Goal: Task Accomplishment & Management: Complete application form

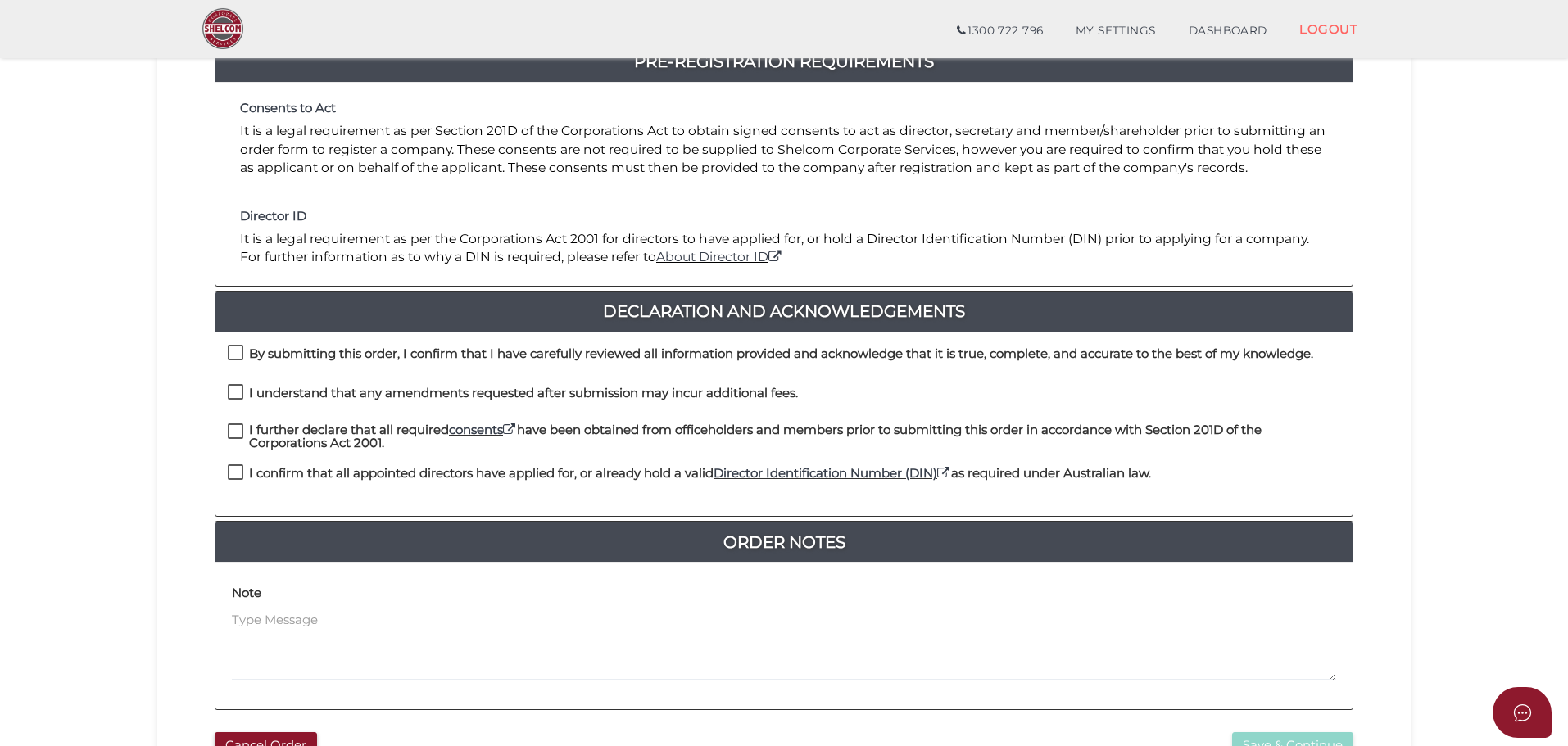
scroll to position [328, 0]
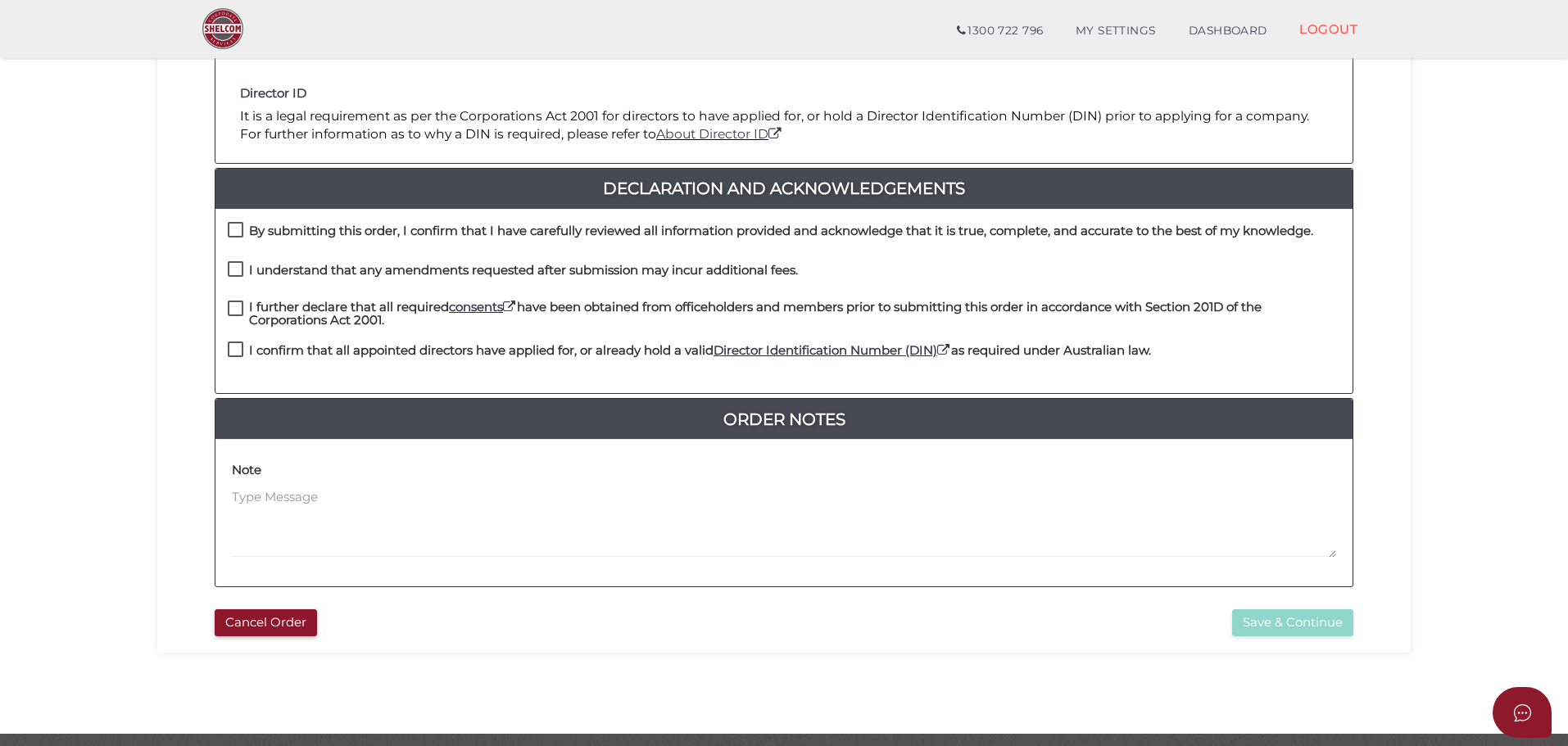
click at [238, 231] on label "By submitting this order, I confirm that I have carefully reviewed all informat…" at bounding box center [770, 235] width 1085 height 20
checkbox input "true"
click at [240, 274] on label "I understand that any amendments requested after submission may incur additiona…" at bounding box center [512, 274] width 570 height 20
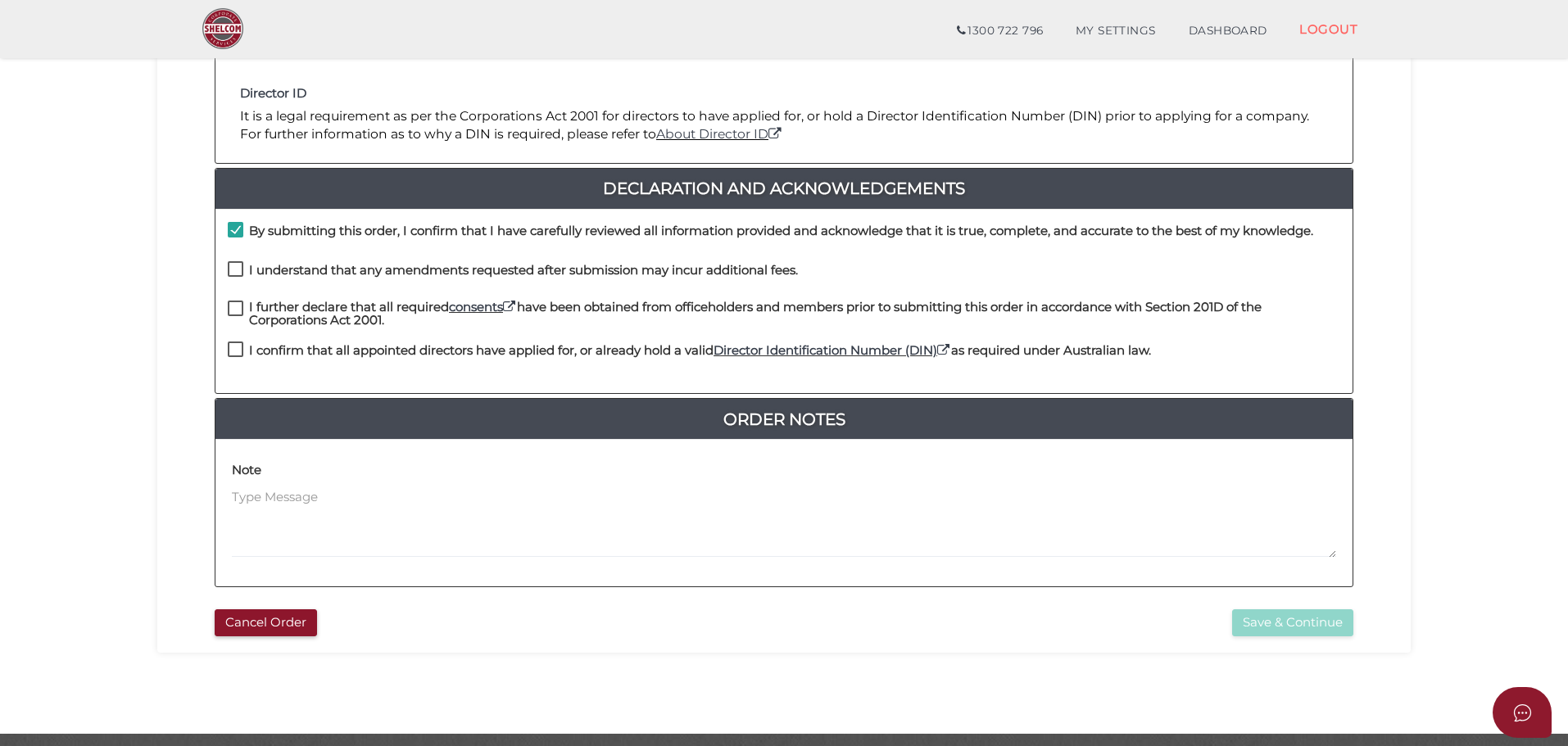
checkbox input "true"
click at [237, 314] on label "I further declare that all required consents have been obtained from officehold…" at bounding box center [784, 311] width 1113 height 20
checkbox input "true"
click at [235, 345] on label "I confirm that all appointed directors have applied for, or already hold a vali…" at bounding box center [689, 354] width 923 height 20
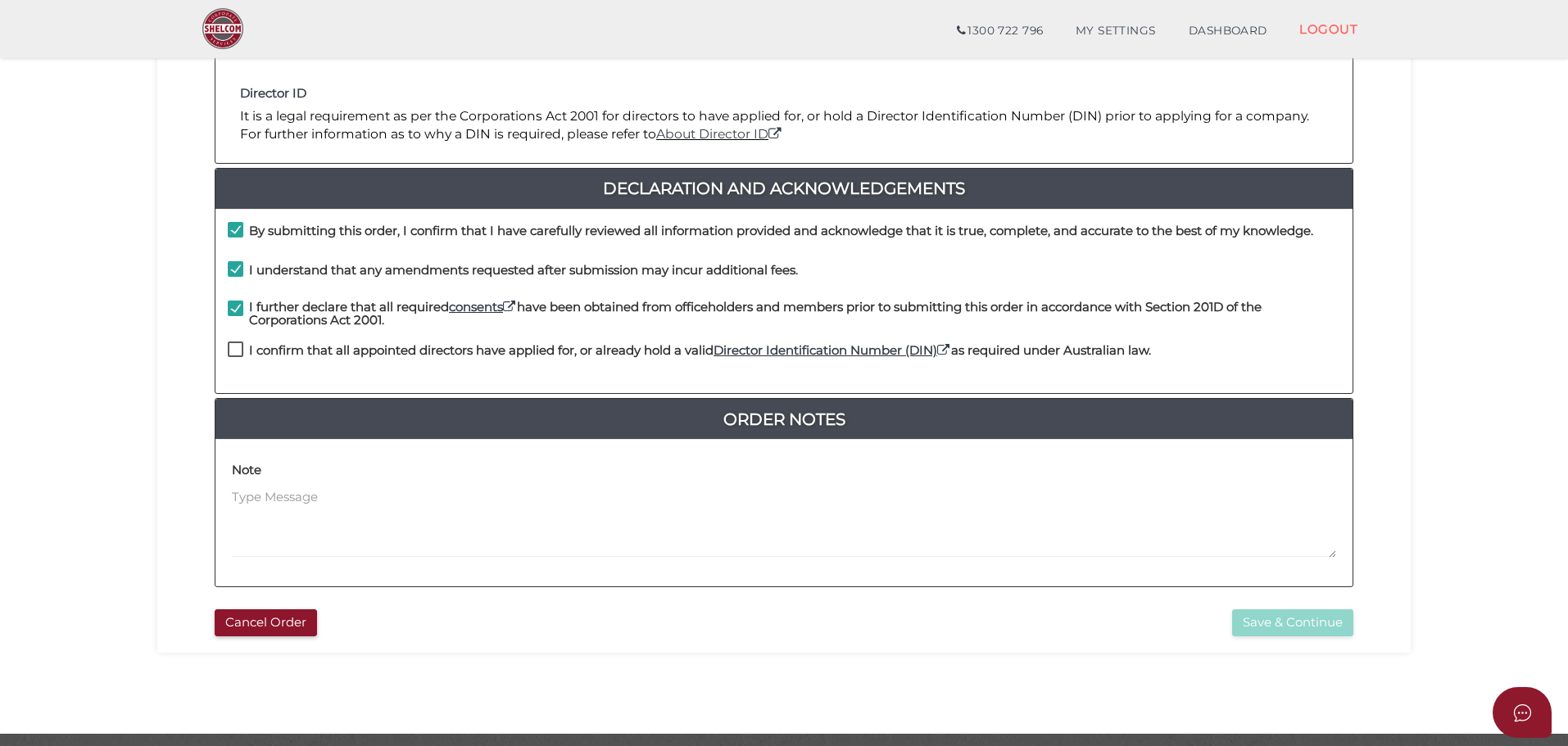
checkbox input "true"
click at [1254, 621] on button "Save & Continue" at bounding box center [1292, 623] width 121 height 27
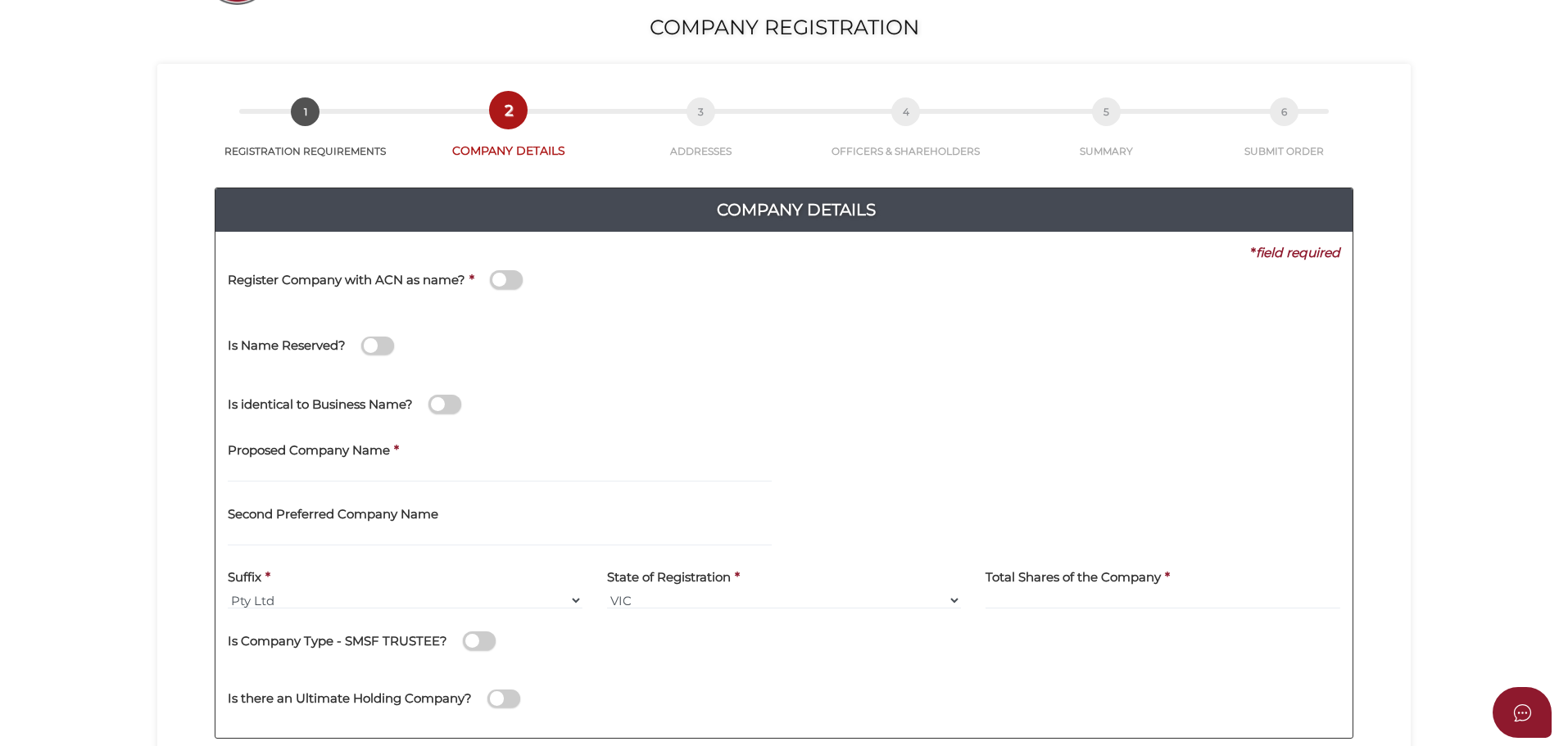
scroll to position [246, 0]
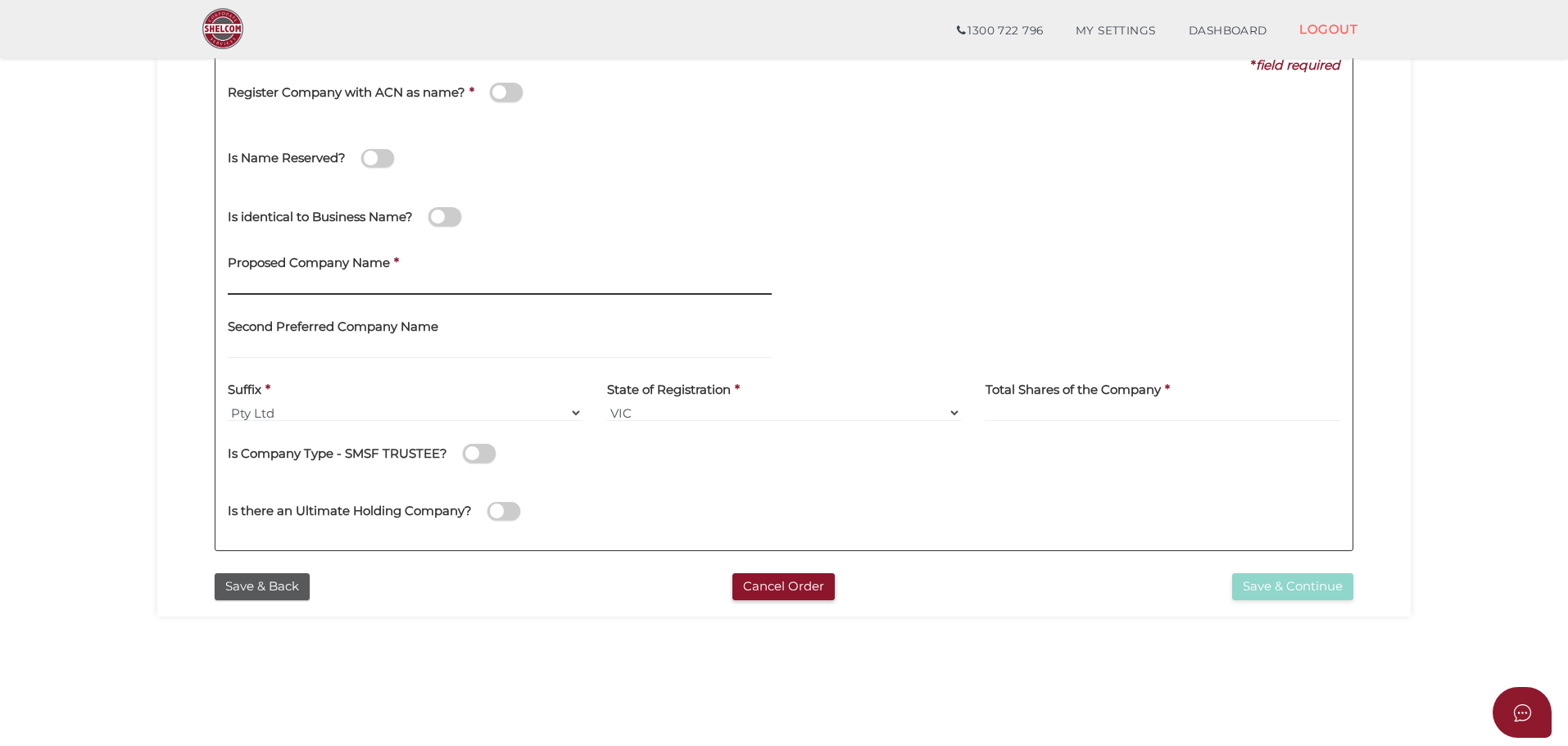
click at [304, 285] on input "text" at bounding box center [500, 285] width 544 height 18
click at [786, 332] on div at bounding box center [1068, 339] width 568 height 64
drag, startPoint x: 257, startPoint y: 285, endPoint x: 382, endPoint y: 285, distance: 125.0
click at [382, 285] on input "S&P CORPORATION" at bounding box center [500, 285] width 544 height 18
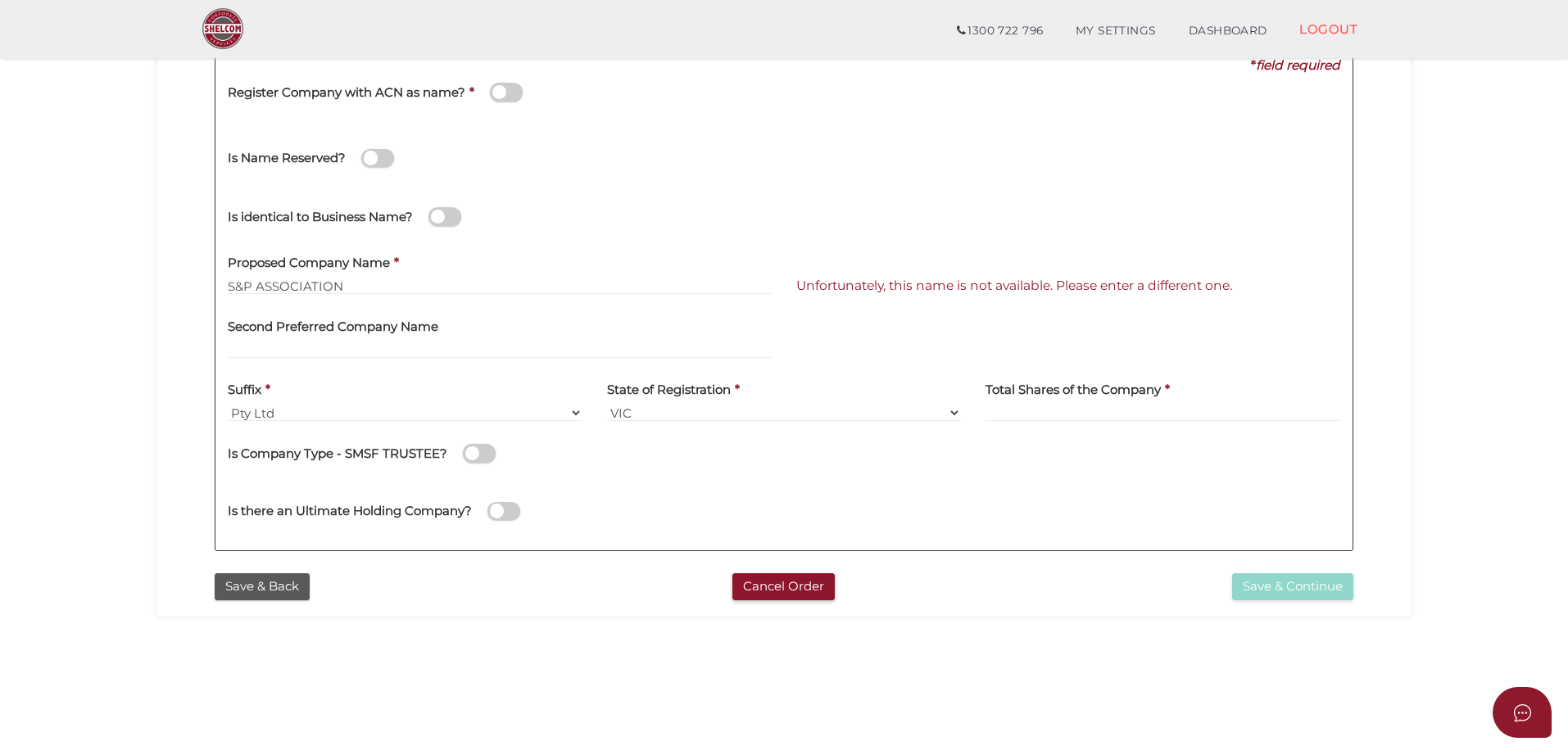
click at [425, 331] on h4 "Second Preferred Company Name" at bounding box center [333, 327] width 211 height 14
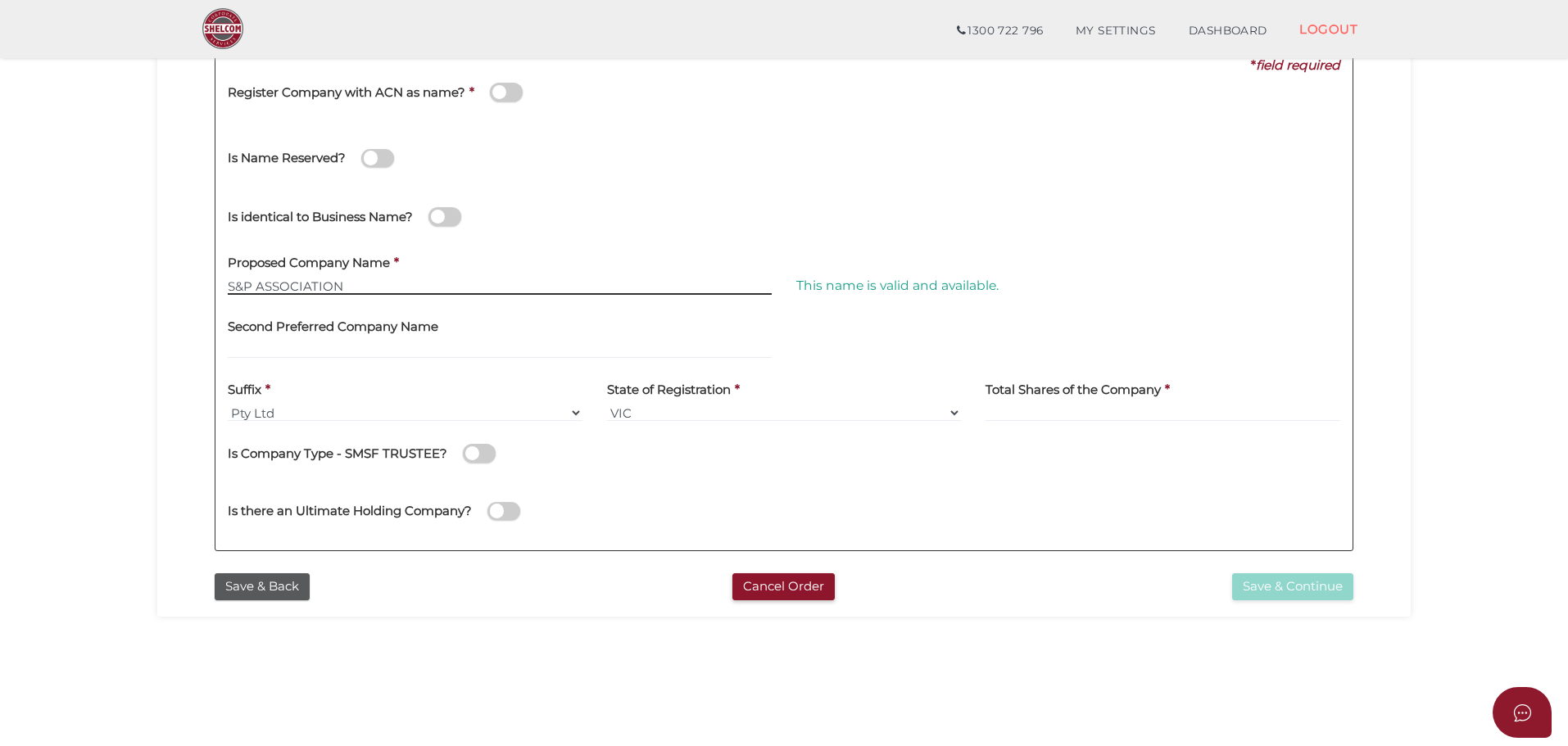
click at [403, 284] on input "S&P ASSOCIATION" at bounding box center [500, 285] width 544 height 18
click at [362, 283] on input "S&P GROUP" at bounding box center [500, 285] width 544 height 18
type input "S&P TAXI SERVICES"
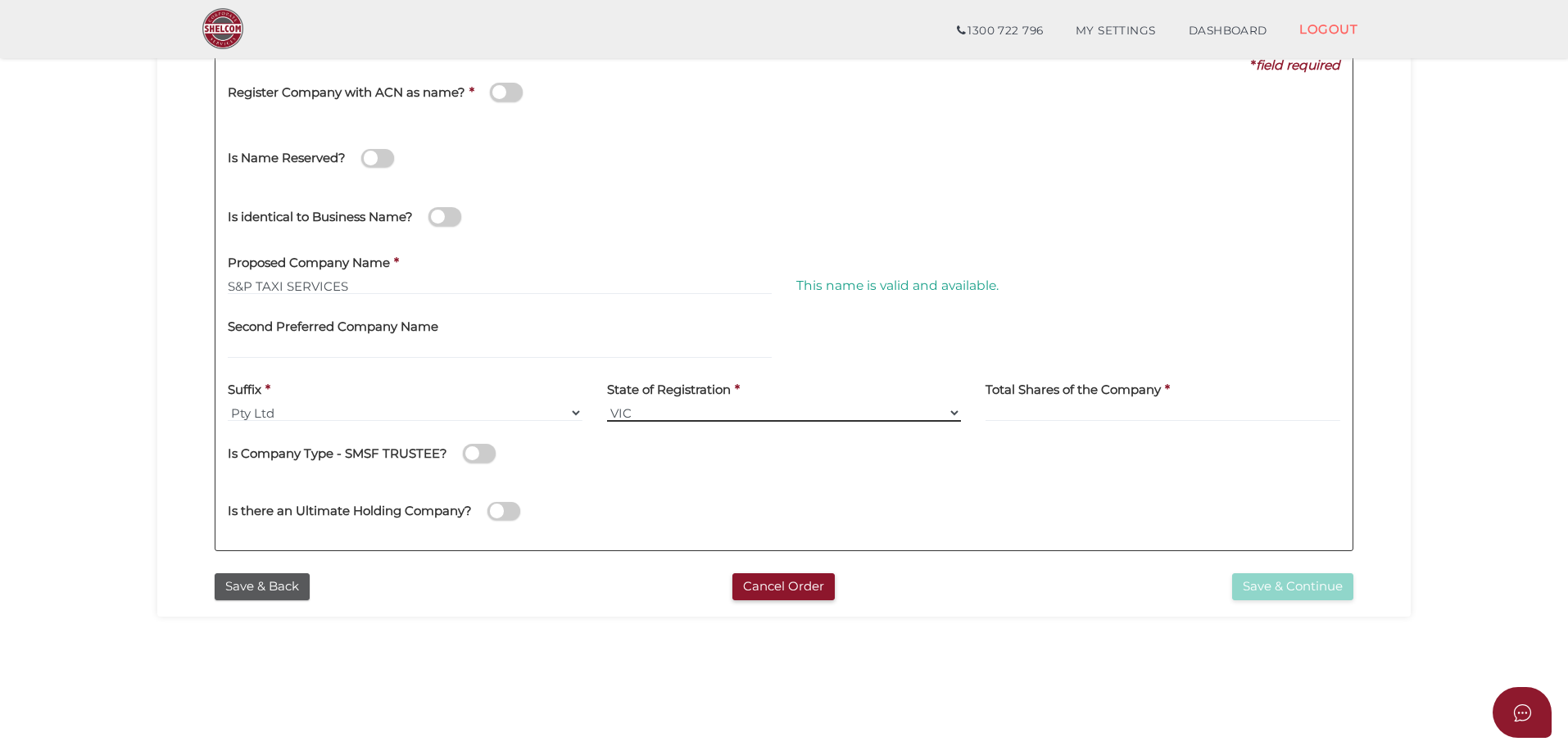
click at [638, 421] on select "VIC ACT NSW NT QLD TAS WA SA" at bounding box center [784, 412] width 355 height 18
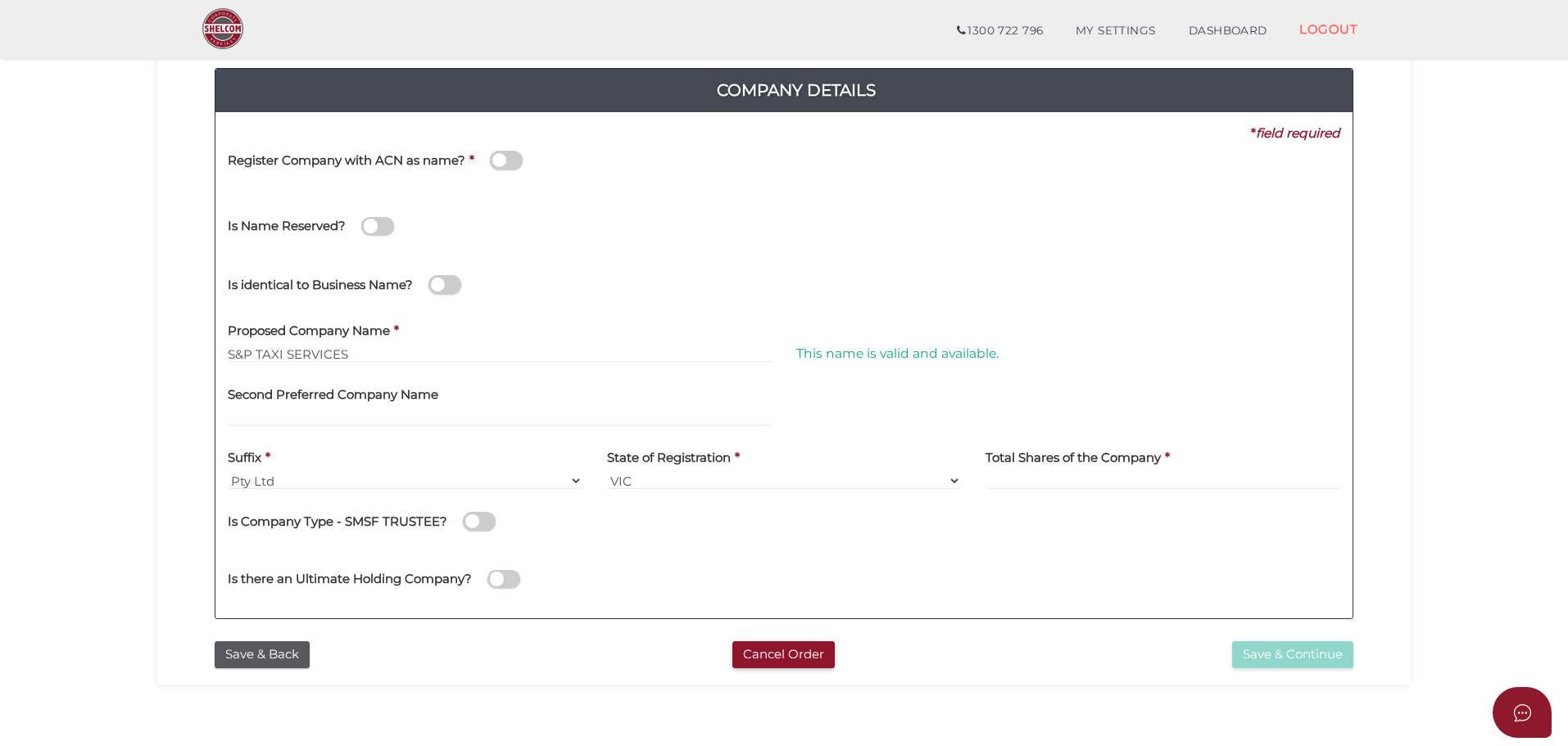
scroll to position [82, 0]
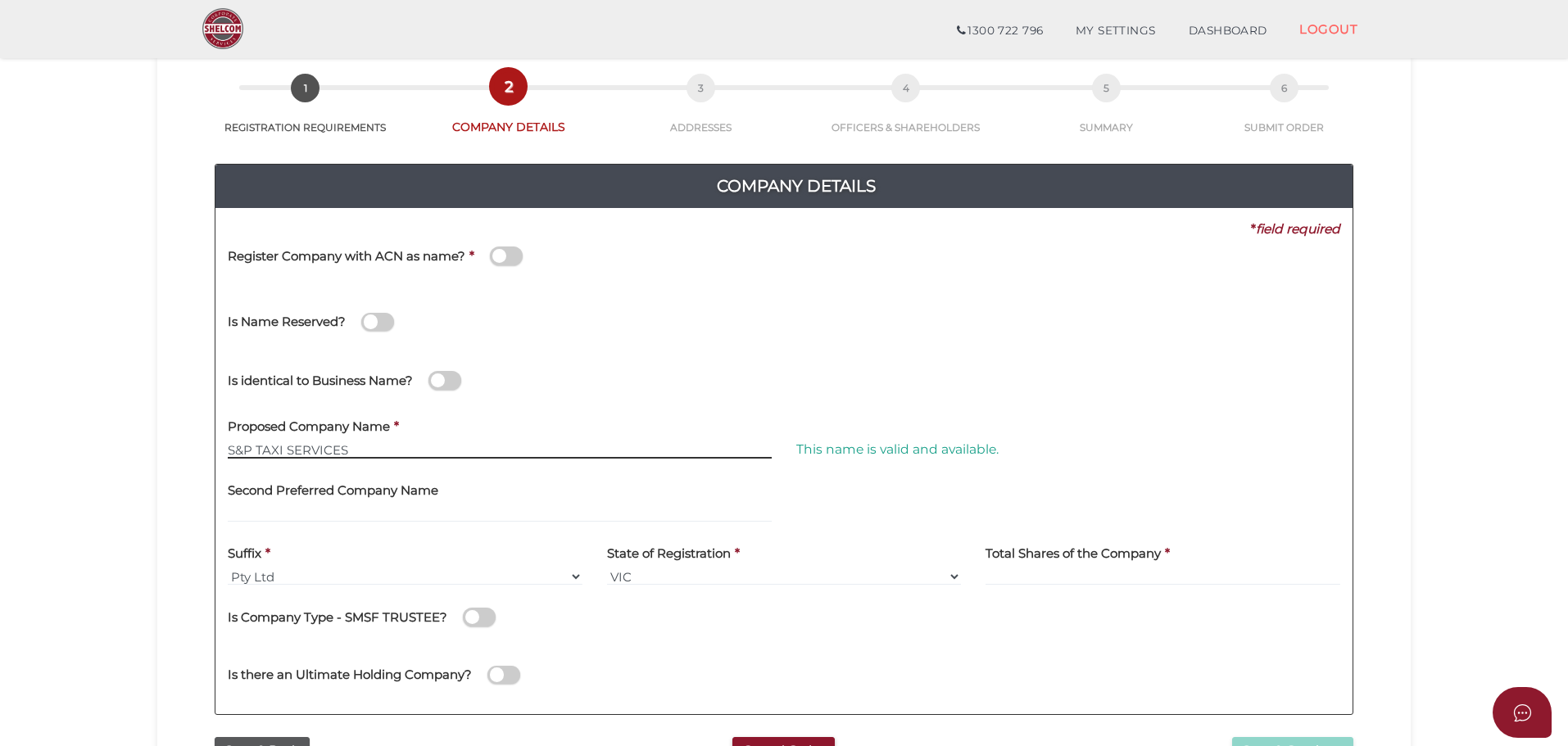
click at [298, 454] on input "S&P TAXI SERVICES" at bounding box center [500, 449] width 544 height 18
click at [298, 453] on input "S&P TAXI SERVICES" at bounding box center [500, 449] width 544 height 18
click at [468, 388] on div "Is identical to Business Name?" at bounding box center [417, 372] width 379 height 46
click at [676, 577] on select "VIC ACT NSW NT QLD TAS WA SA" at bounding box center [784, 576] width 355 height 18
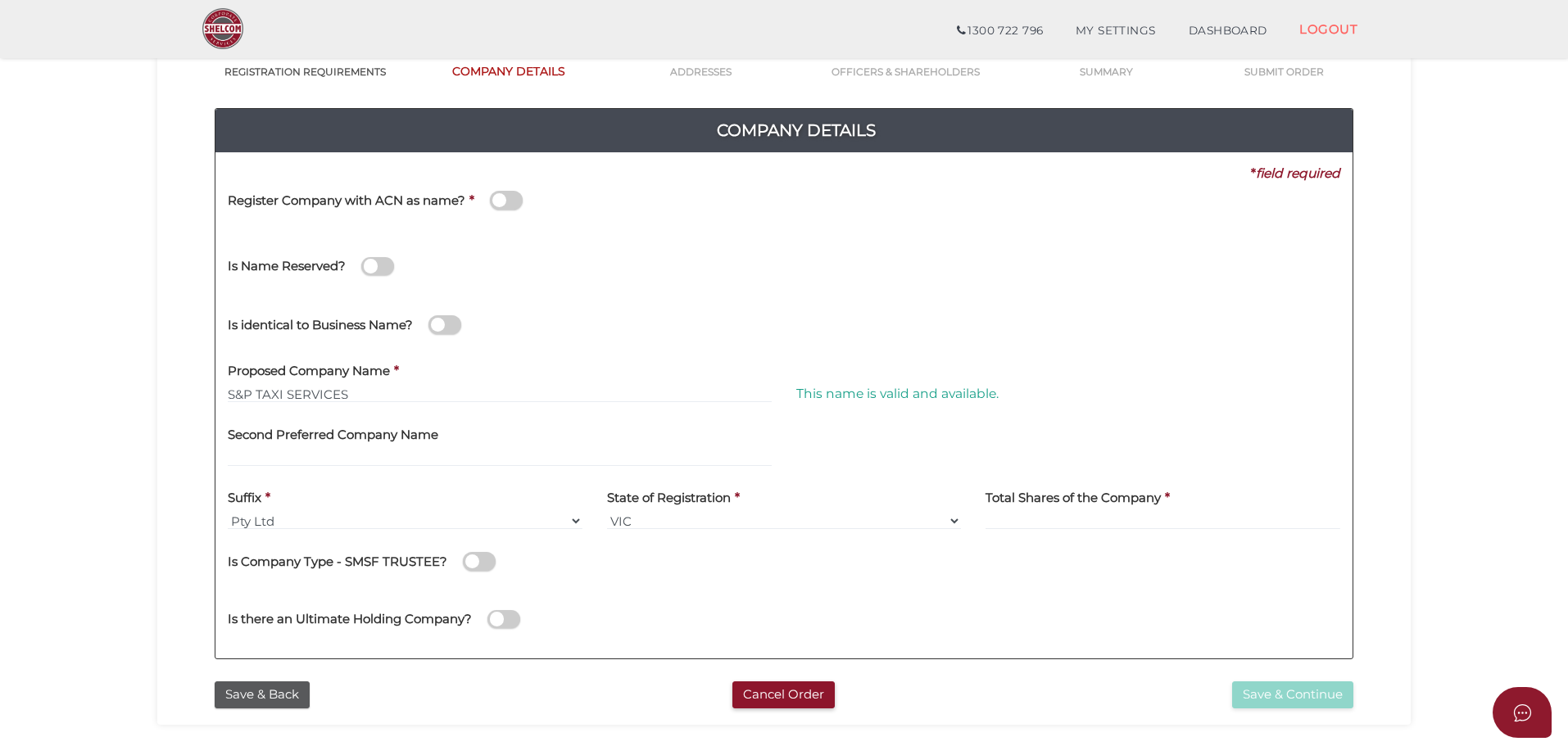
scroll to position [163, 0]
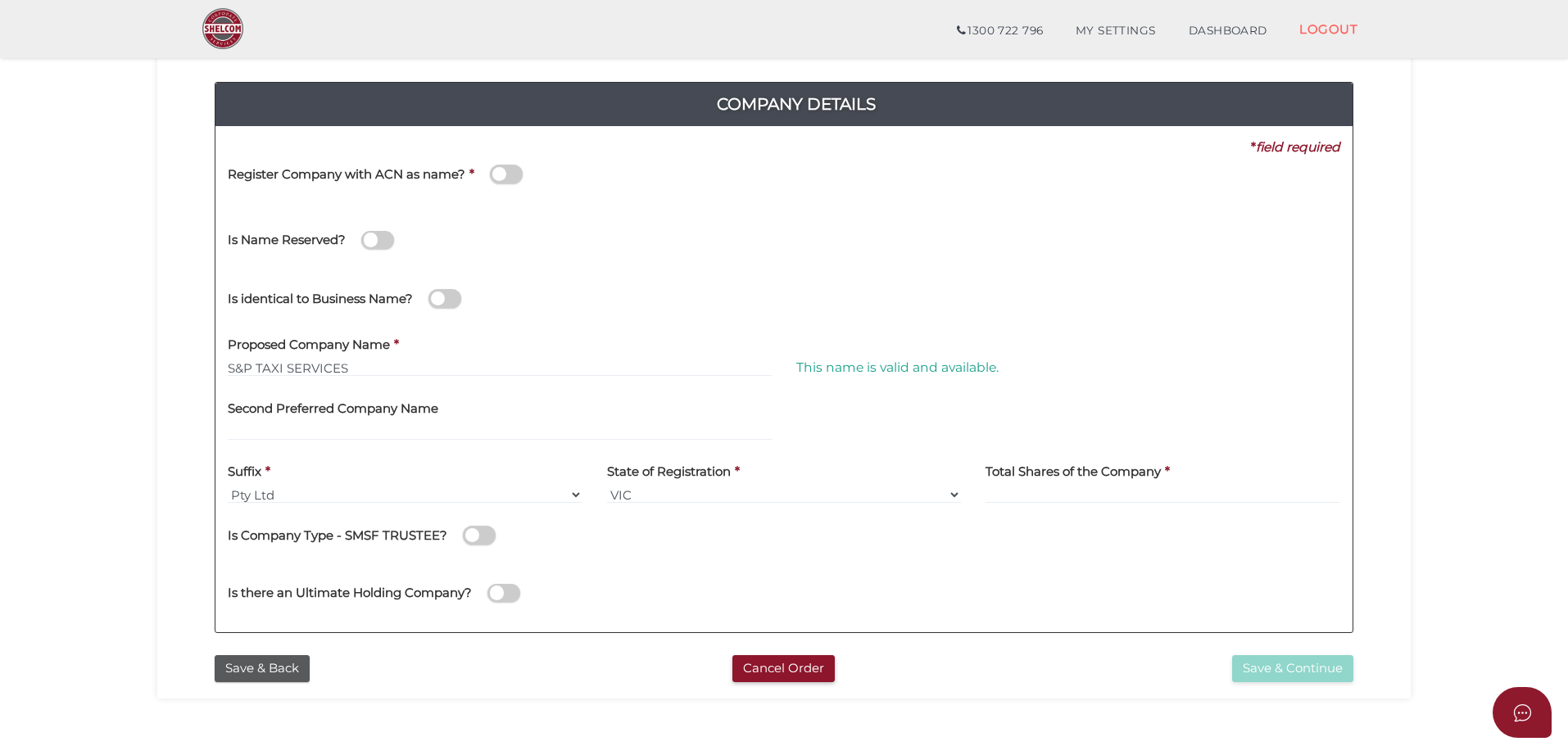
drag, startPoint x: 387, startPoint y: 345, endPoint x: 381, endPoint y: 355, distance: 11.7
click at [387, 345] on h4 "Proposed Company Name" at bounding box center [309, 345] width 163 height 14
click at [367, 364] on input "S&P TAXI SERVICES" at bounding box center [500, 367] width 544 height 18
click at [245, 370] on input "S&P TAXI SERVICES" at bounding box center [500, 367] width 544 height 18
click at [230, 373] on input "S&P TAXI SERVICES" at bounding box center [500, 367] width 544 height 18
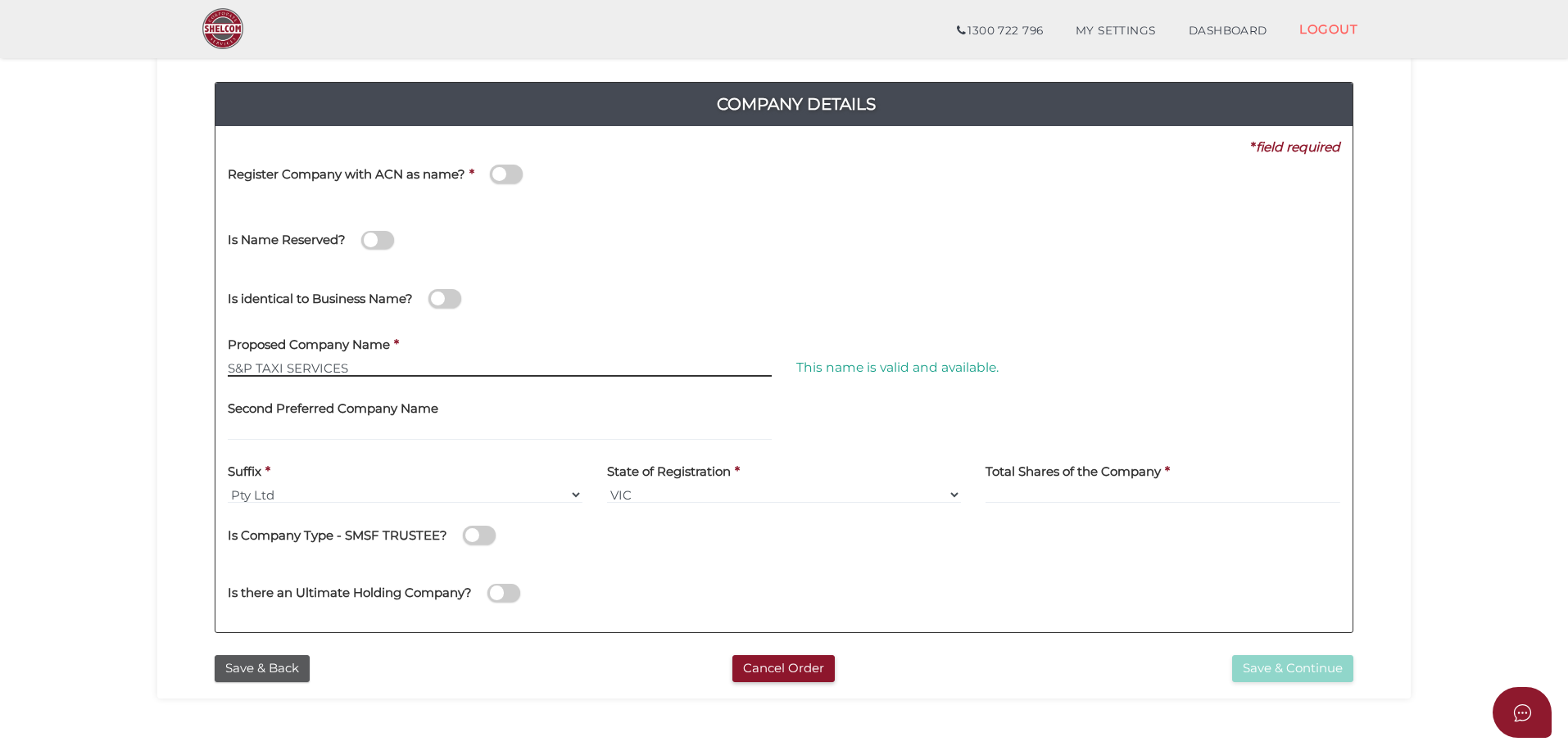
click at [237, 367] on input "S&P TAXI SERVICES" at bounding box center [500, 367] width 544 height 18
click at [488, 365] on input "S&P TAXI SERVICES" at bounding box center [500, 367] width 544 height 18
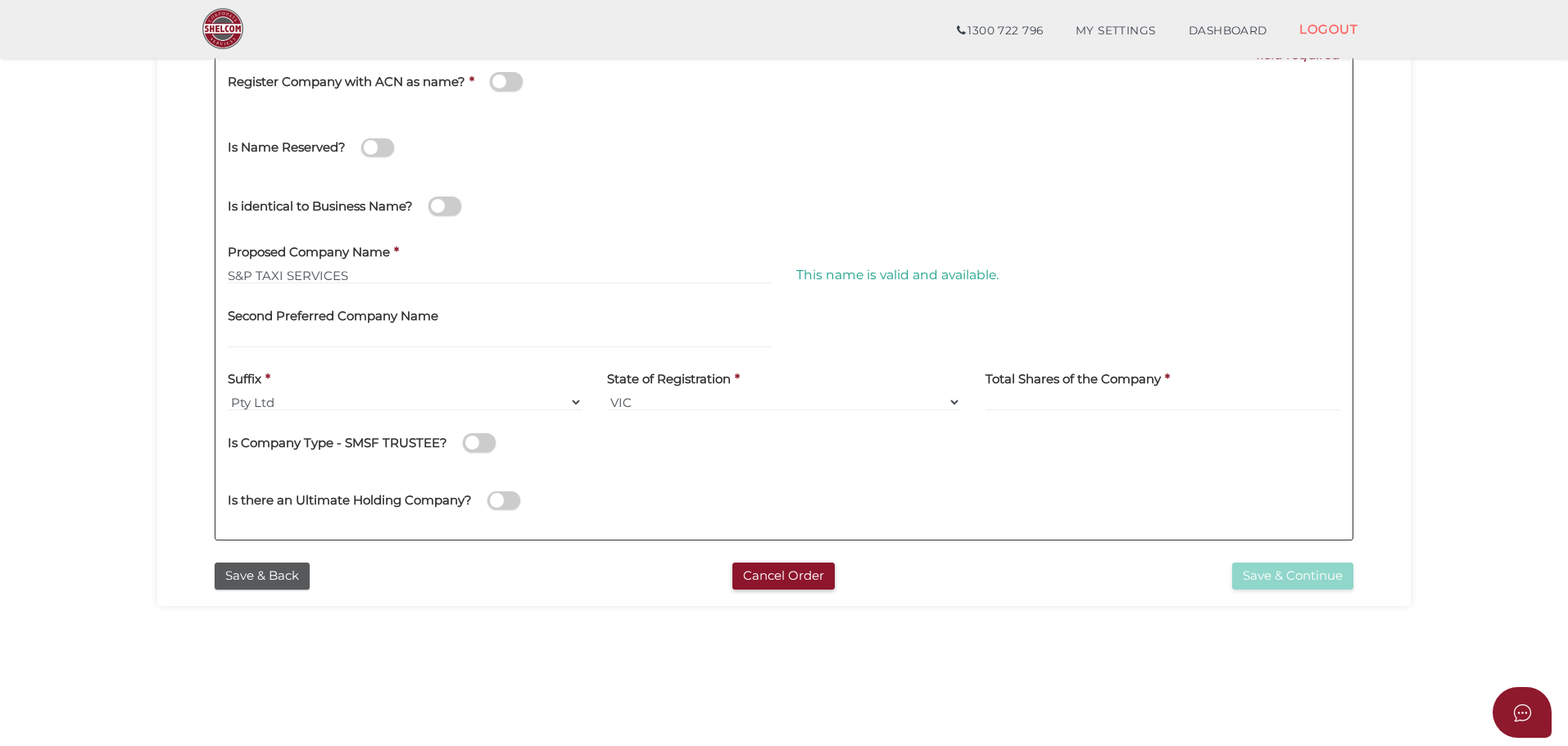
scroll to position [379, 0]
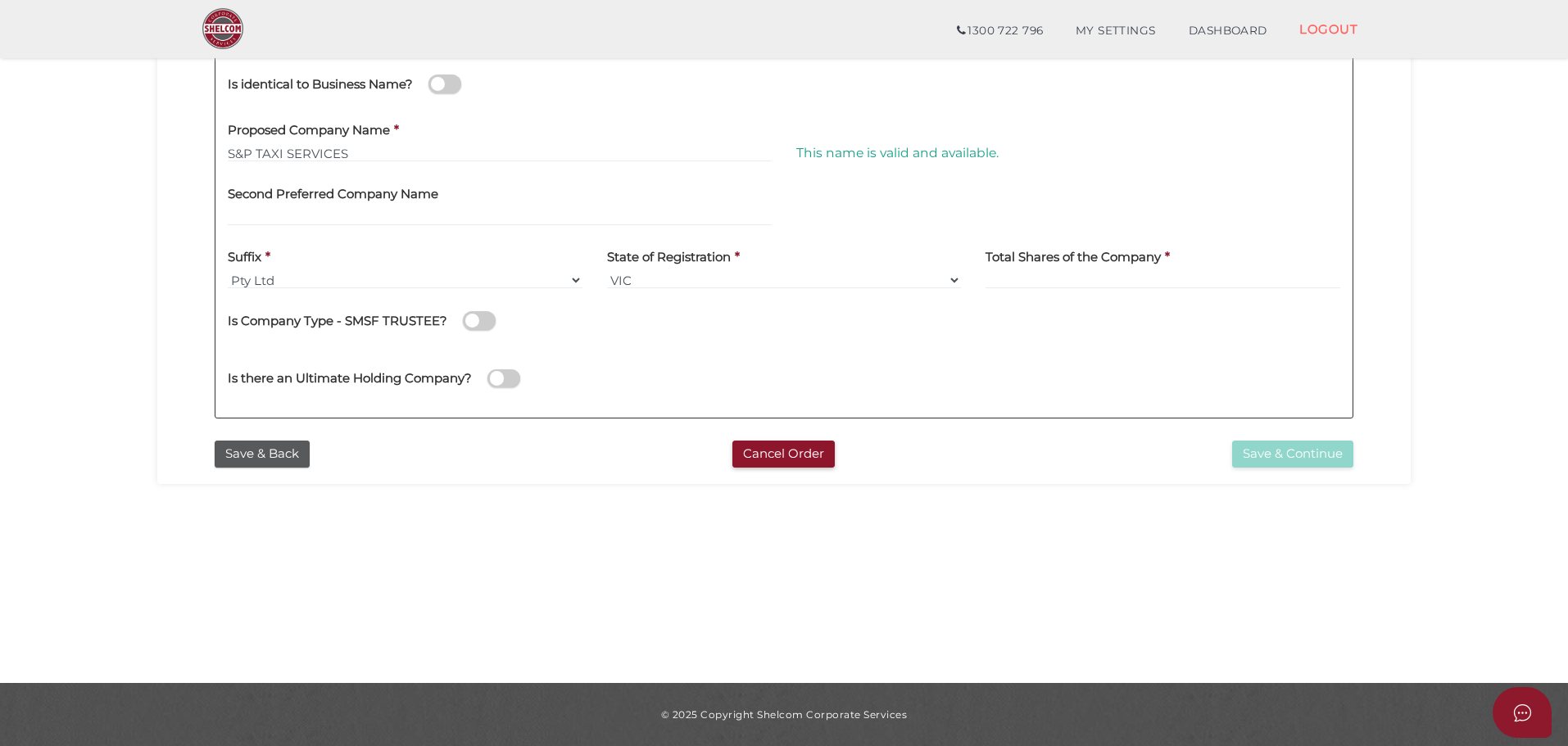
click at [1013, 271] on label "Total Shares of the Company" at bounding box center [1073, 256] width 175 height 34
click at [1026, 281] on input at bounding box center [1162, 279] width 355 height 18
type input "100"
click at [1003, 375] on div "Is there an Ultimate Holding Company?" at bounding box center [783, 376] width 1137 height 58
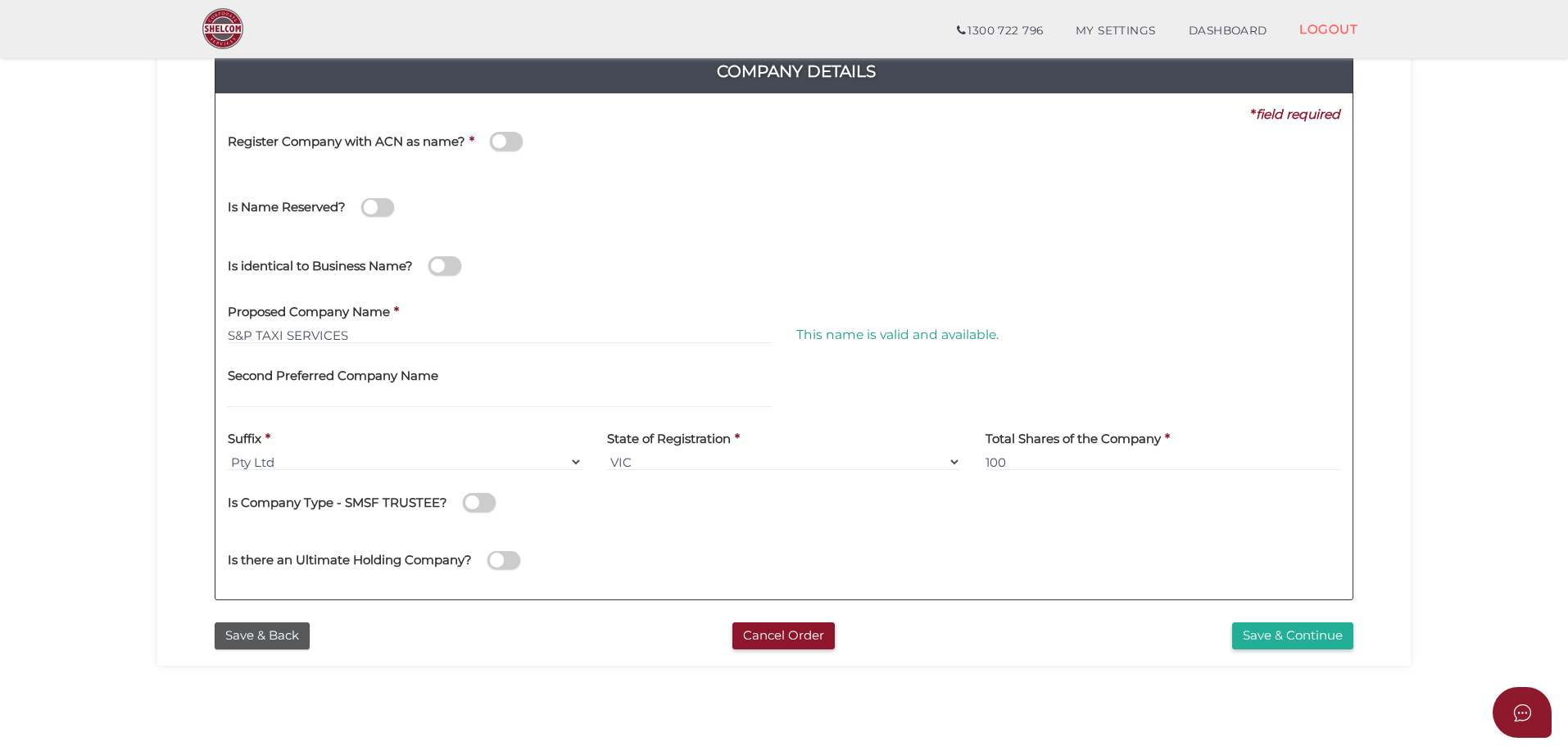
scroll to position [296, 0]
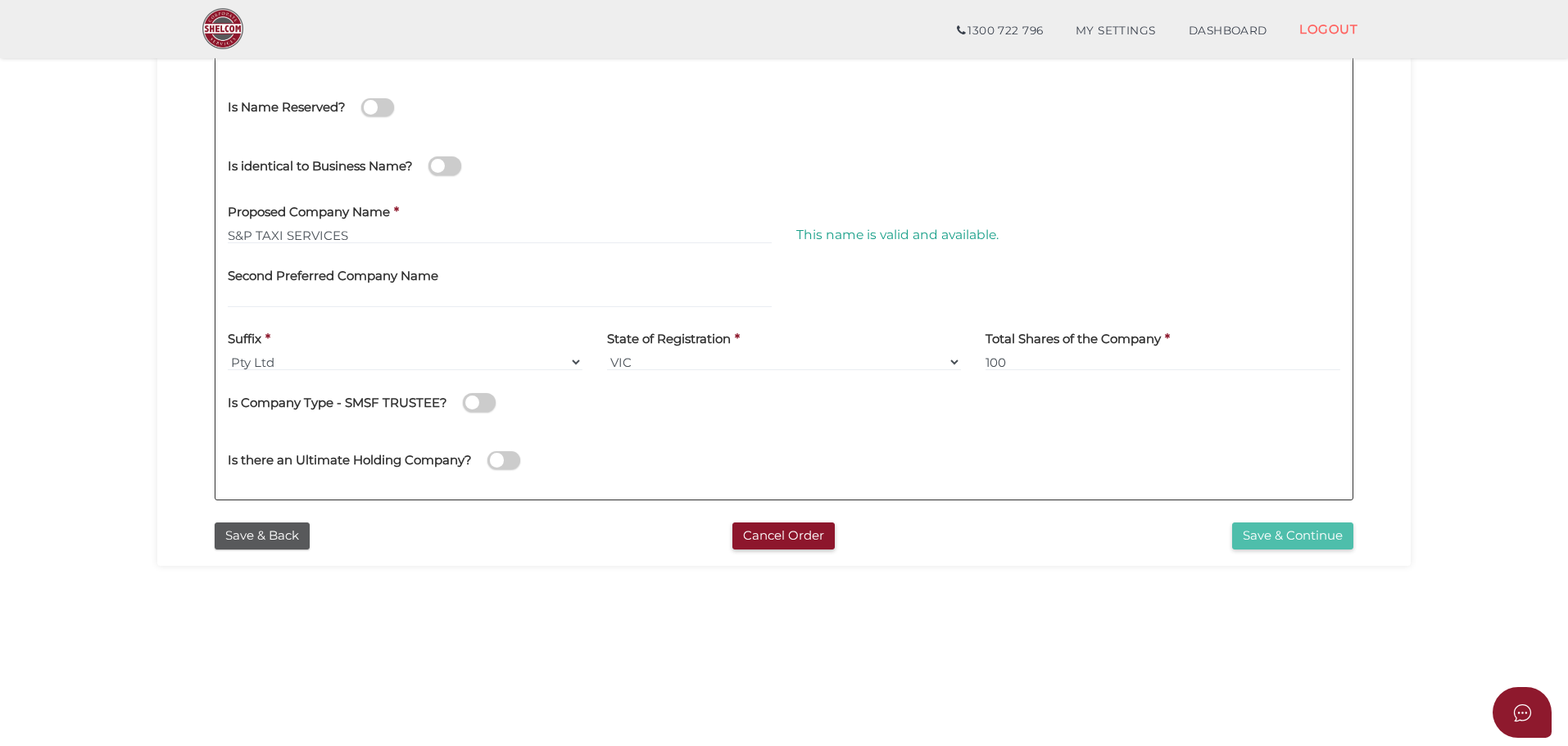
click at [1263, 540] on button "Save & Continue" at bounding box center [1292, 536] width 121 height 27
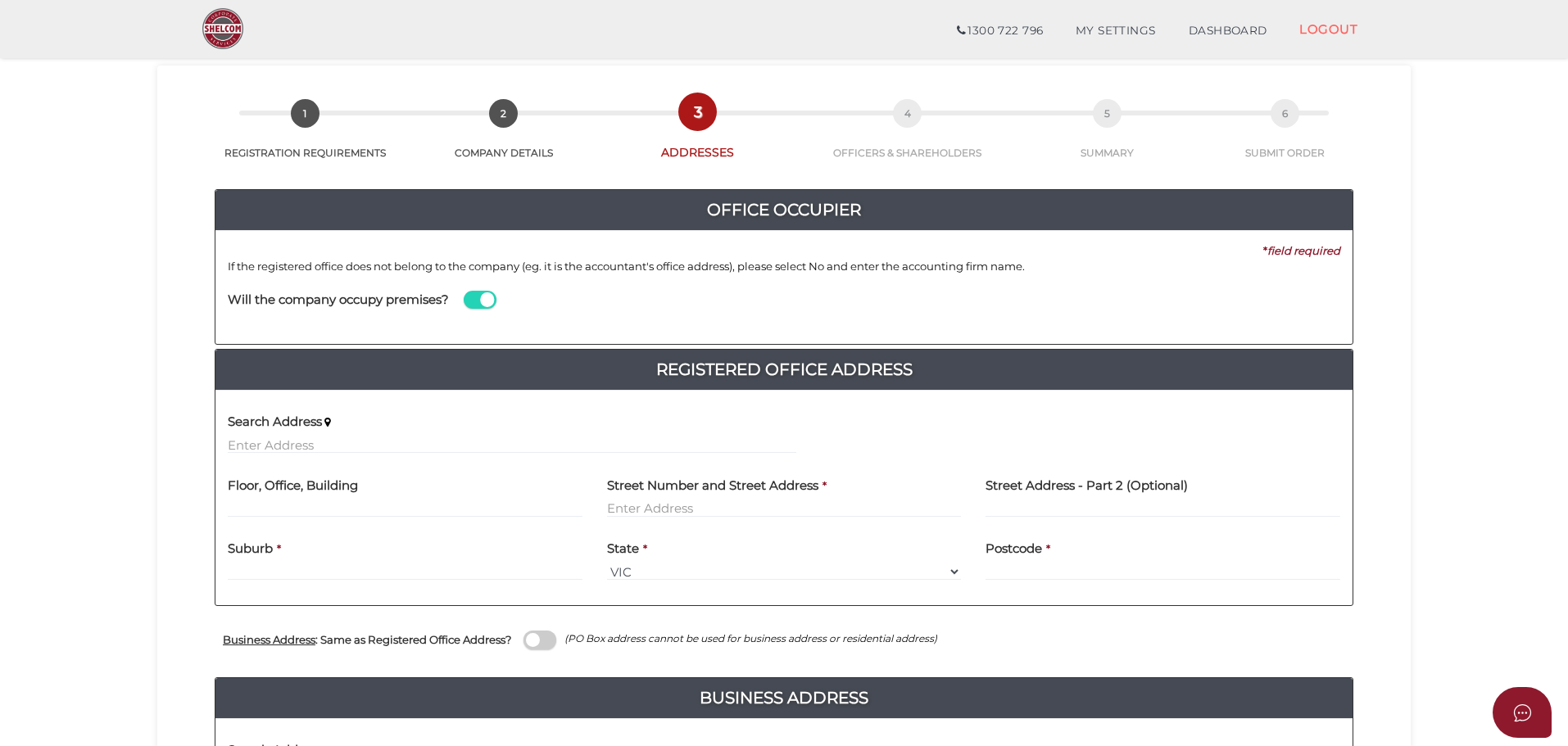
scroll to position [163, 0]
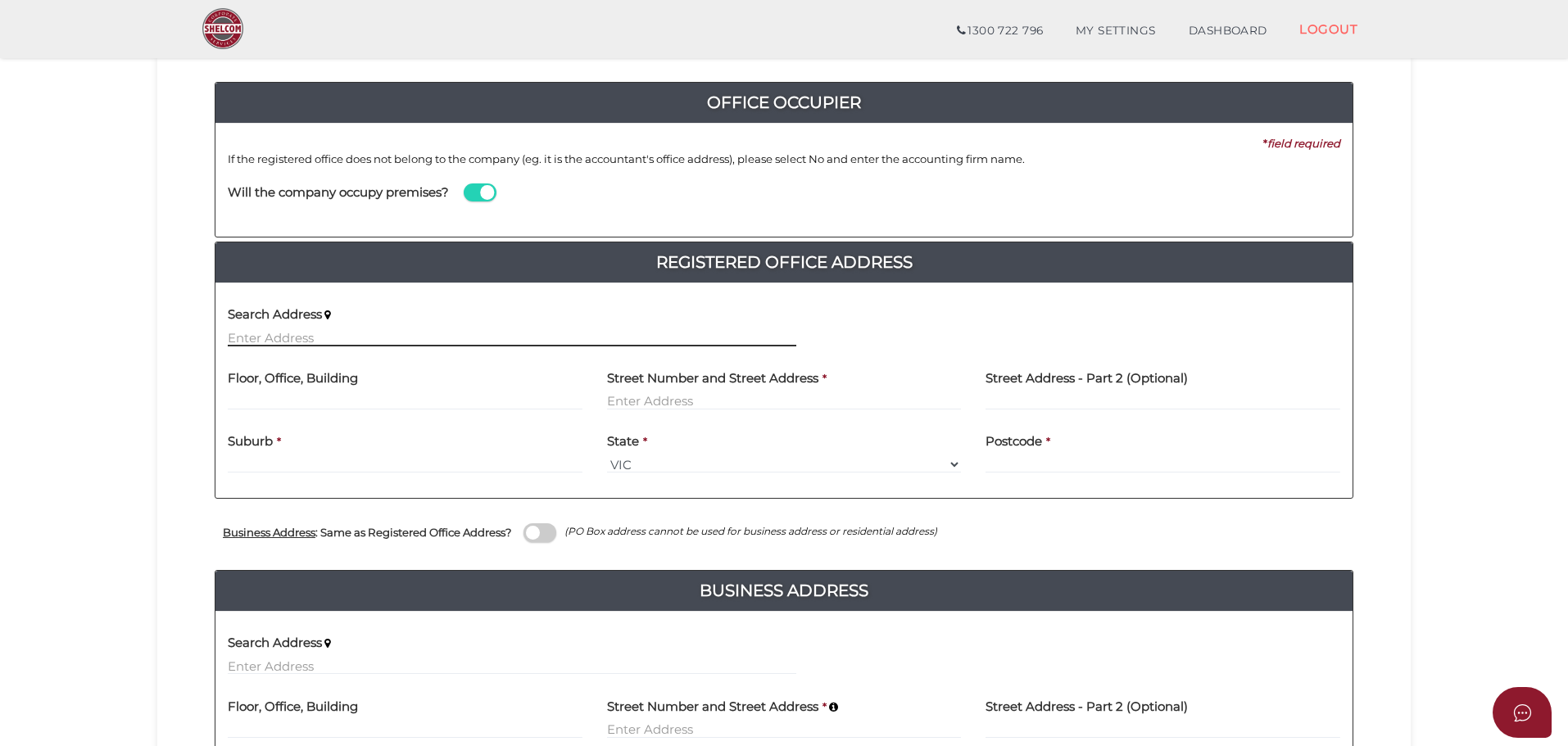
click at [437, 338] on input "text" at bounding box center [511, 337] width 568 height 18
click at [336, 341] on input "text" at bounding box center [511, 337] width 568 height 18
paste input "28 PITMEDDEN DR"
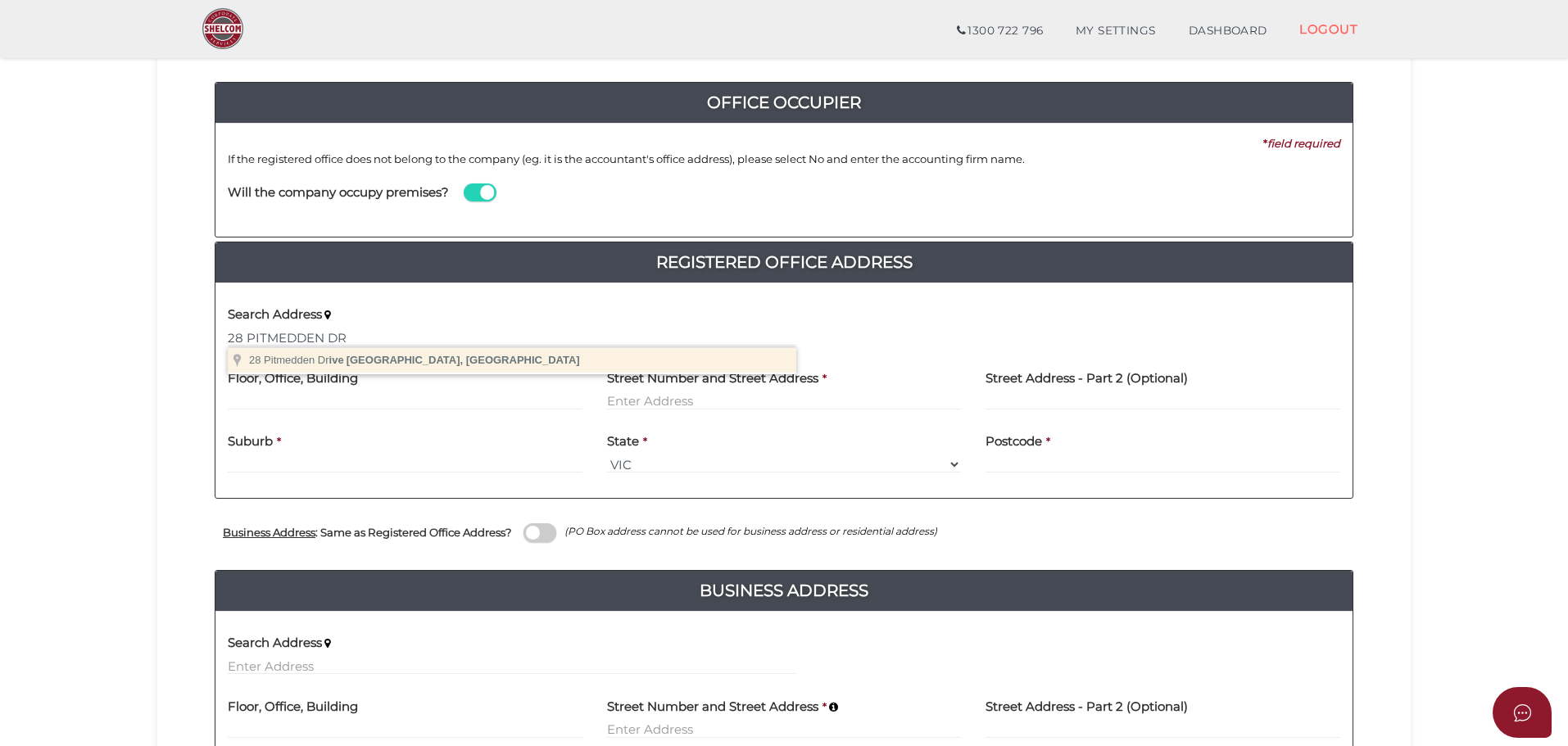
type input "[STREET_ADDRESS]"
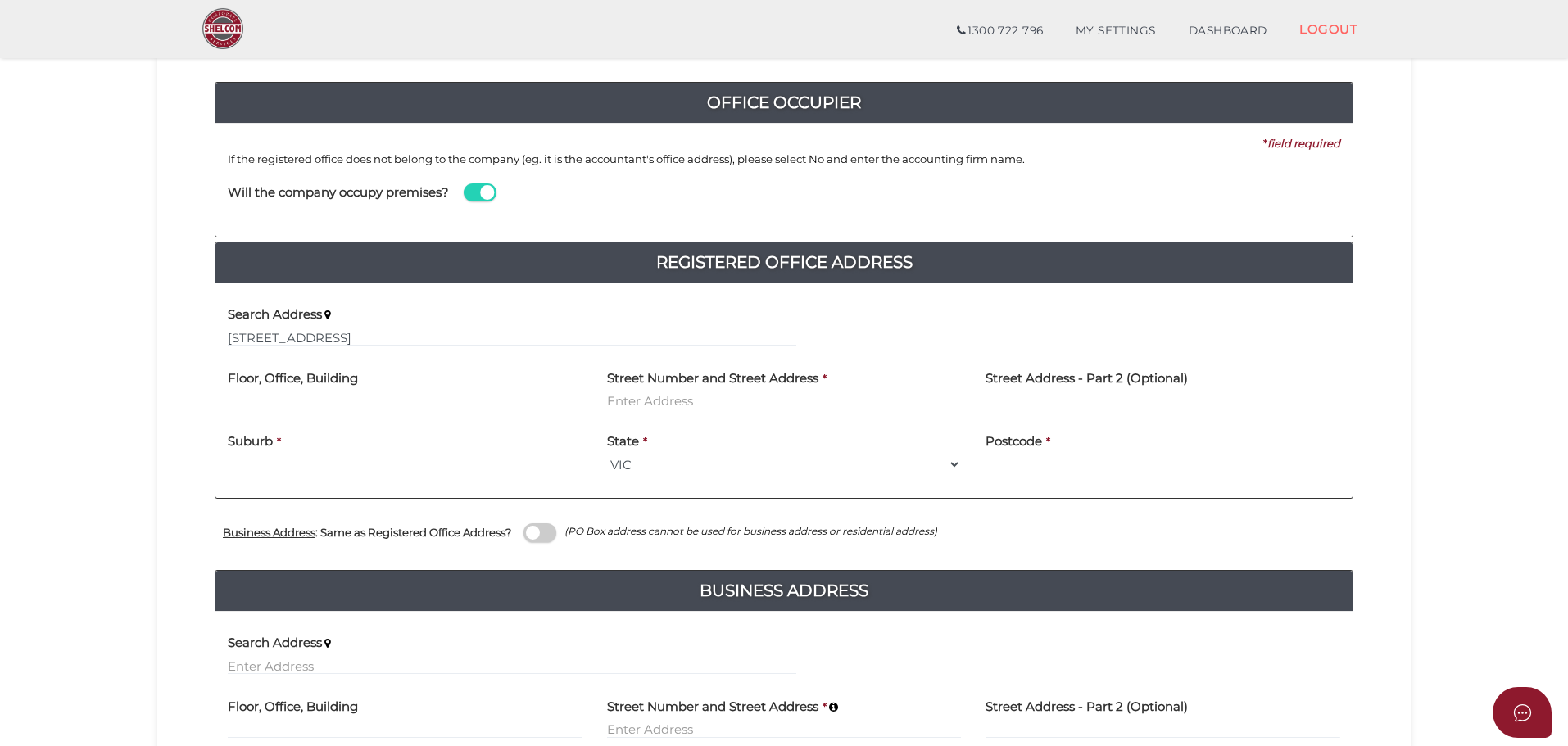
type input "[STREET_ADDRESS]"
type input "[GEOGRAPHIC_DATA]"
select select "VIC"
type input "3690"
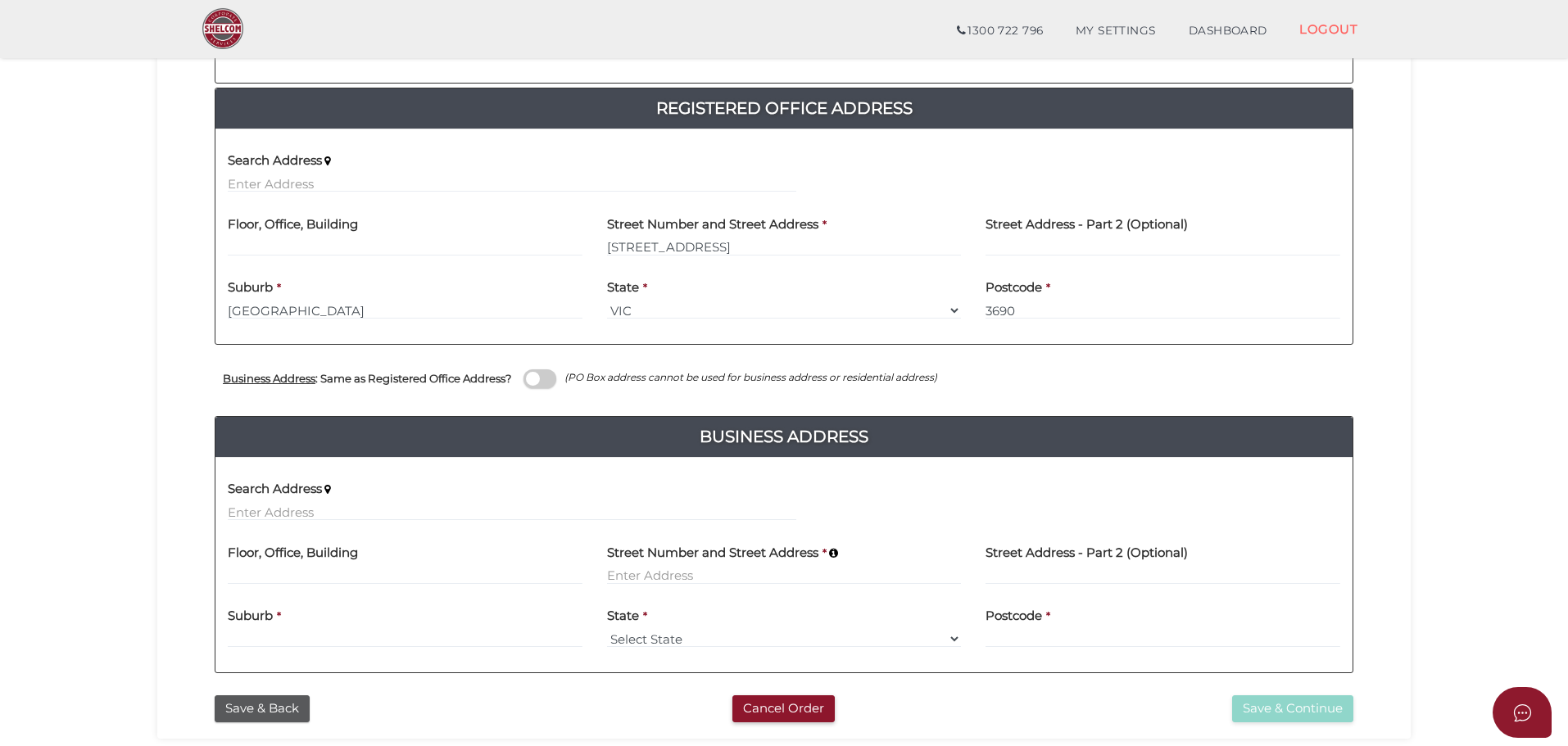
scroll to position [328, 0]
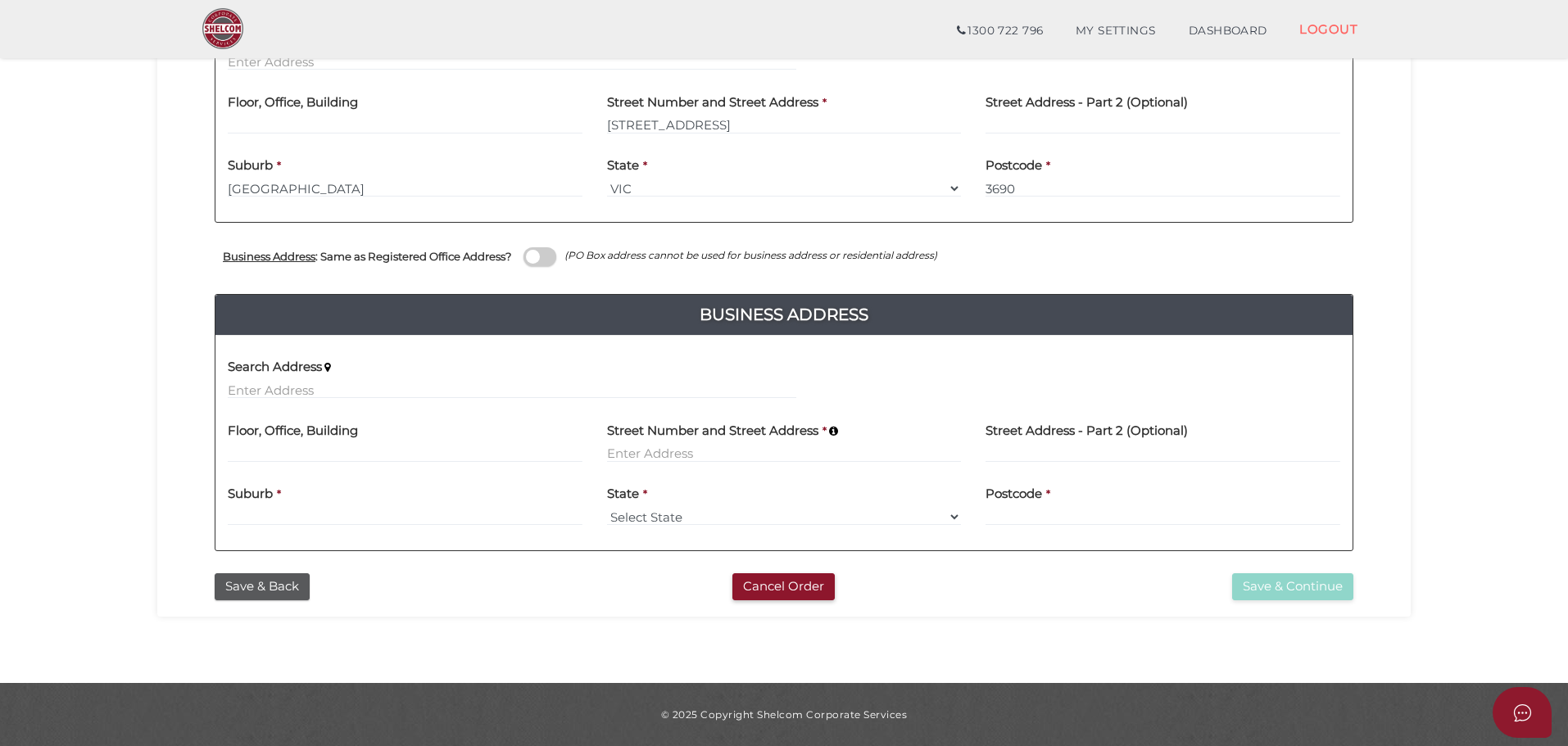
click at [542, 254] on span at bounding box center [539, 257] width 33 height 19
click at [0, 0] on input "checkbox" at bounding box center [0, 0] width 0 height 0
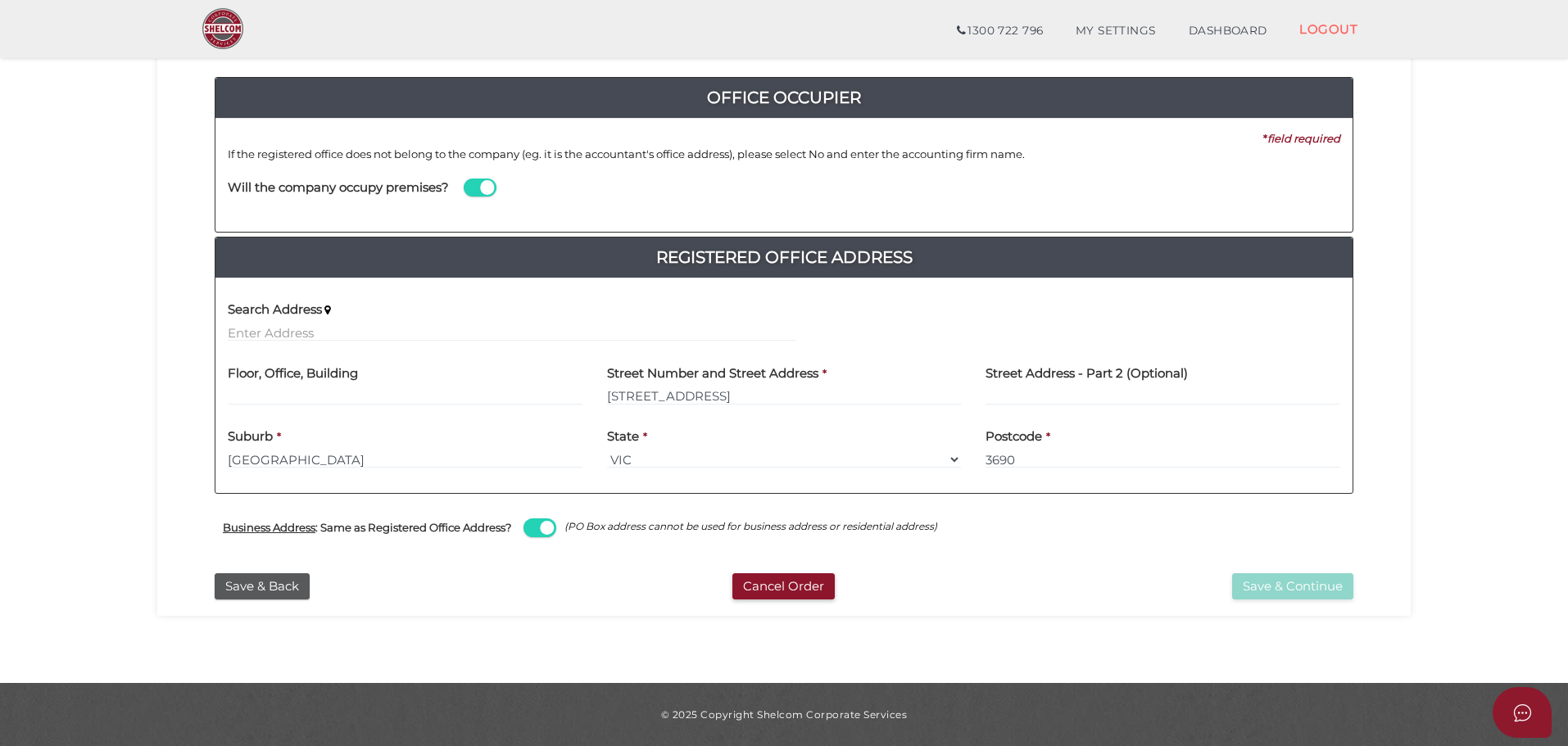
scroll to position [169, 0]
click at [1035, 444] on button "Save & Continue" at bounding box center [1292, 587] width 121 height 27
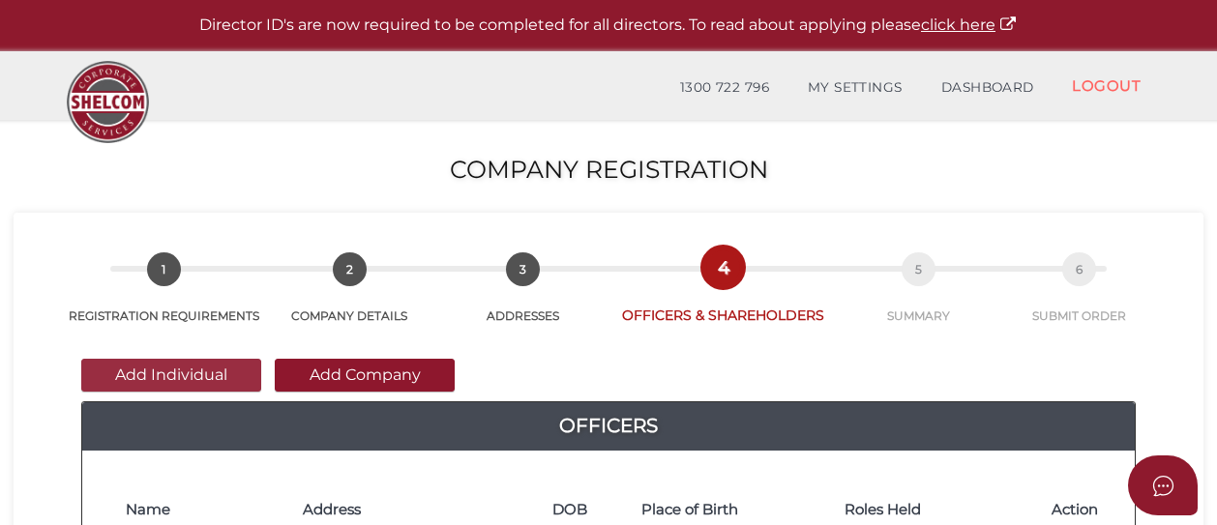
click at [172, 380] on button "Add Individual" at bounding box center [171, 375] width 180 height 33
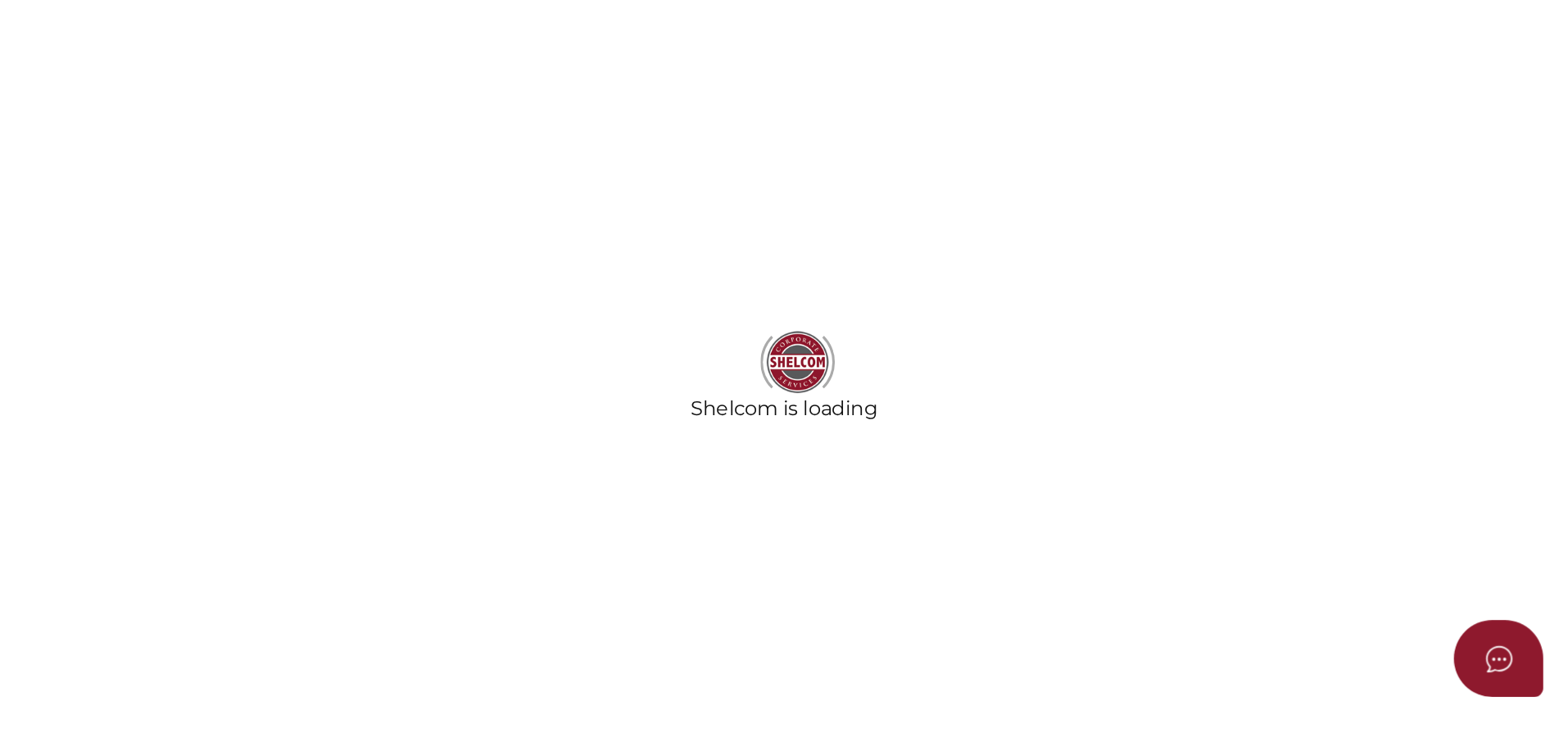
scroll to position [169, 0]
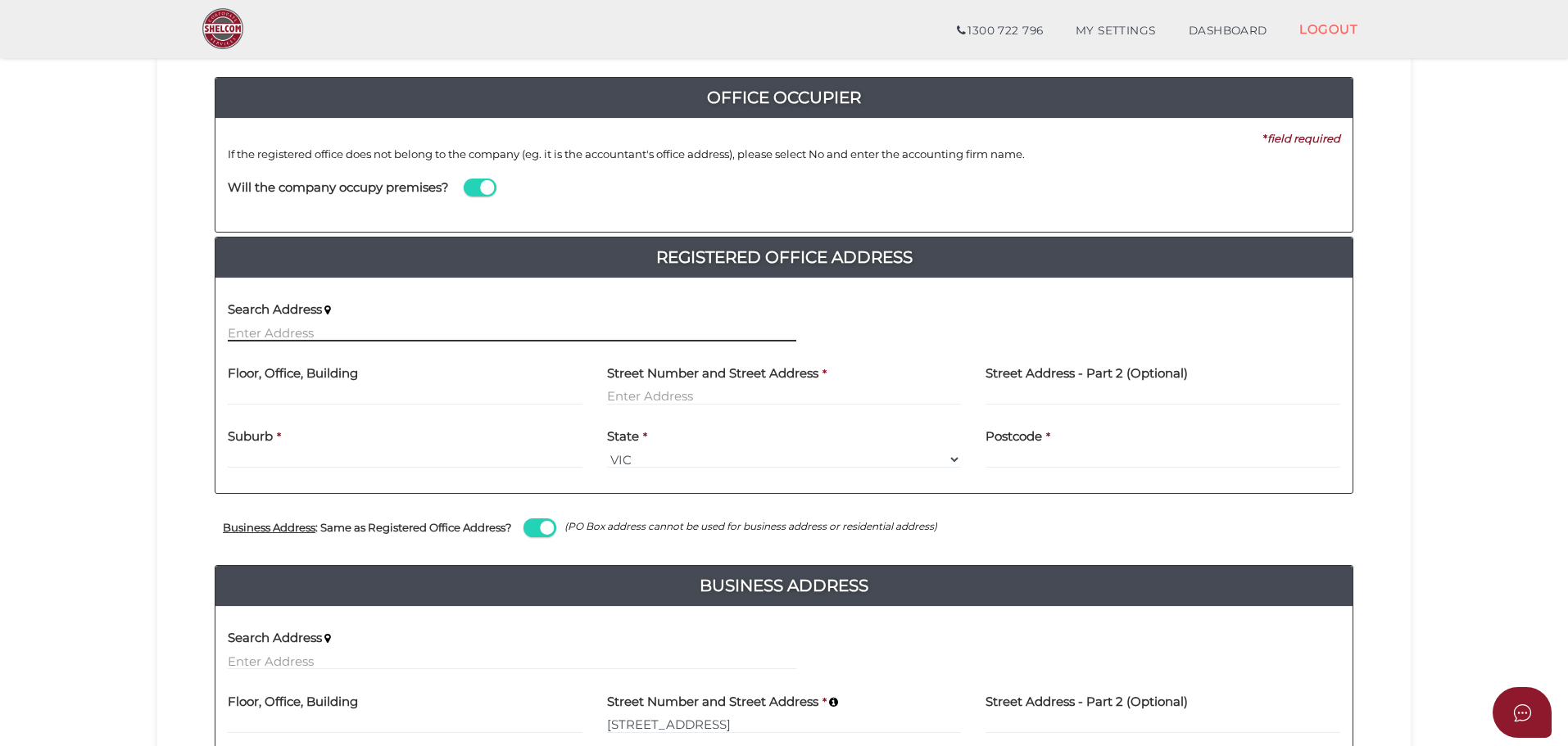
click at [301, 339] on input "text" at bounding box center [511, 332] width 568 height 18
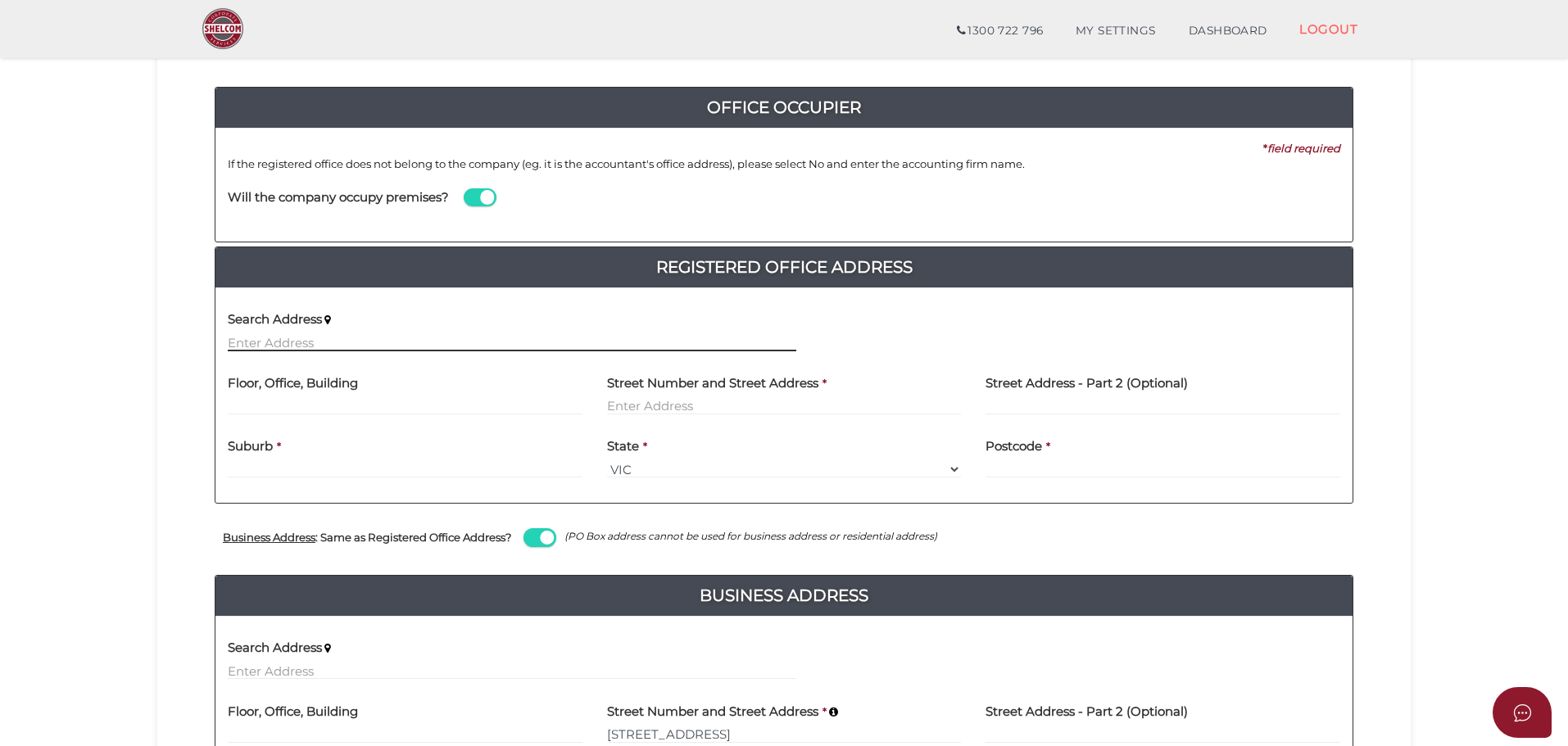
scroll to position [163, 0]
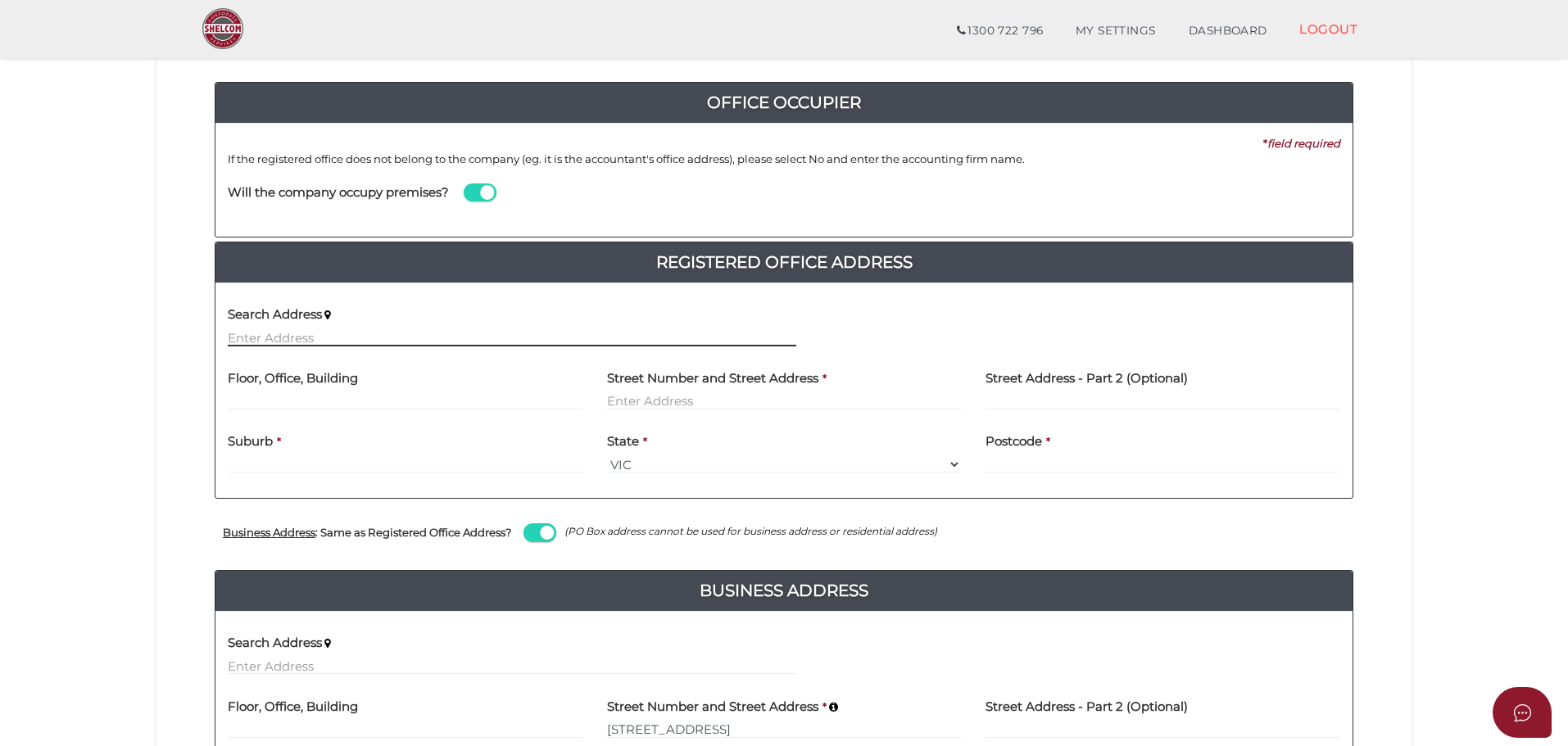
click at [278, 345] on input "text" at bounding box center [511, 337] width 568 height 18
paste input "28 PITMEDDEN DR"
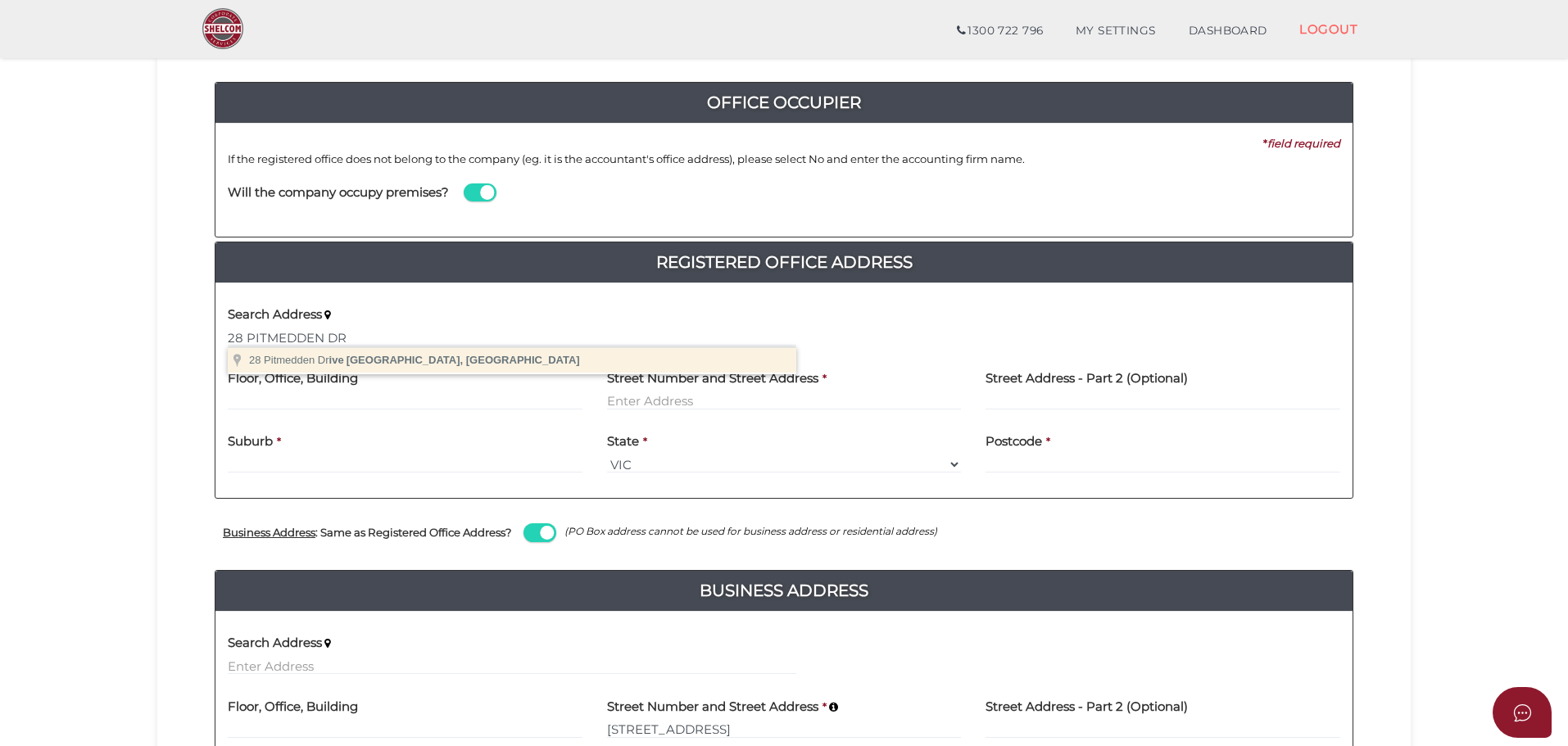
type input "28 Pitmedden Drive, West Wodonga VIC, Australia"
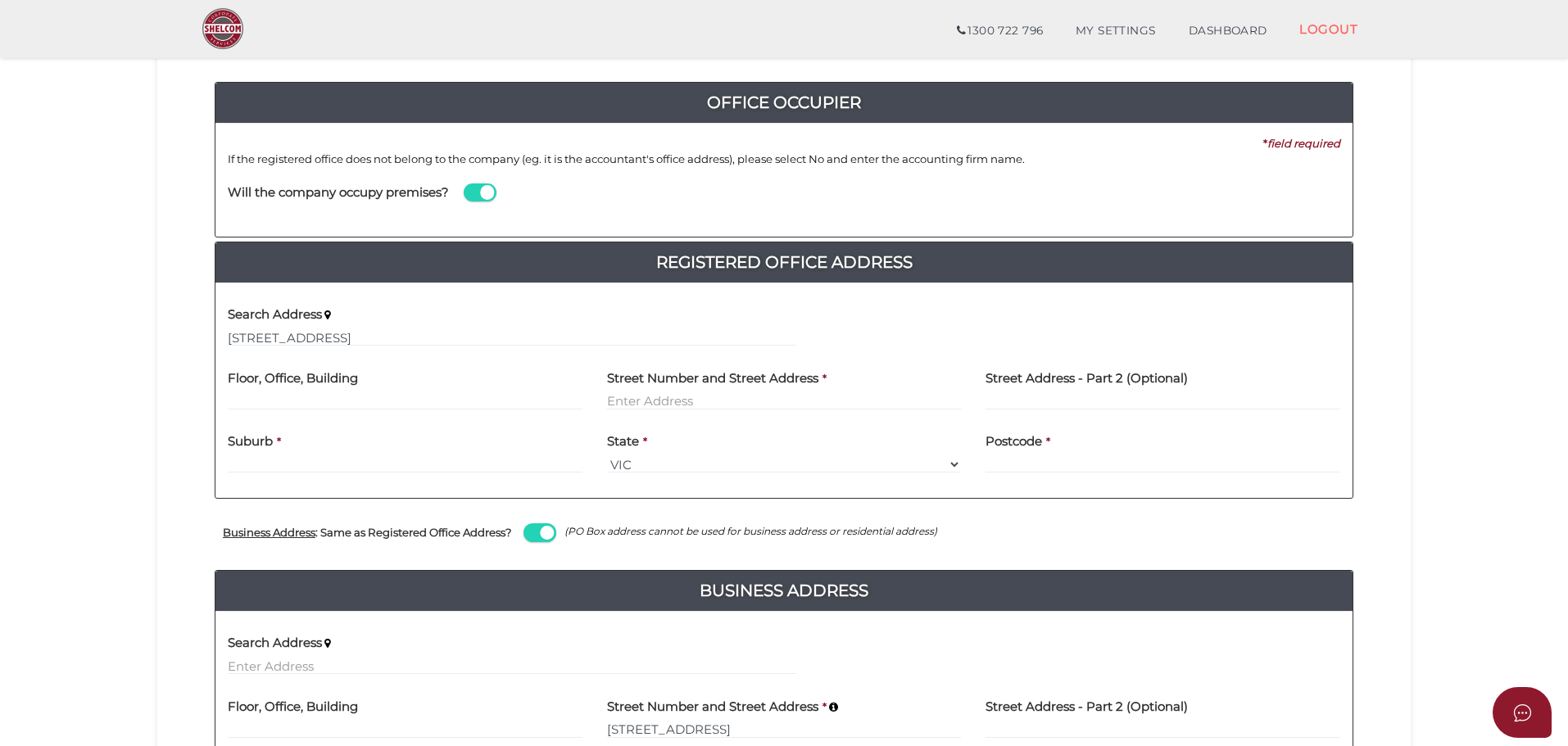
type input "28 Pitmedden Drive"
type input "West Wodonga"
select select "VIC"
type input "3690"
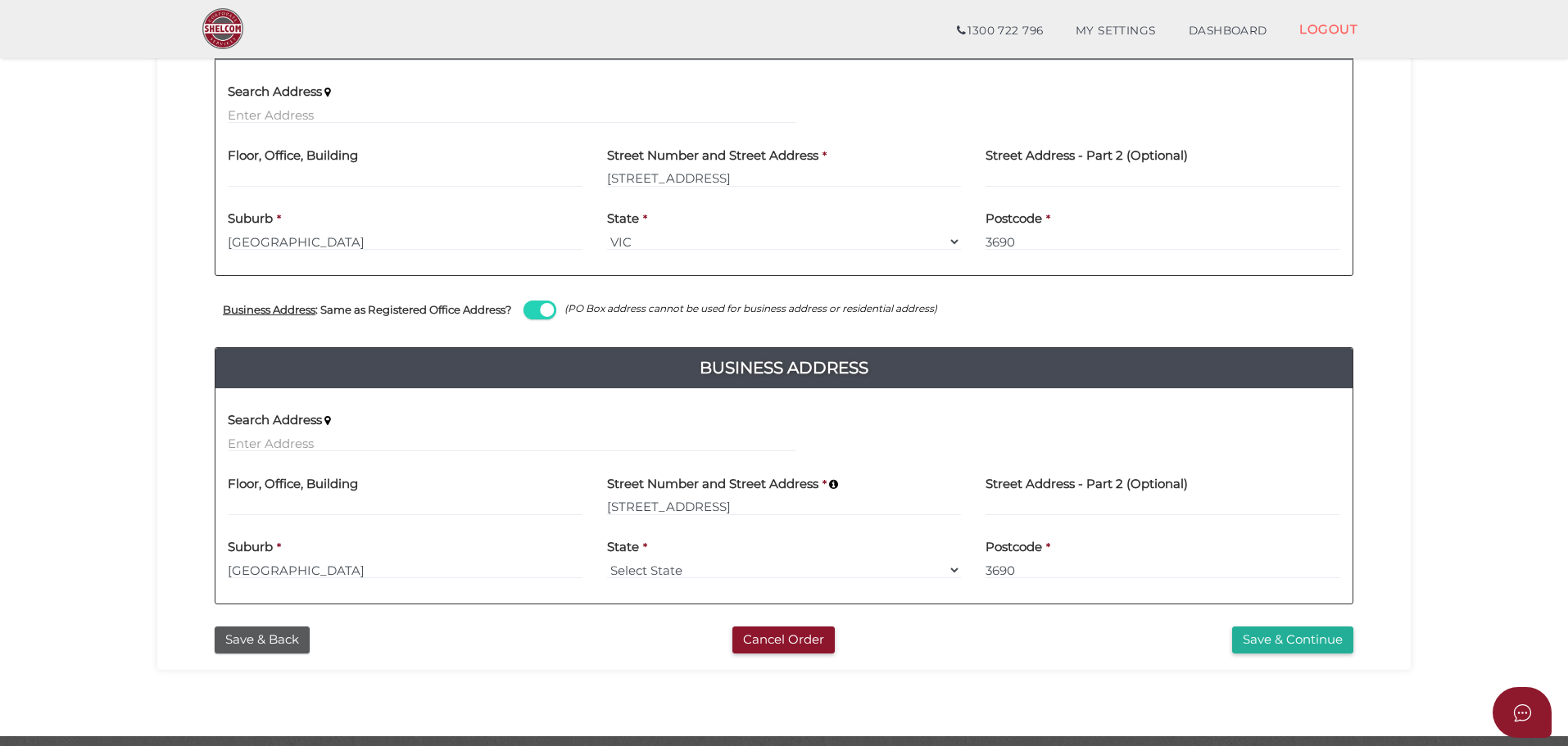
scroll to position [440, 0]
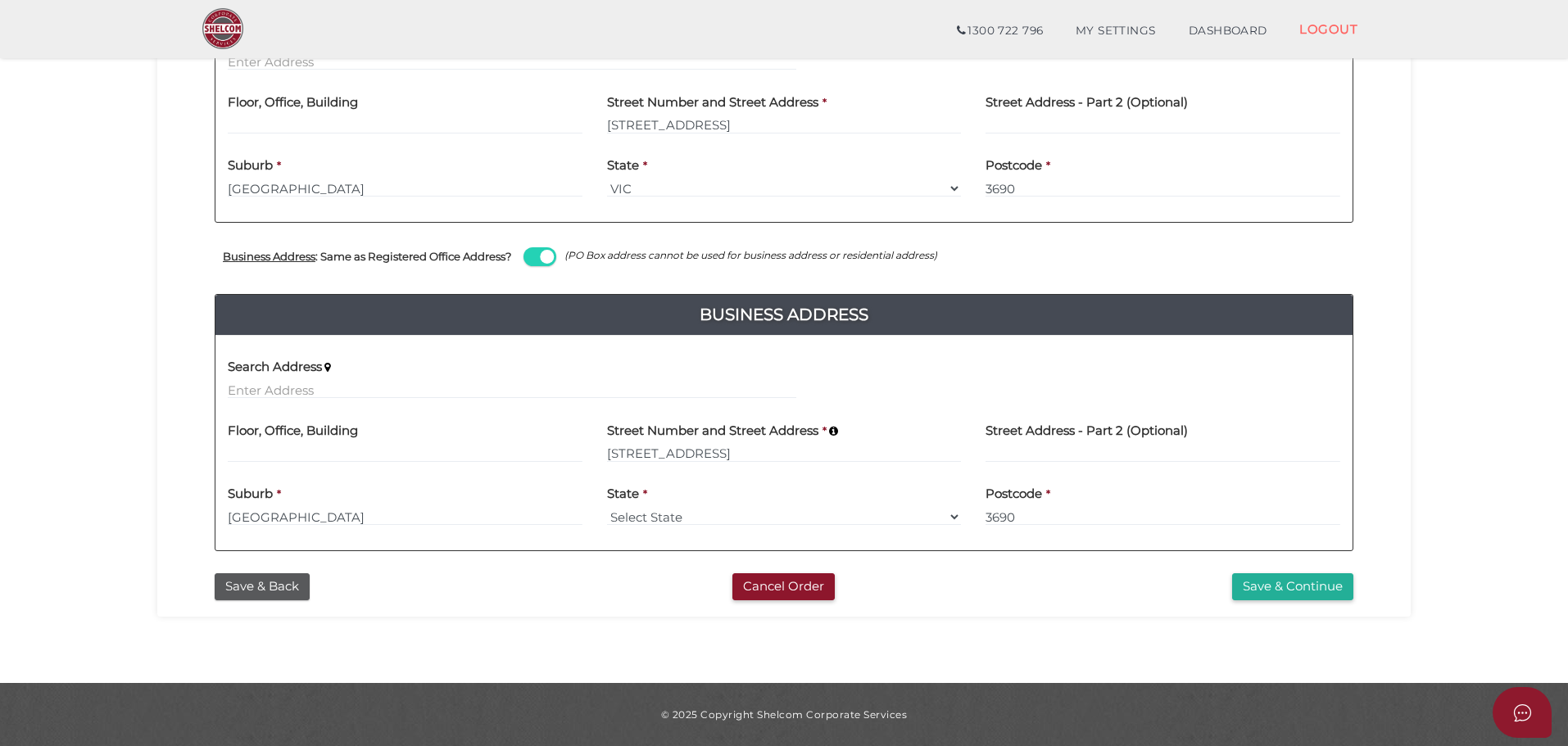
click at [1035, 444] on div "Save & Back Cancel Order Save & Continue" at bounding box center [783, 583] width 1228 height 36
click at [1035, 444] on button "Save & Continue" at bounding box center [1292, 587] width 121 height 27
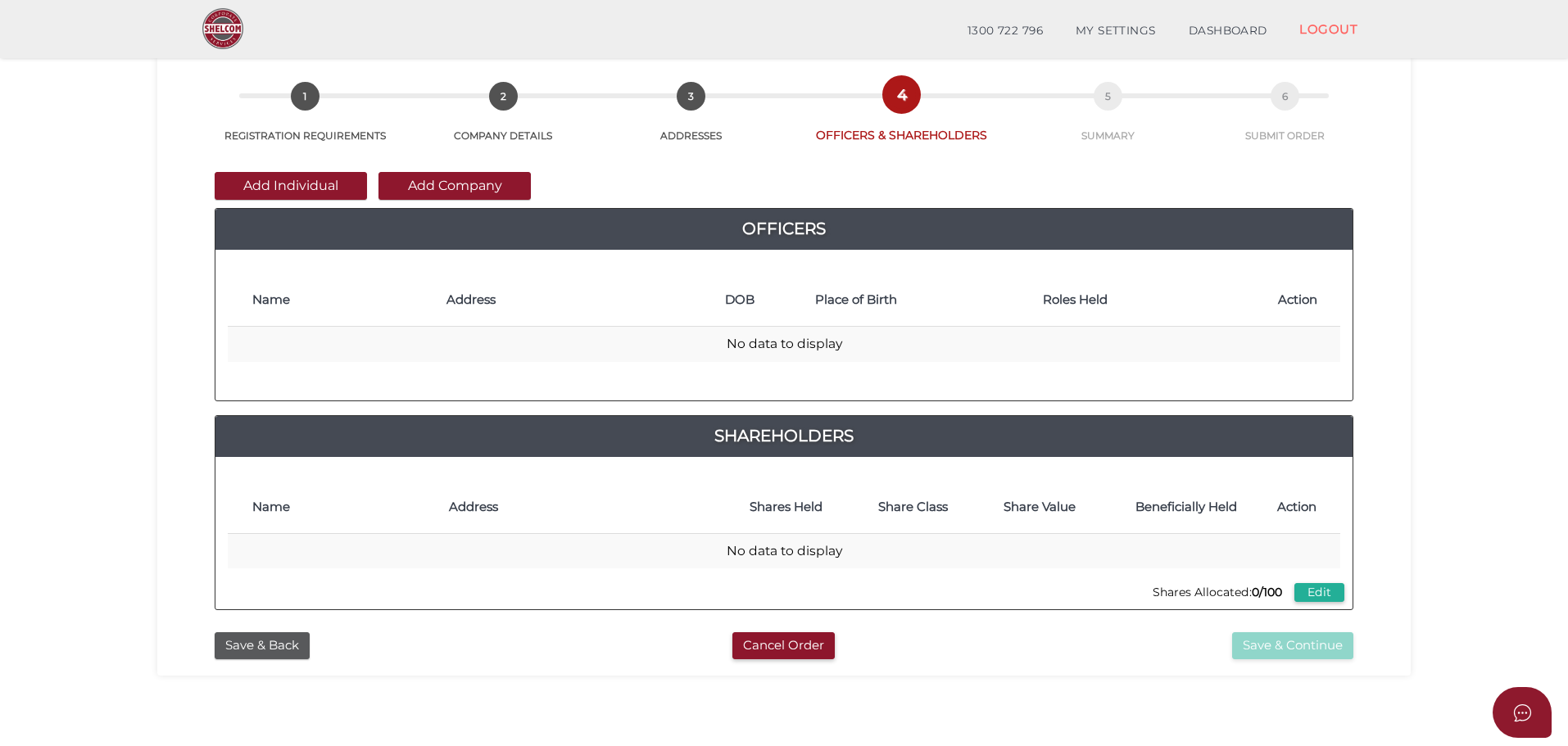
scroll to position [163, 0]
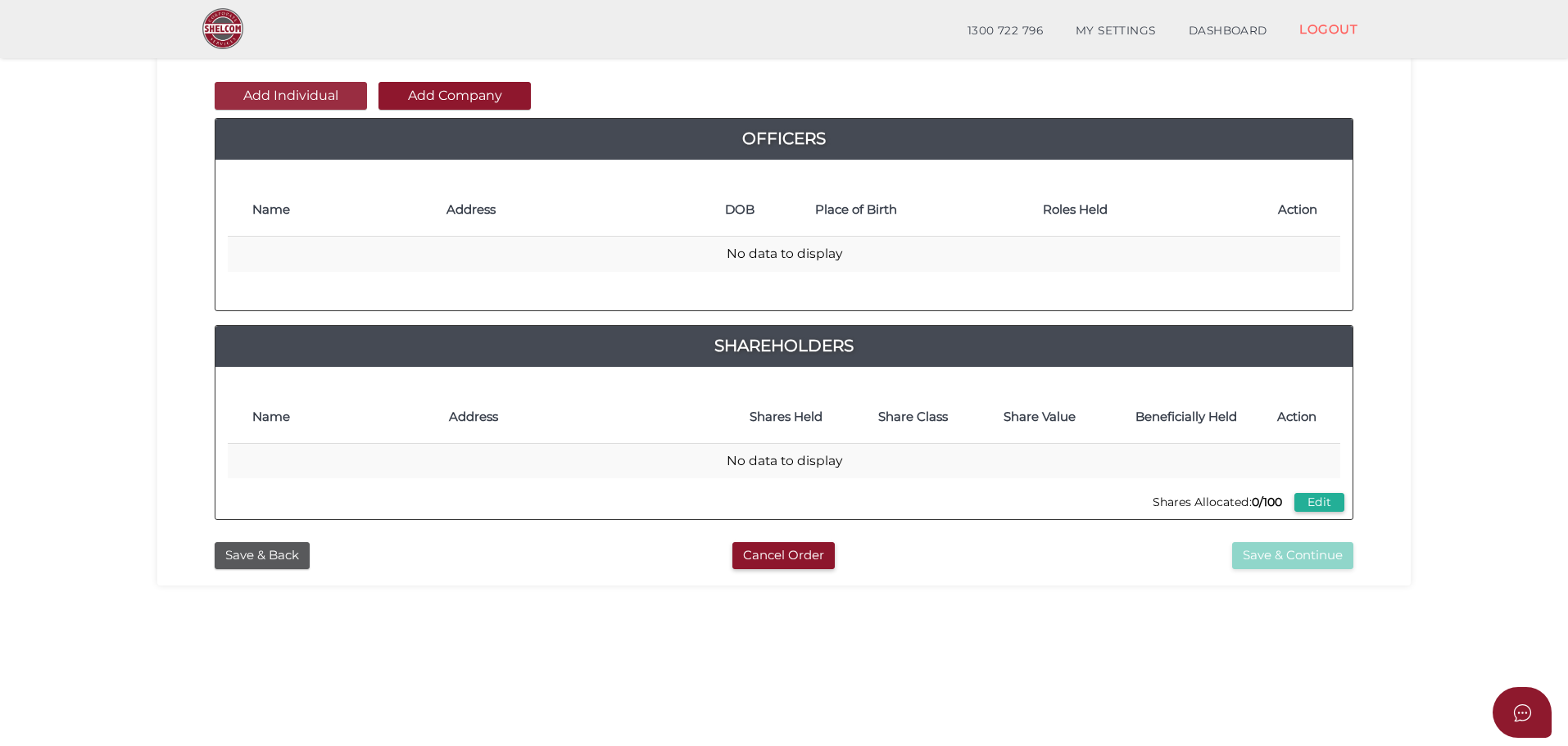
click at [290, 109] on button "Add Individual" at bounding box center [290, 96] width 152 height 28
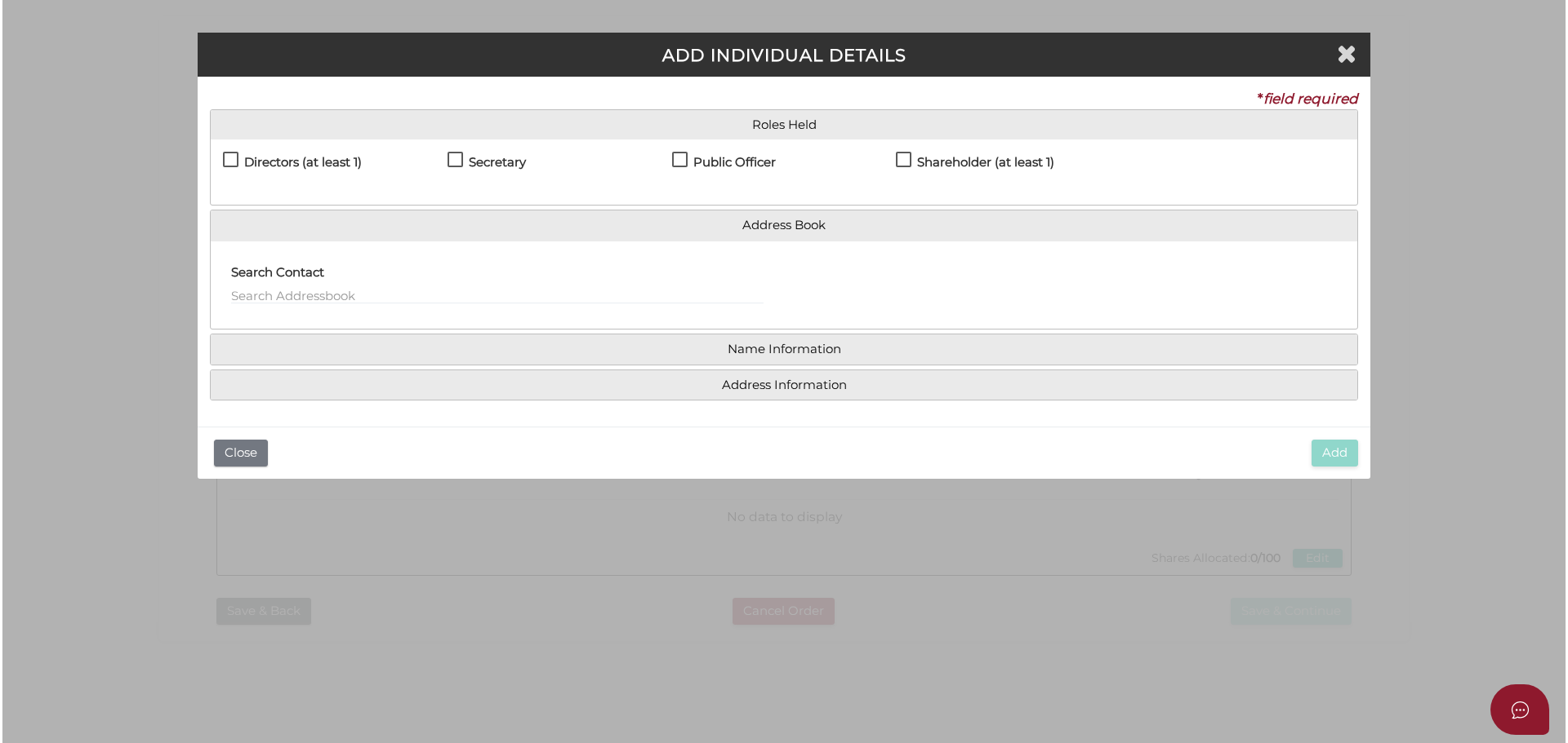
scroll to position [0, 0]
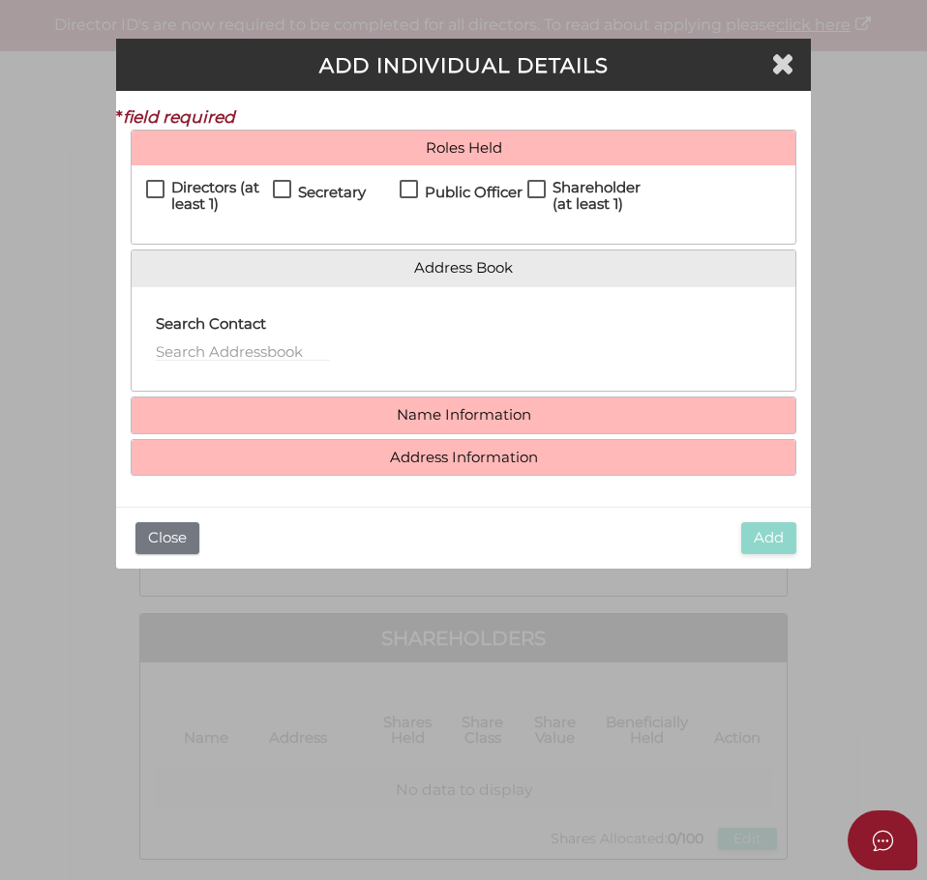
click at [158, 189] on label "Directors (at least 1)" at bounding box center [209, 192] width 127 height 24
checkbox input "true"
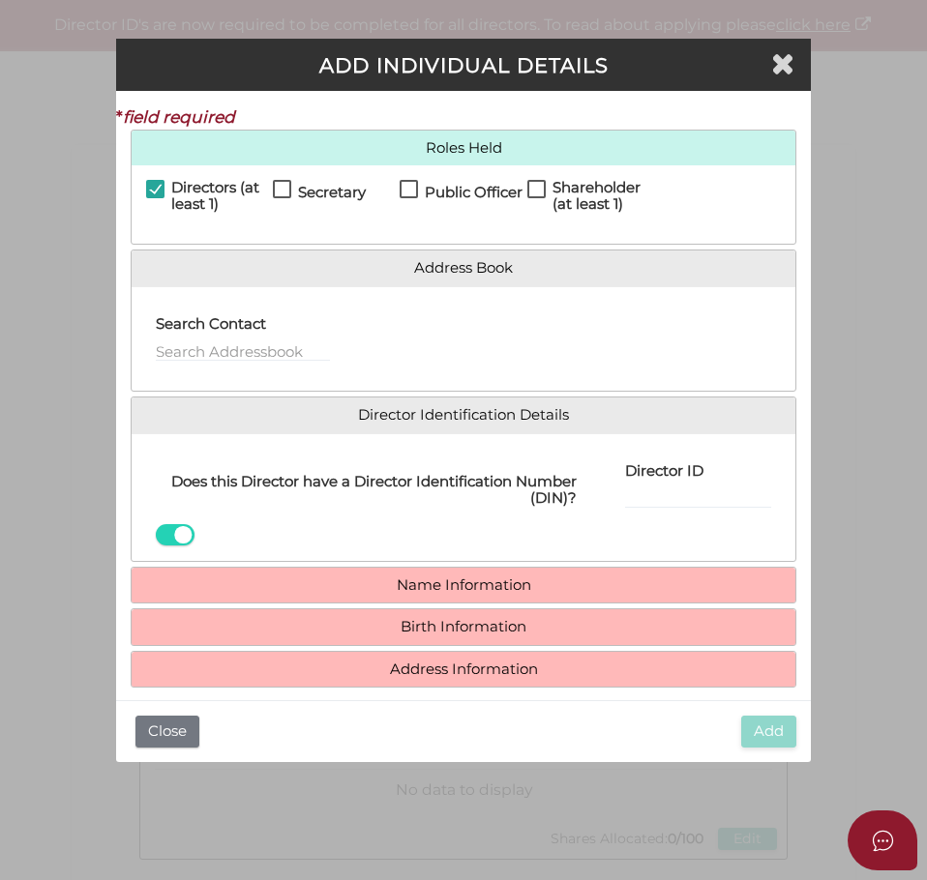
click at [280, 193] on label "Secretary" at bounding box center [319, 197] width 93 height 24
click at [280, 190] on label "Secretary" at bounding box center [319, 197] width 93 height 24
checkbox input "true"
click at [412, 194] on label "Public Officer" at bounding box center [461, 197] width 123 height 24
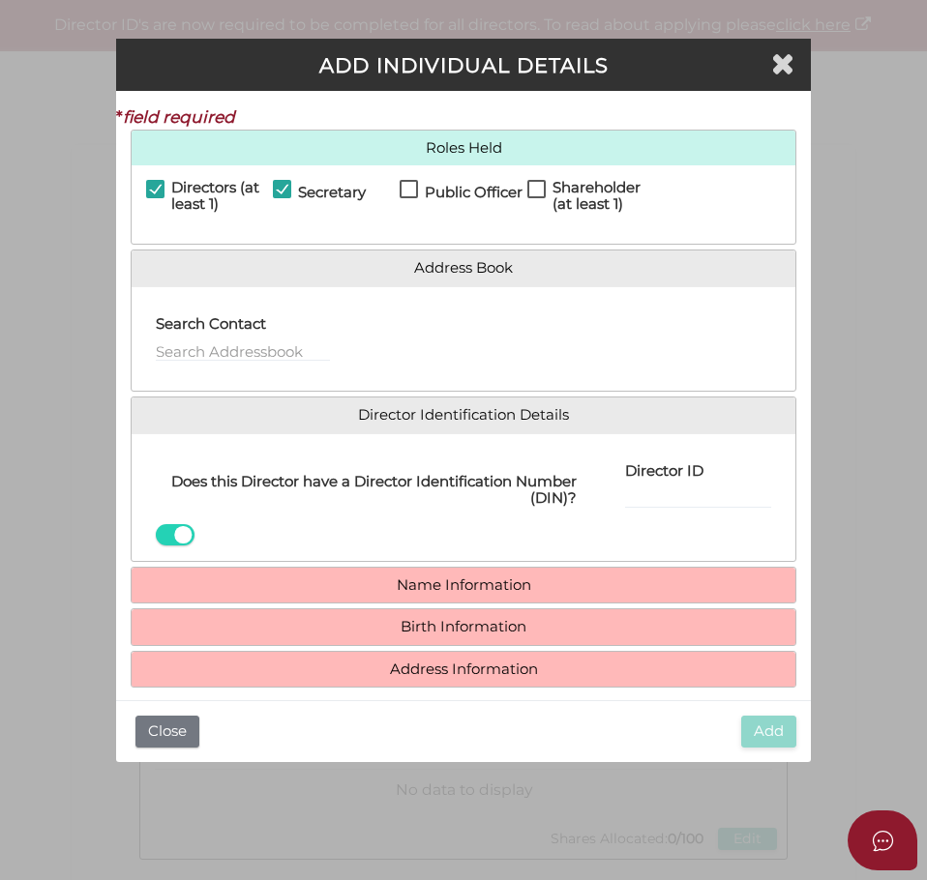
checkbox input "true"
click at [533, 194] on label "Shareholder (at least 1)" at bounding box center [590, 192] width 127 height 24
checkbox input "true"
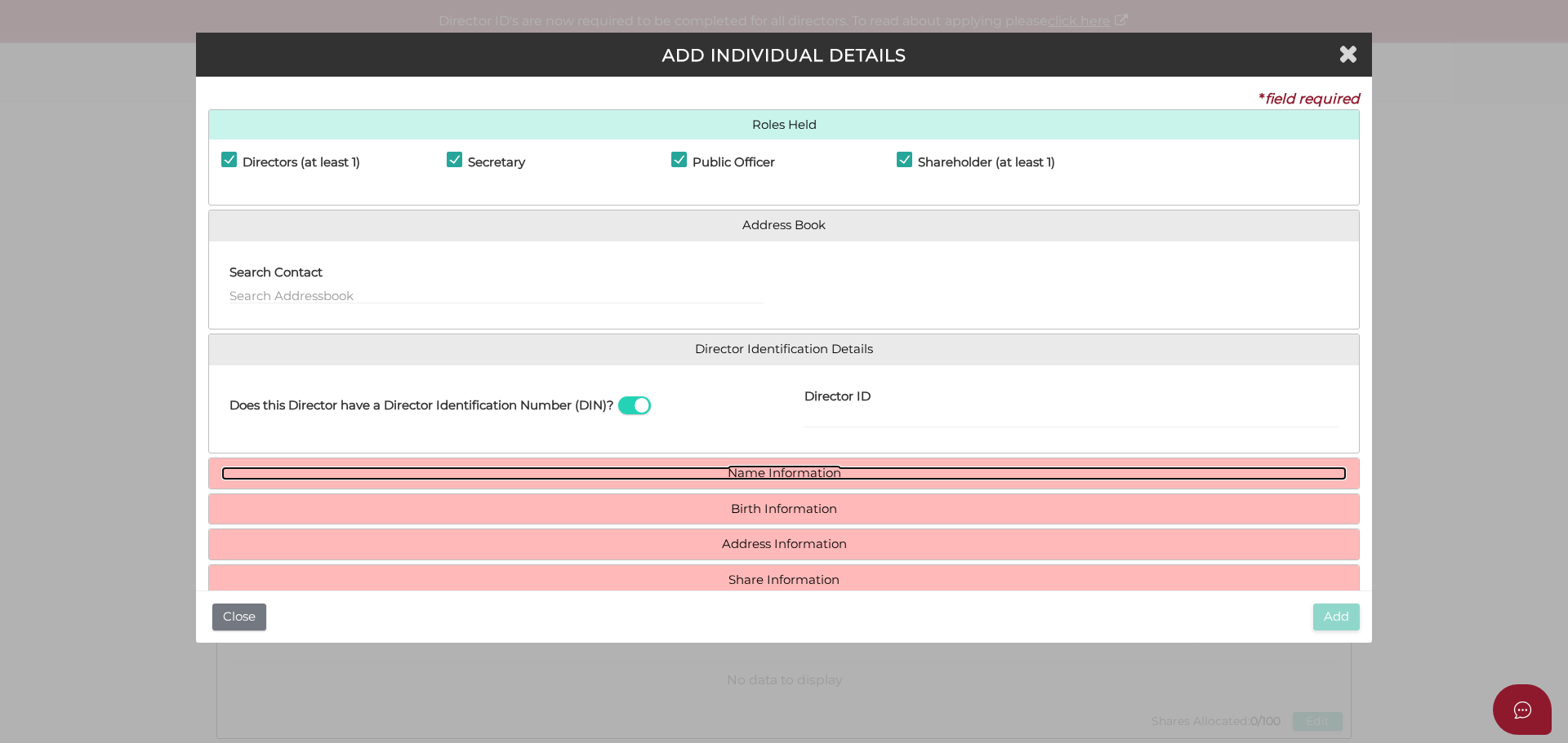
click at [747, 479] on link "Name Information" at bounding box center [783, 473] width 1125 height 13
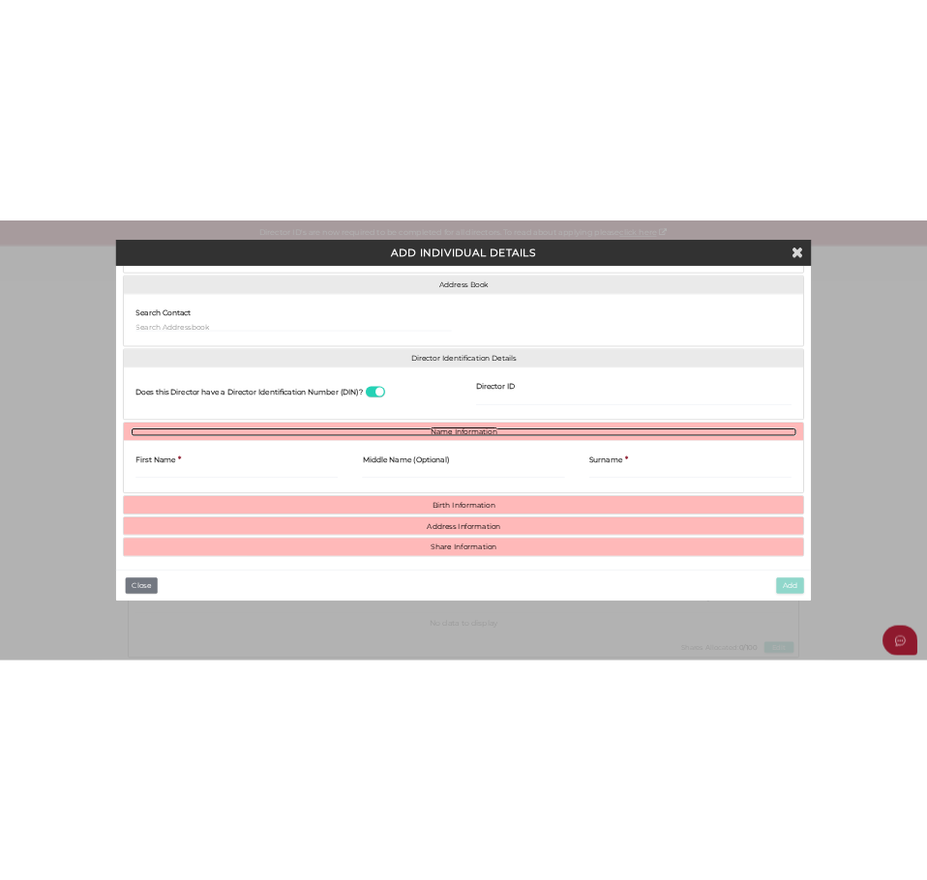
scroll to position [142, 0]
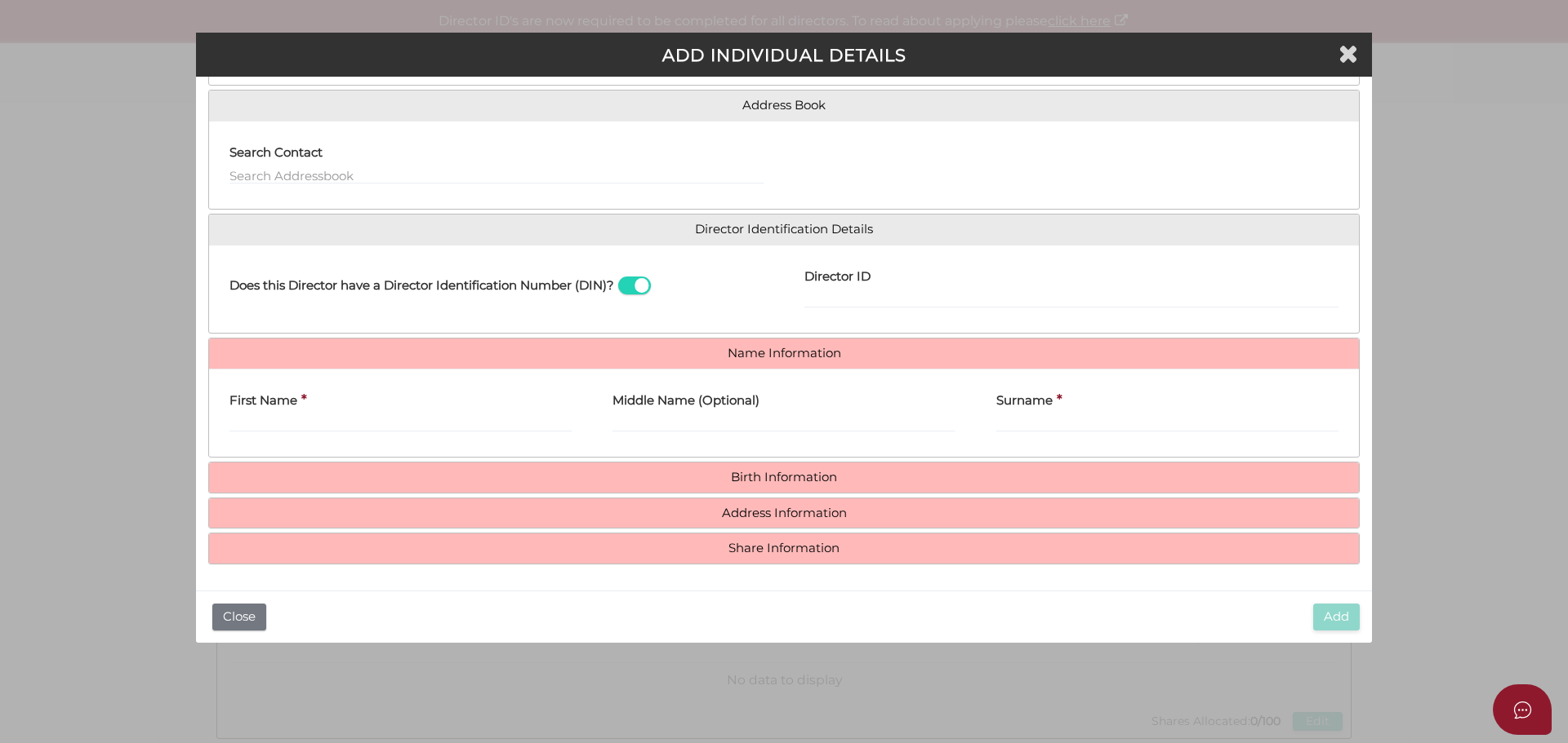
click at [243, 412] on label "First Name" at bounding box center [263, 399] width 68 height 34
click at [243, 414] on input "First Name" at bounding box center [400, 423] width 342 height 18
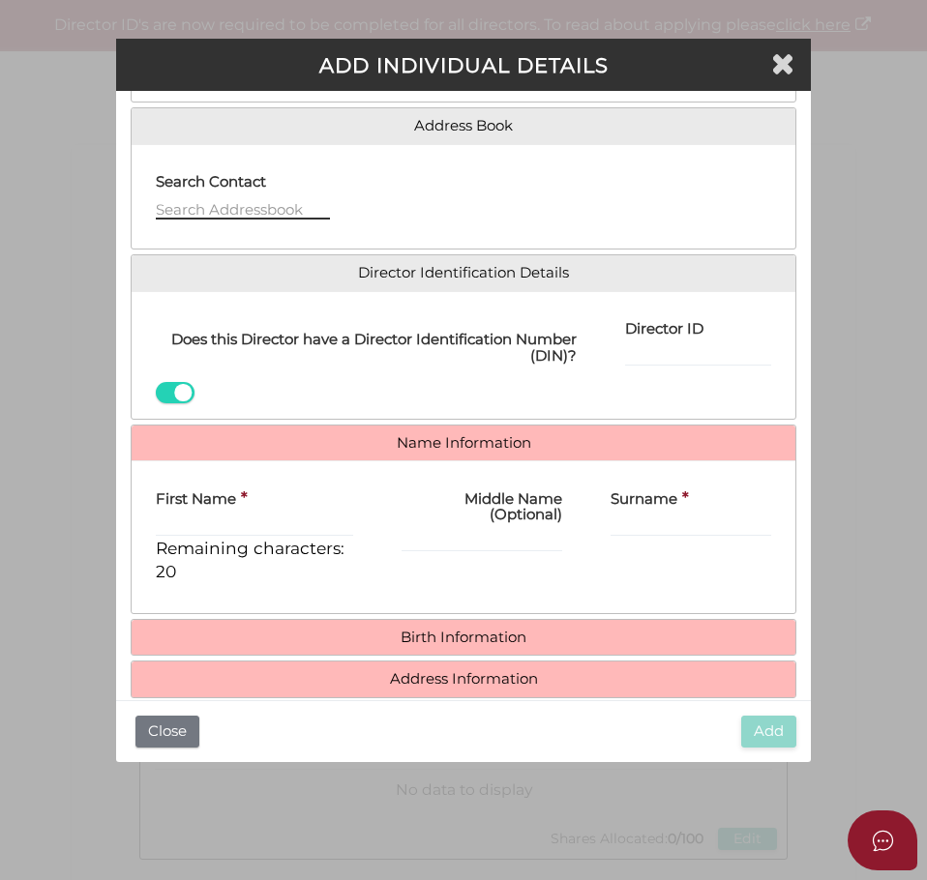
click at [232, 204] on input "text" at bounding box center [243, 208] width 174 height 21
click at [210, 522] on input "First Name" at bounding box center [254, 526] width 197 height 21
click at [194, 523] on input "First Name" at bounding box center [254, 526] width 197 height 21
paste input "PAVITER"
type input "PAVITER"
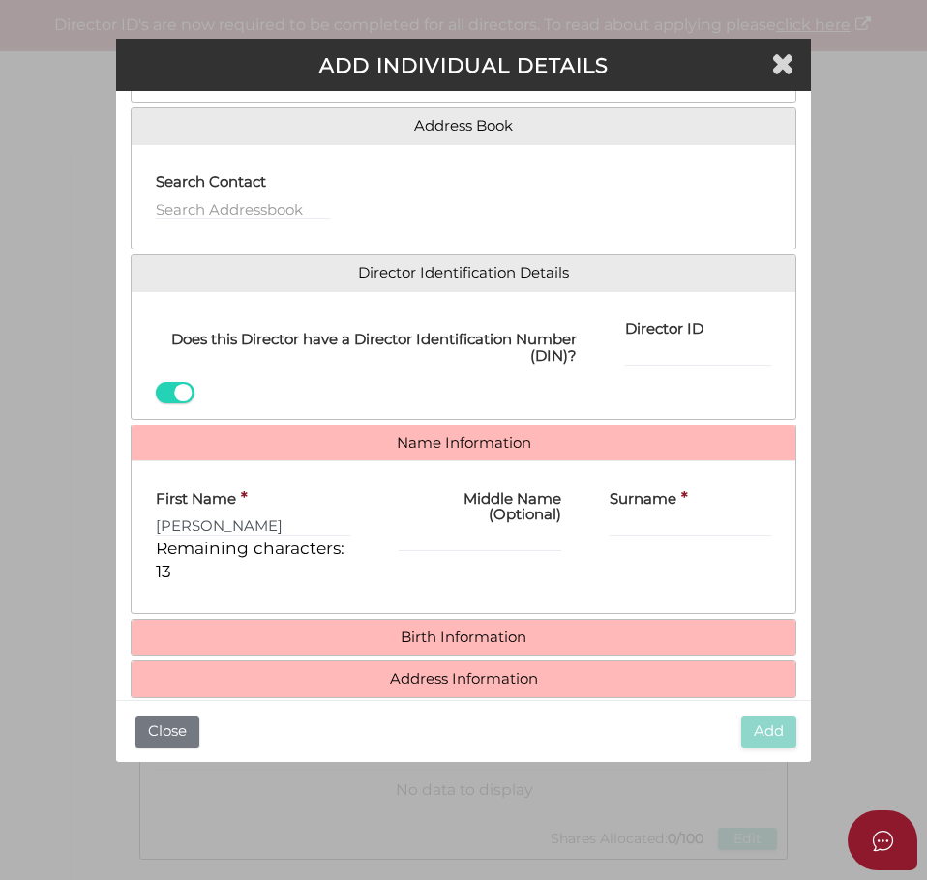
click at [652, 540] on div "Surname *" at bounding box center [690, 537] width 211 height 123
click at [655, 516] on input "Surname" at bounding box center [690, 526] width 163 height 21
click at [641, 533] on input "Surname" at bounding box center [690, 526] width 163 height 21
paste input "SINGH"
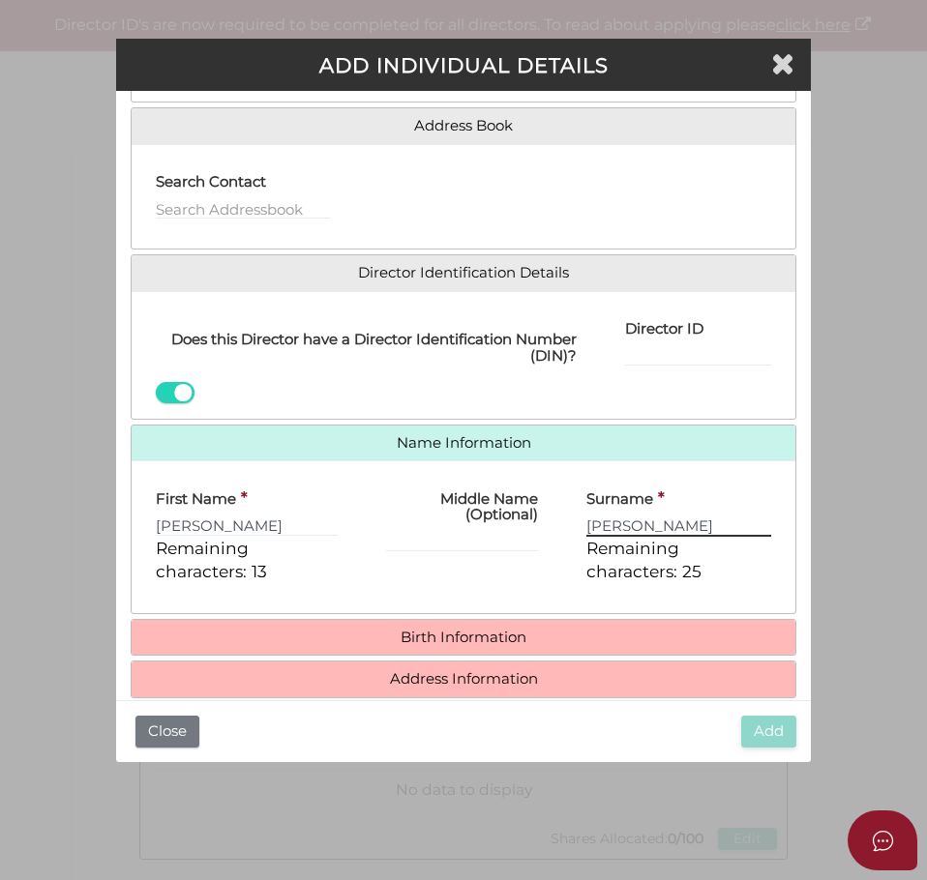
type input "SINGH"
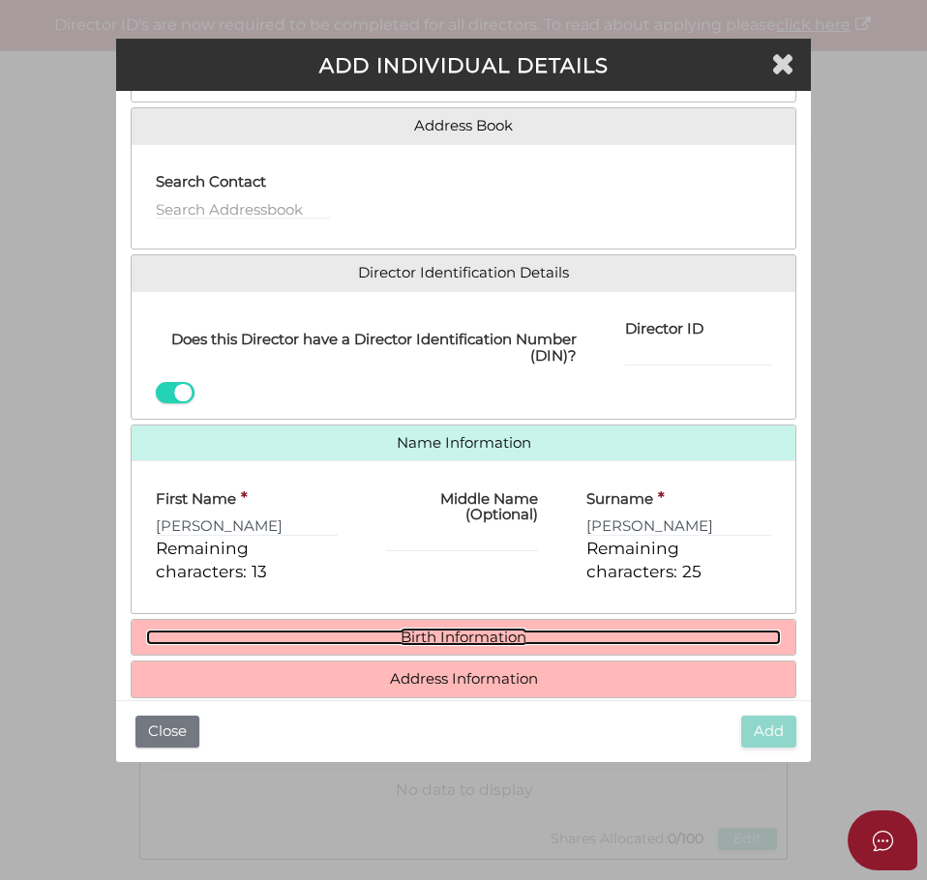
click at [453, 635] on link "Birth Information" at bounding box center [464, 638] width 636 height 16
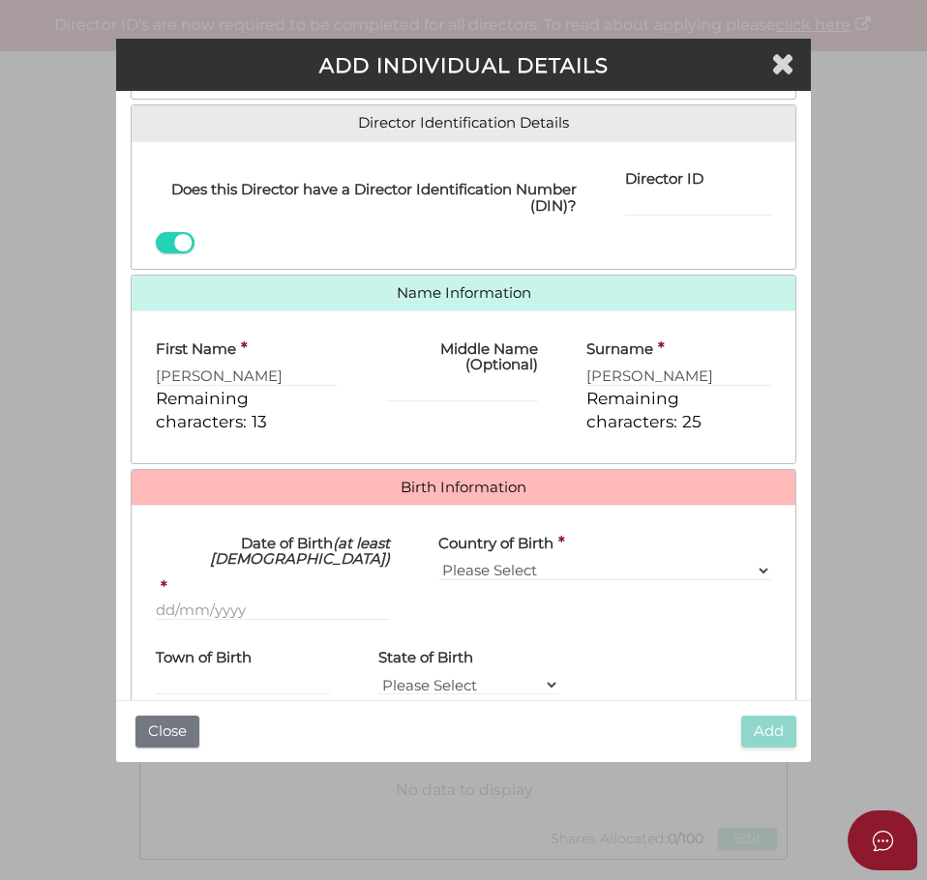
scroll to position [432, 0]
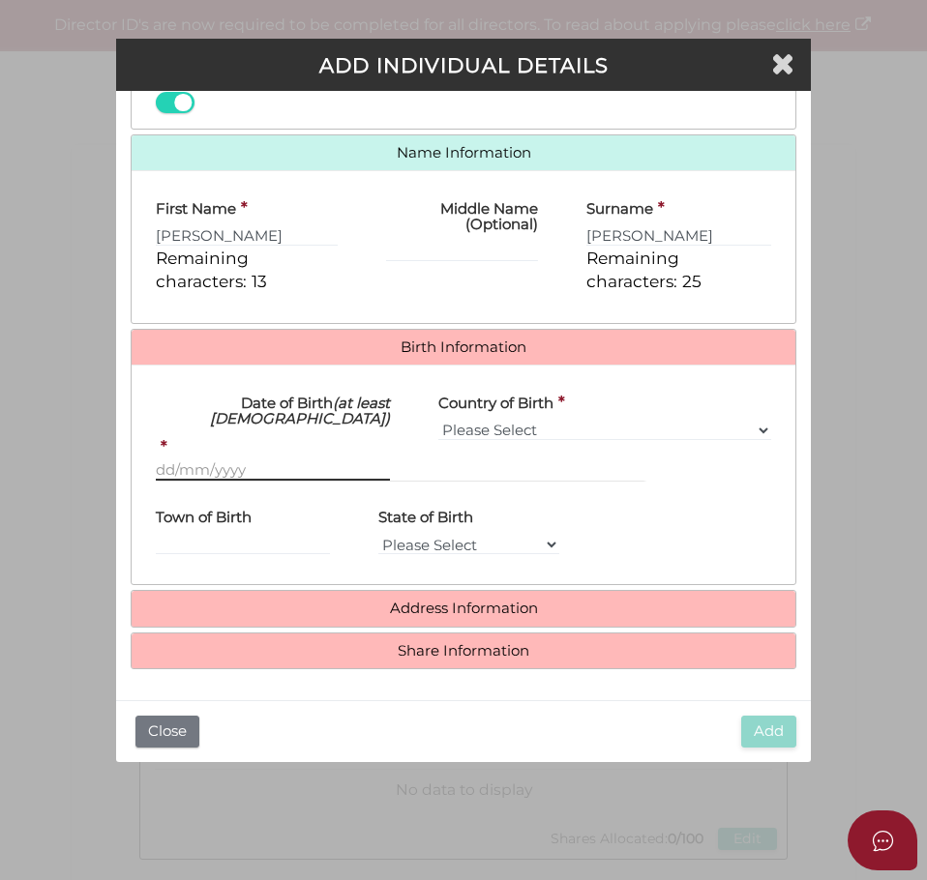
click at [163, 461] on input "Date of Birth (at least 18 years old)" at bounding box center [273, 470] width 235 height 21
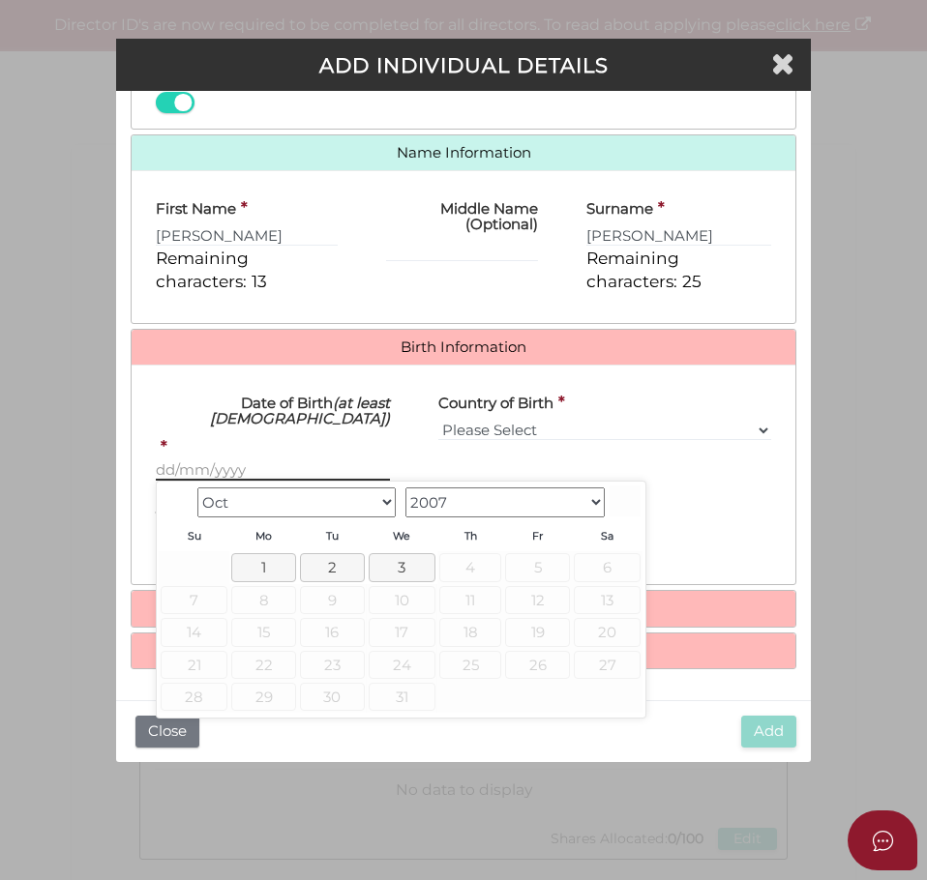
paste input "31/03/1992"
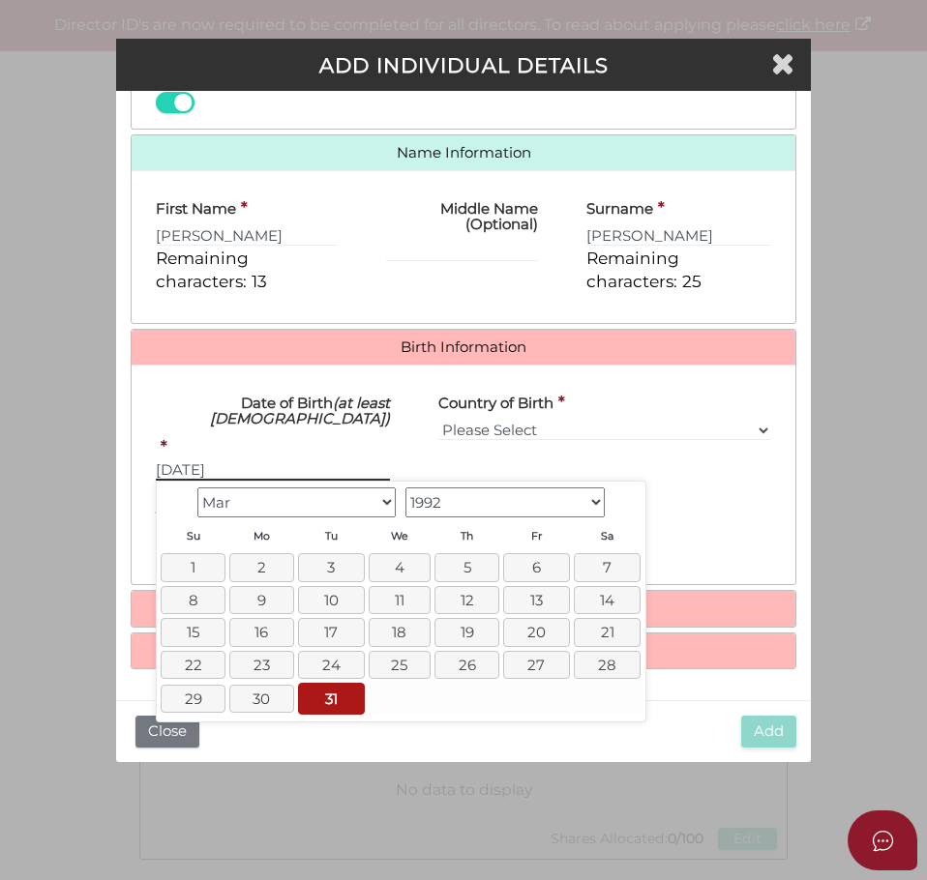
type input "31/03/1992"
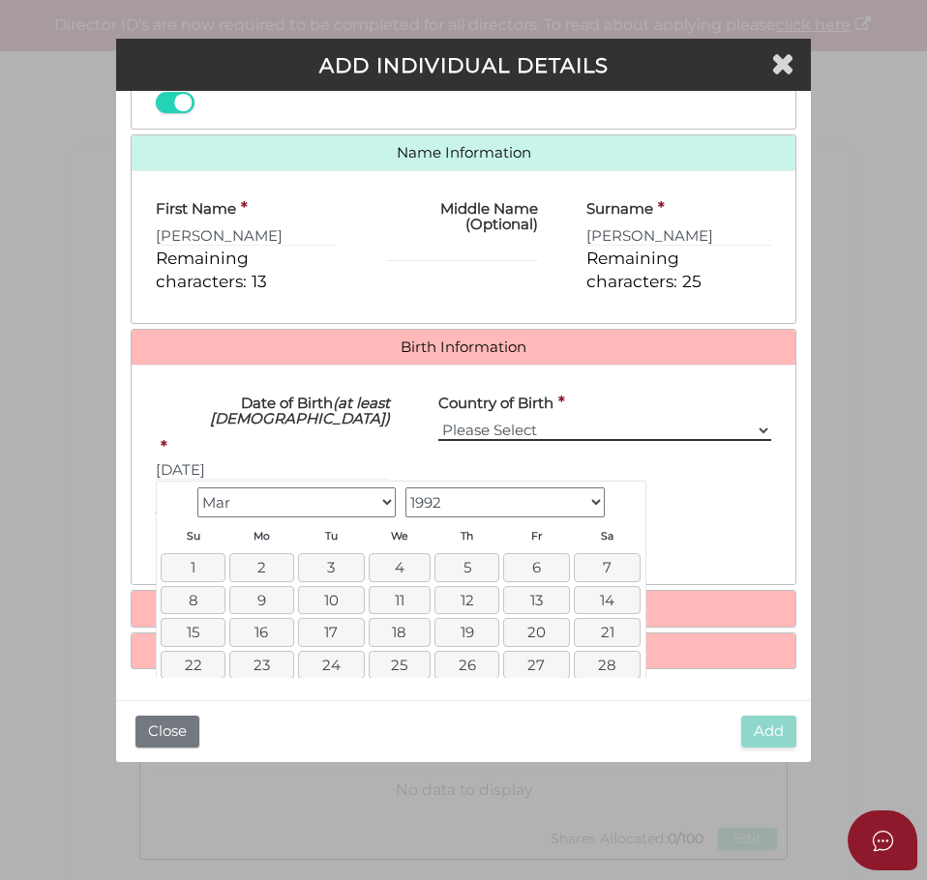
click at [546, 421] on select "Please Select v Australia Afghanistan Albania Algeria American Samoa Andorra An…" at bounding box center [604, 430] width 333 height 21
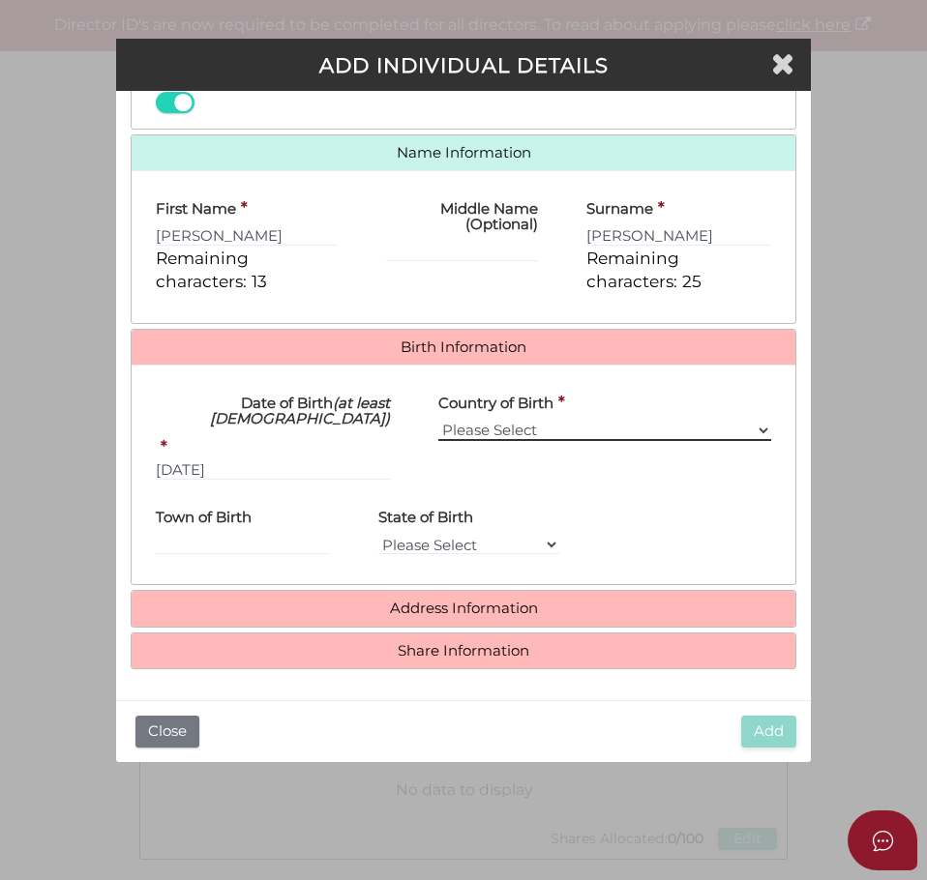
select select "India"
click at [438, 420] on select "Please Select v Australia Afghanistan Albania Algeria American Samoa Andorra An…" at bounding box center [604, 430] width 333 height 21
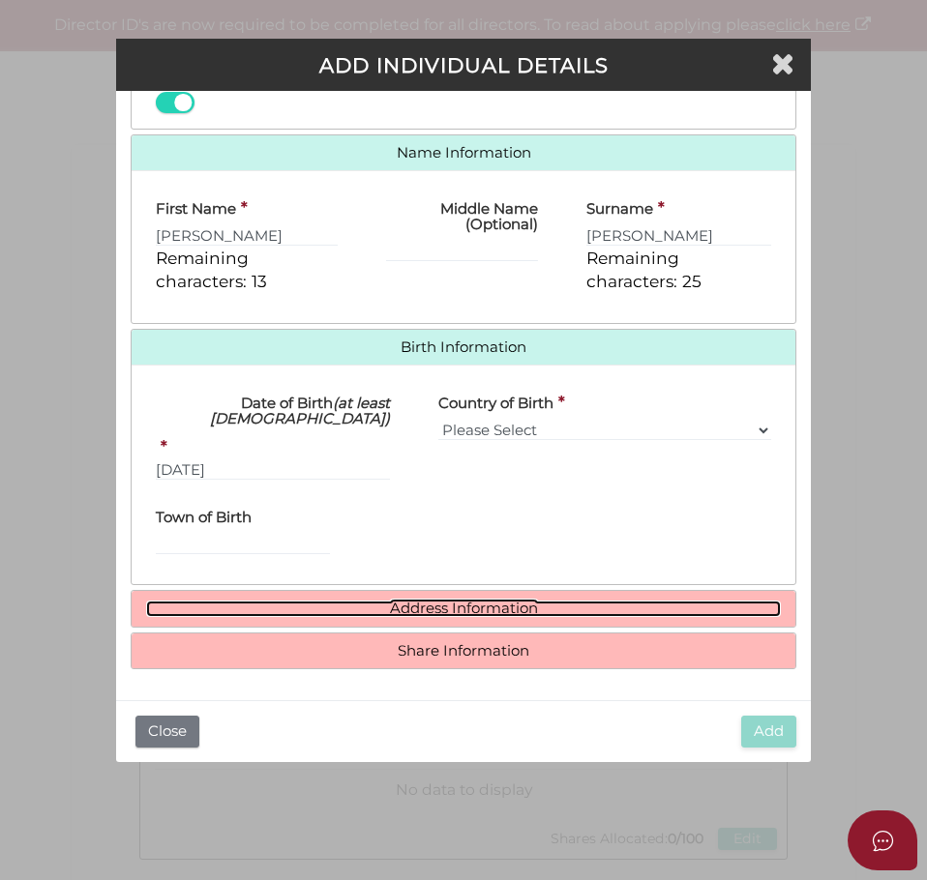
click at [471, 603] on link "Address Information" at bounding box center [464, 609] width 636 height 16
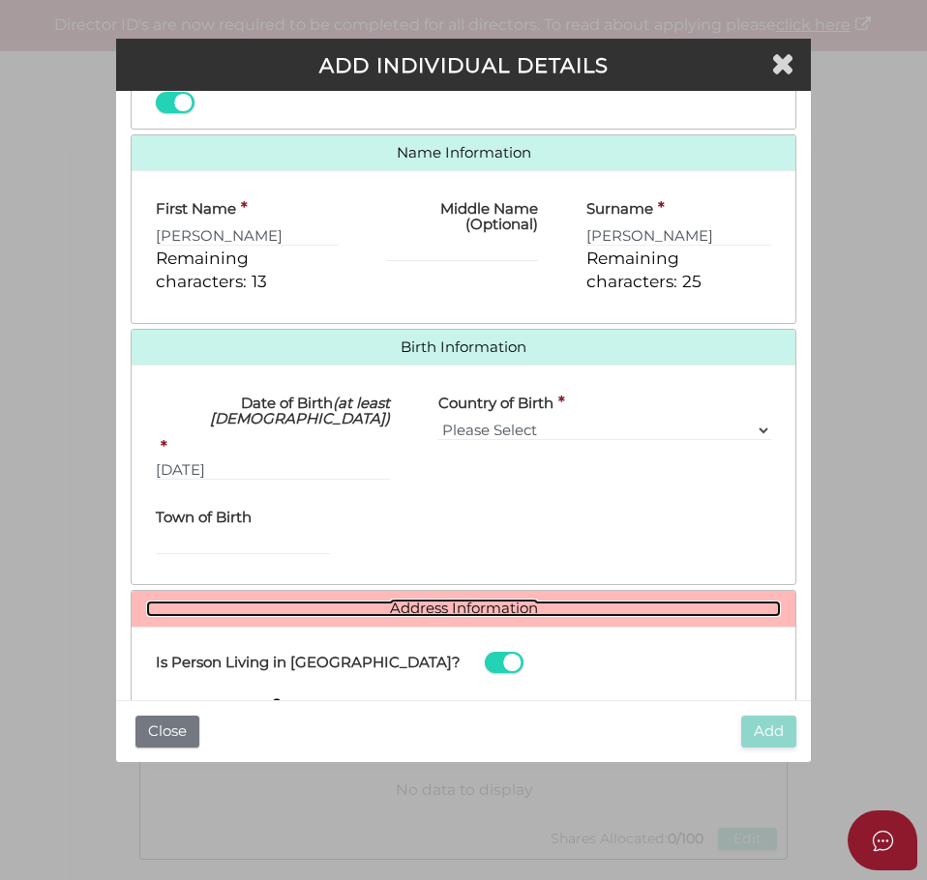
scroll to position [769, 0]
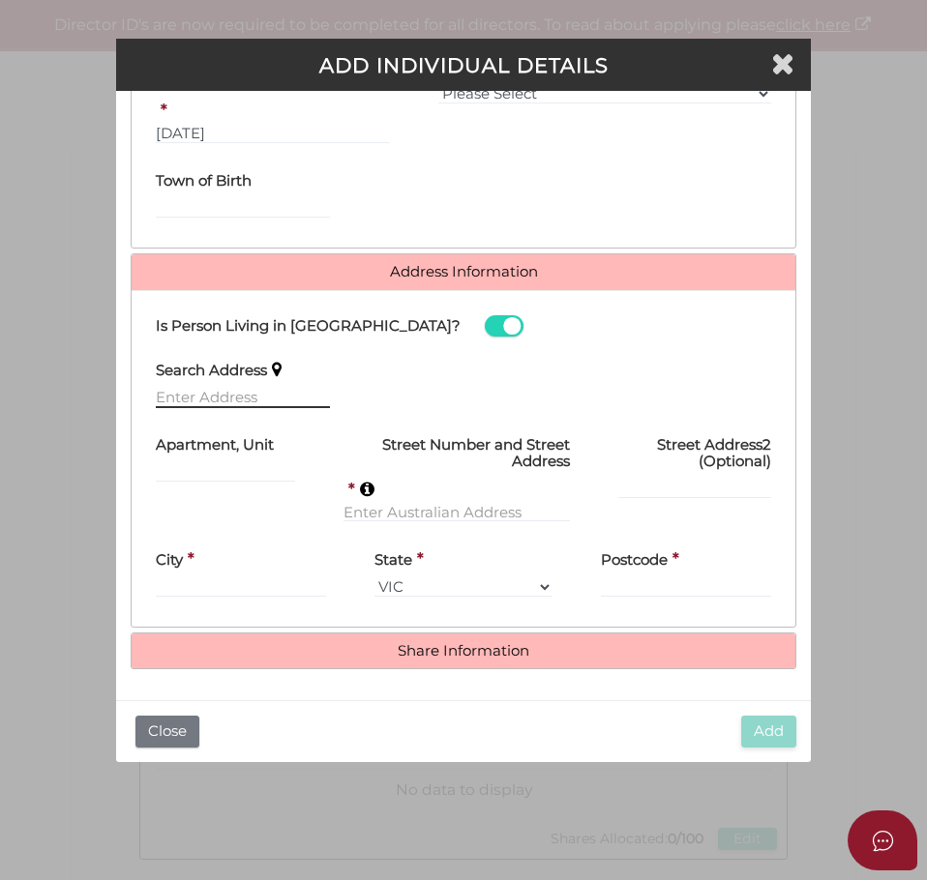
click at [223, 390] on input "text" at bounding box center [243, 397] width 174 height 21
click at [191, 397] on input "text" at bounding box center [243, 397] width 174 height 21
paste input "UNIT 7 693 HOLMWOOD CRSS,"
type input "unit 7/693 Holmwood Cross, Albury NSW, Australia"
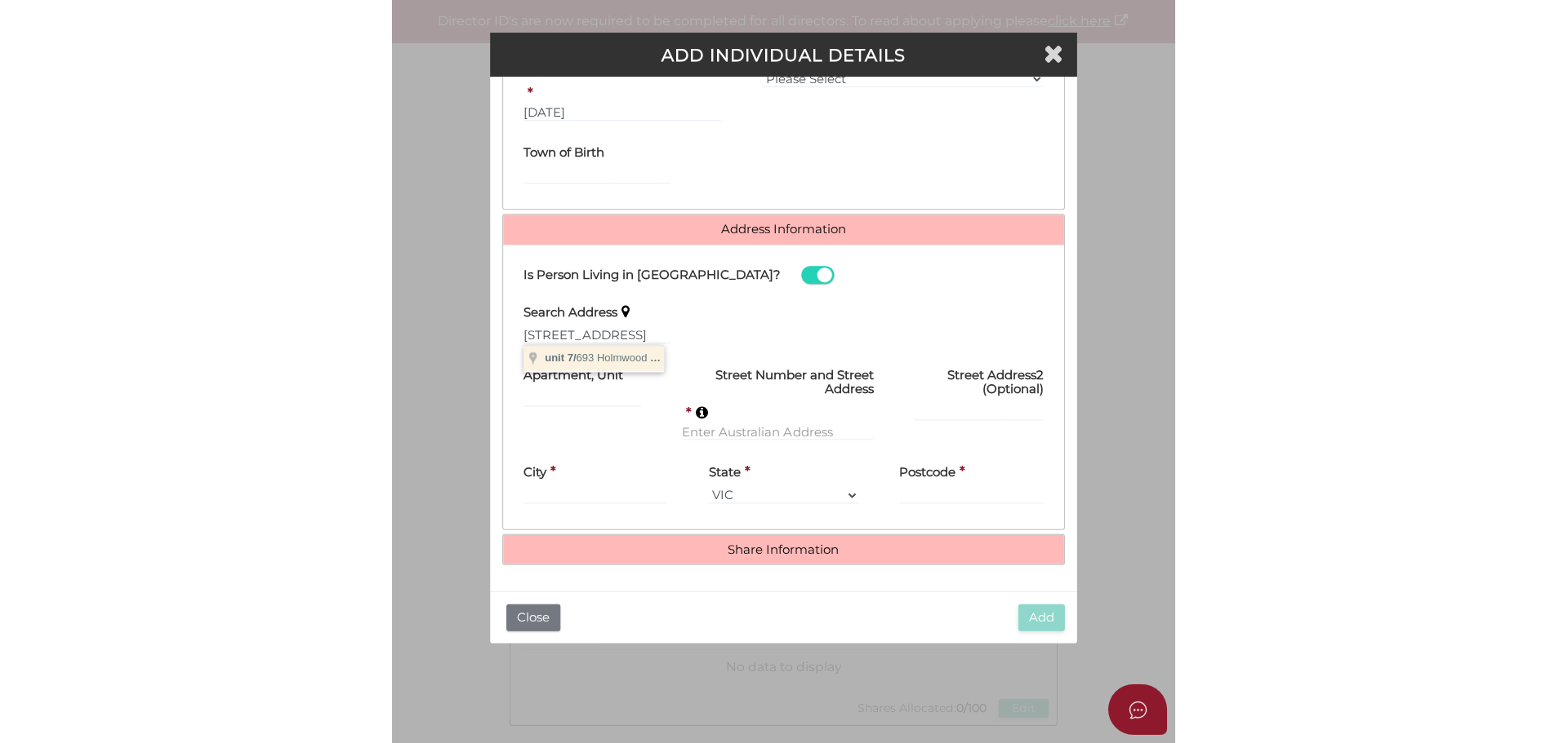
scroll to position [0, 0]
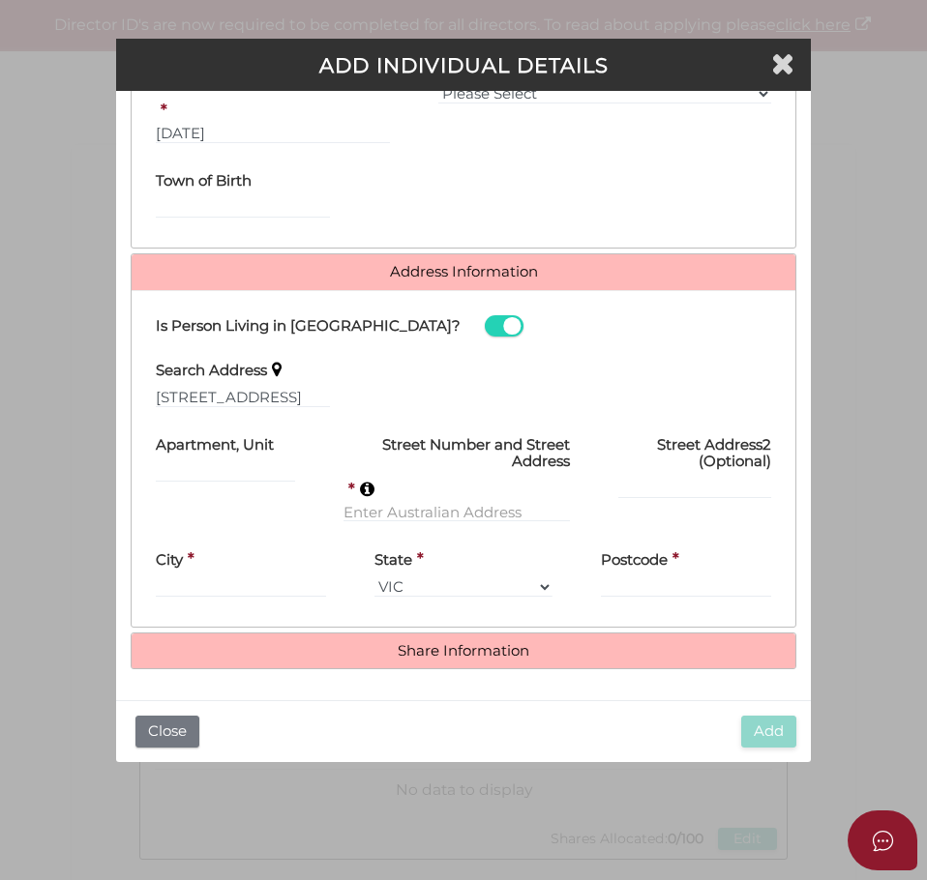
type input "unit 7"
type input "693 Holmwood Cross"
type input "Albury"
select select "NSW"
type input "2640"
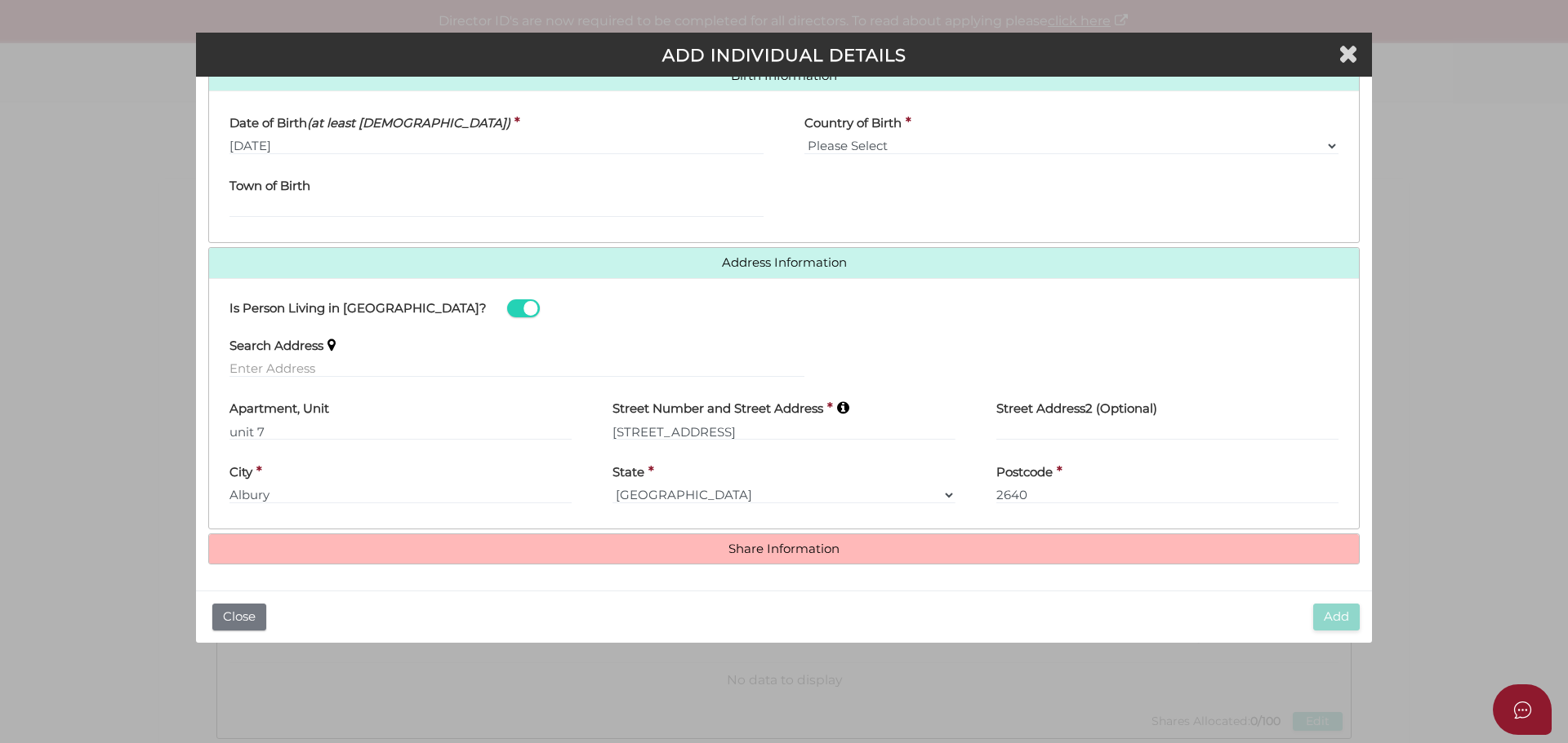
scroll to position [541, 0]
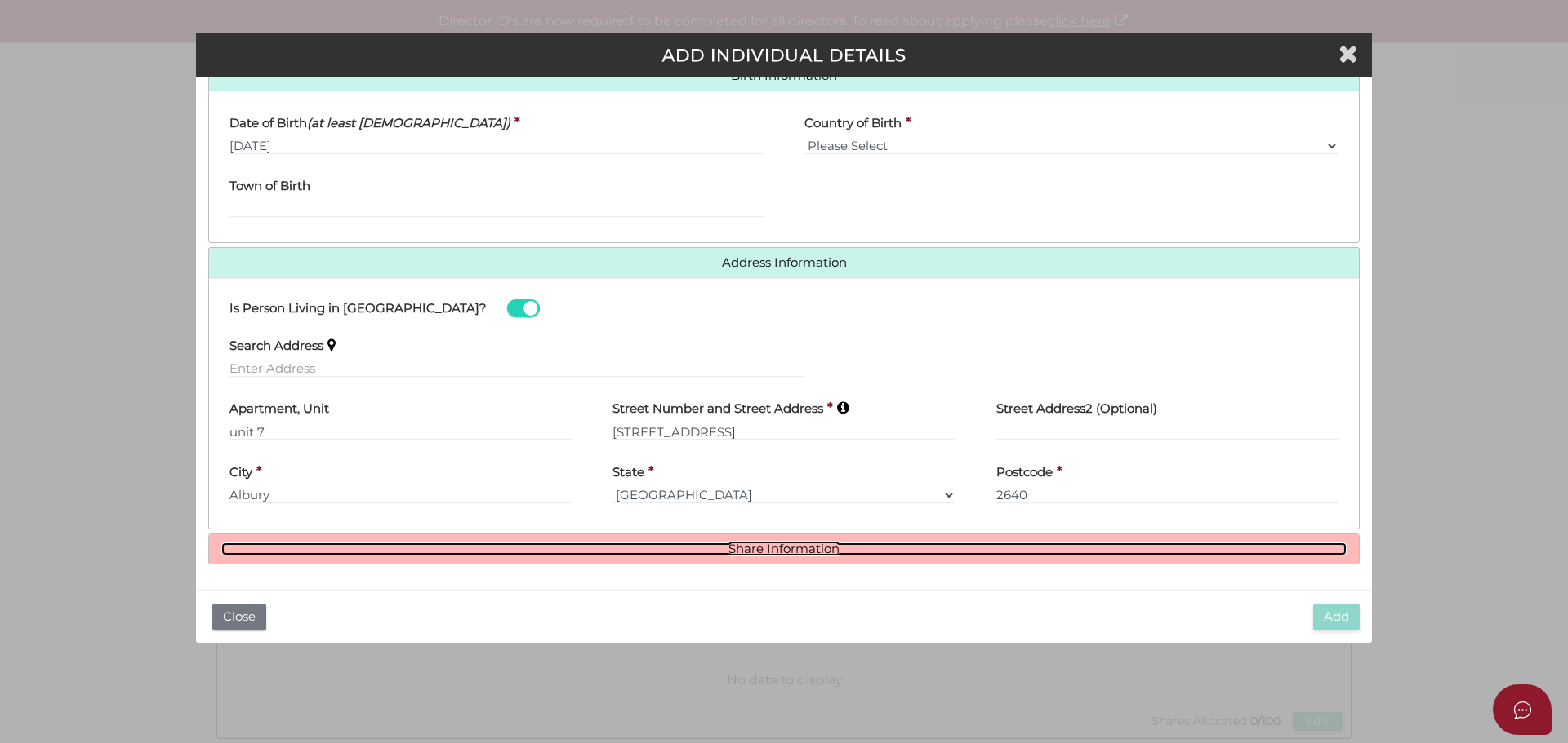
click at [811, 548] on link "Share Information" at bounding box center [783, 549] width 1125 height 13
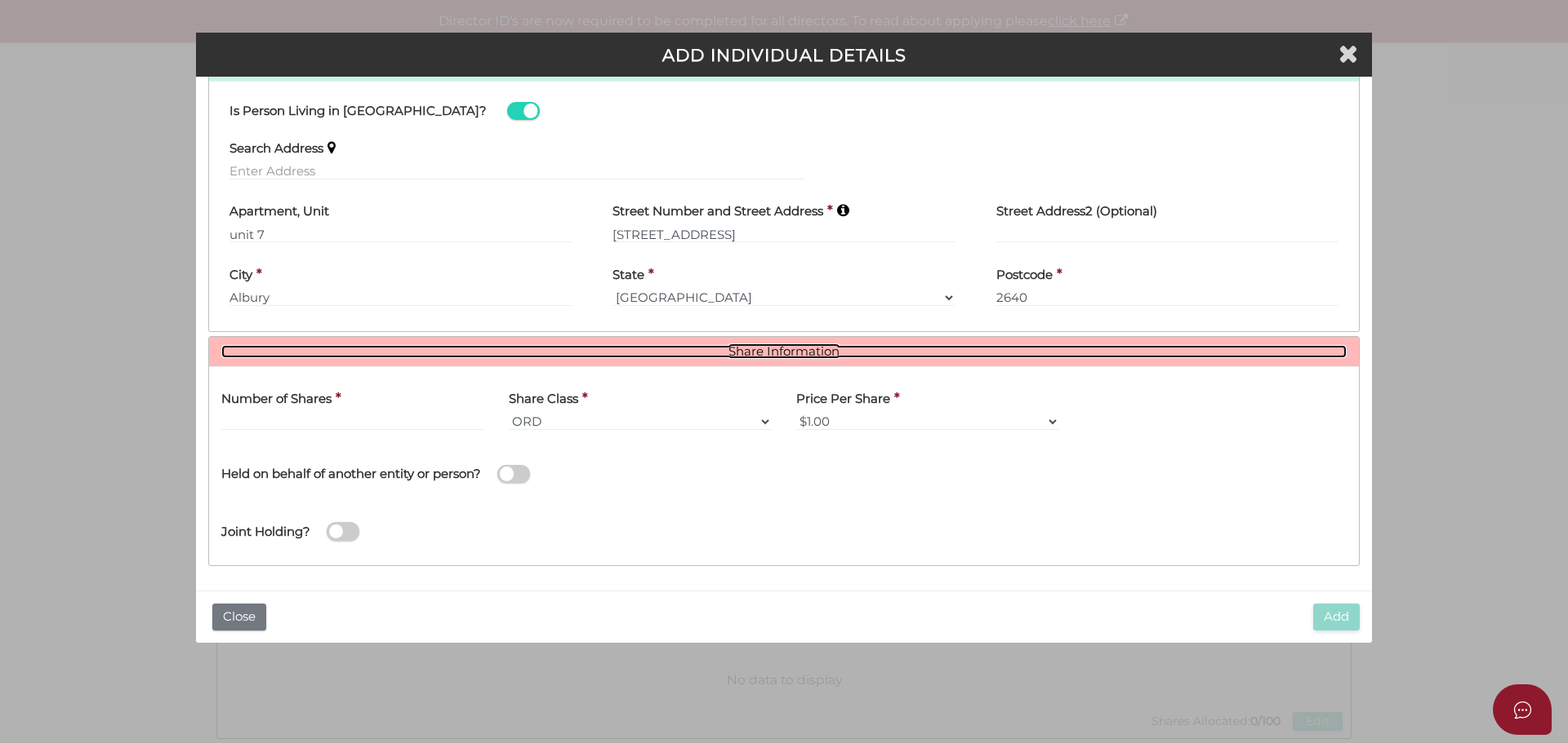
scroll to position [740, 0]
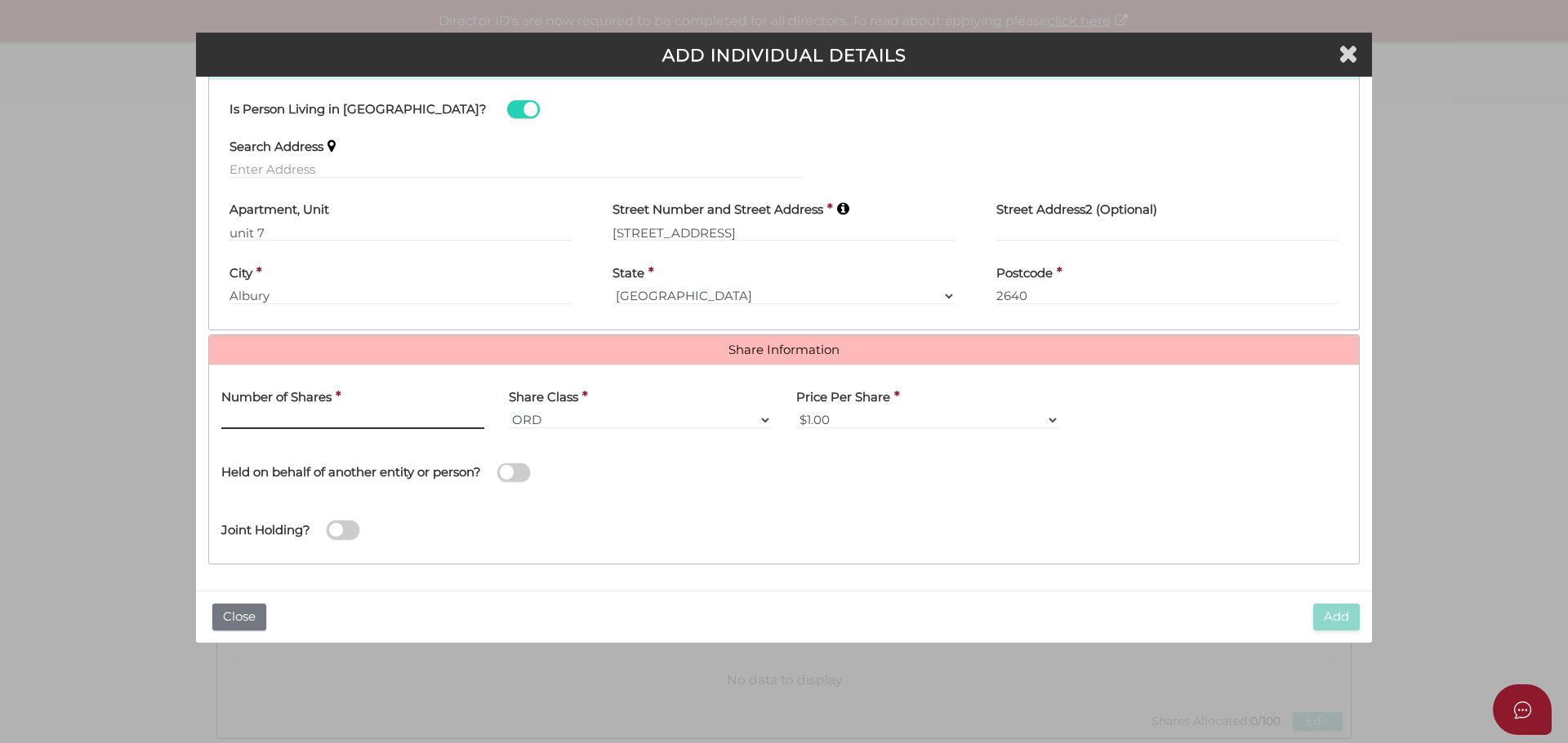
click at [340, 423] on input "text" at bounding box center [353, 420] width 263 height 18
type input "1"
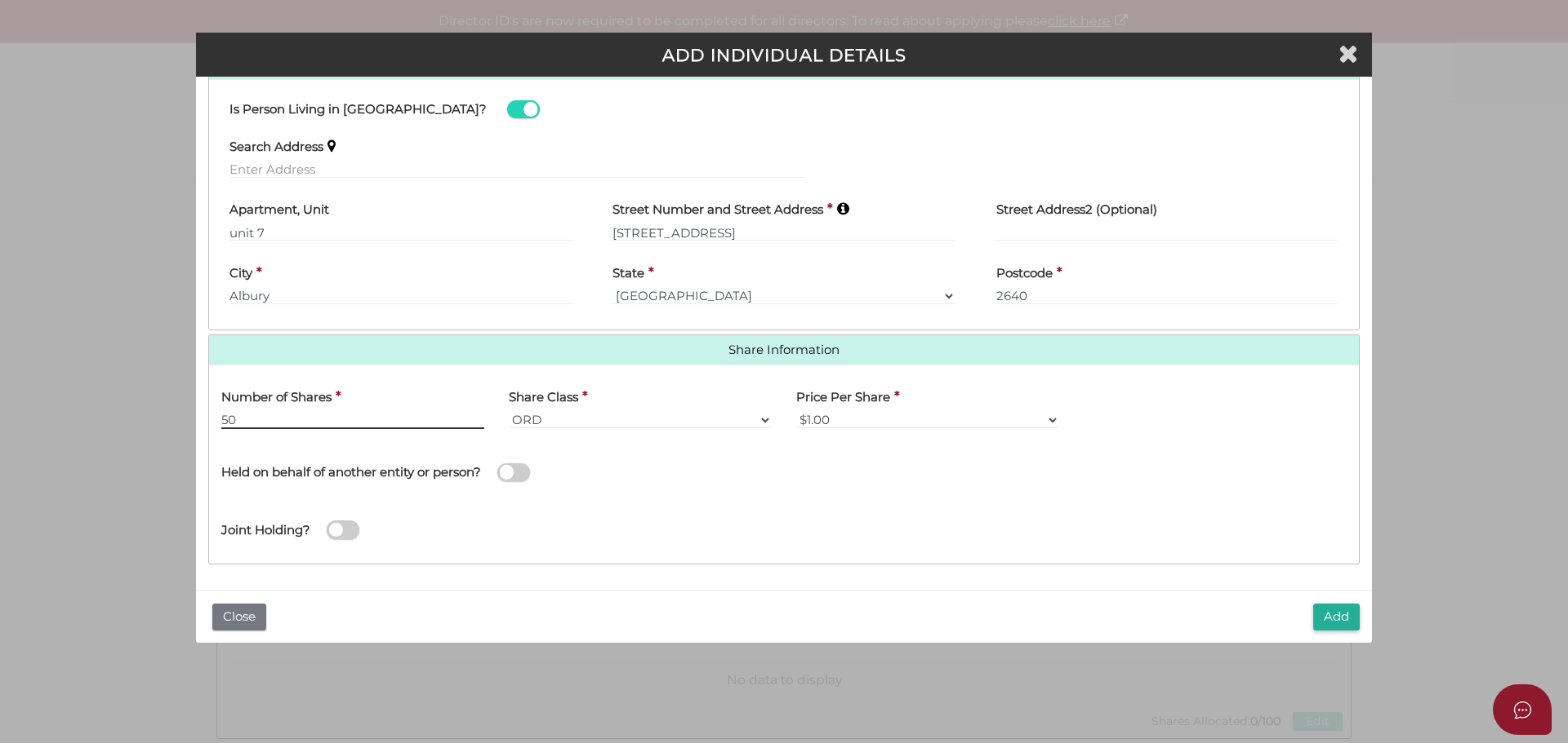
type input "50"
click at [619, 482] on div "Held on behalf of another entity or person?" at bounding box center [496, 464] width 550 height 46
click at [1323, 613] on button "Add" at bounding box center [1336, 617] width 46 height 27
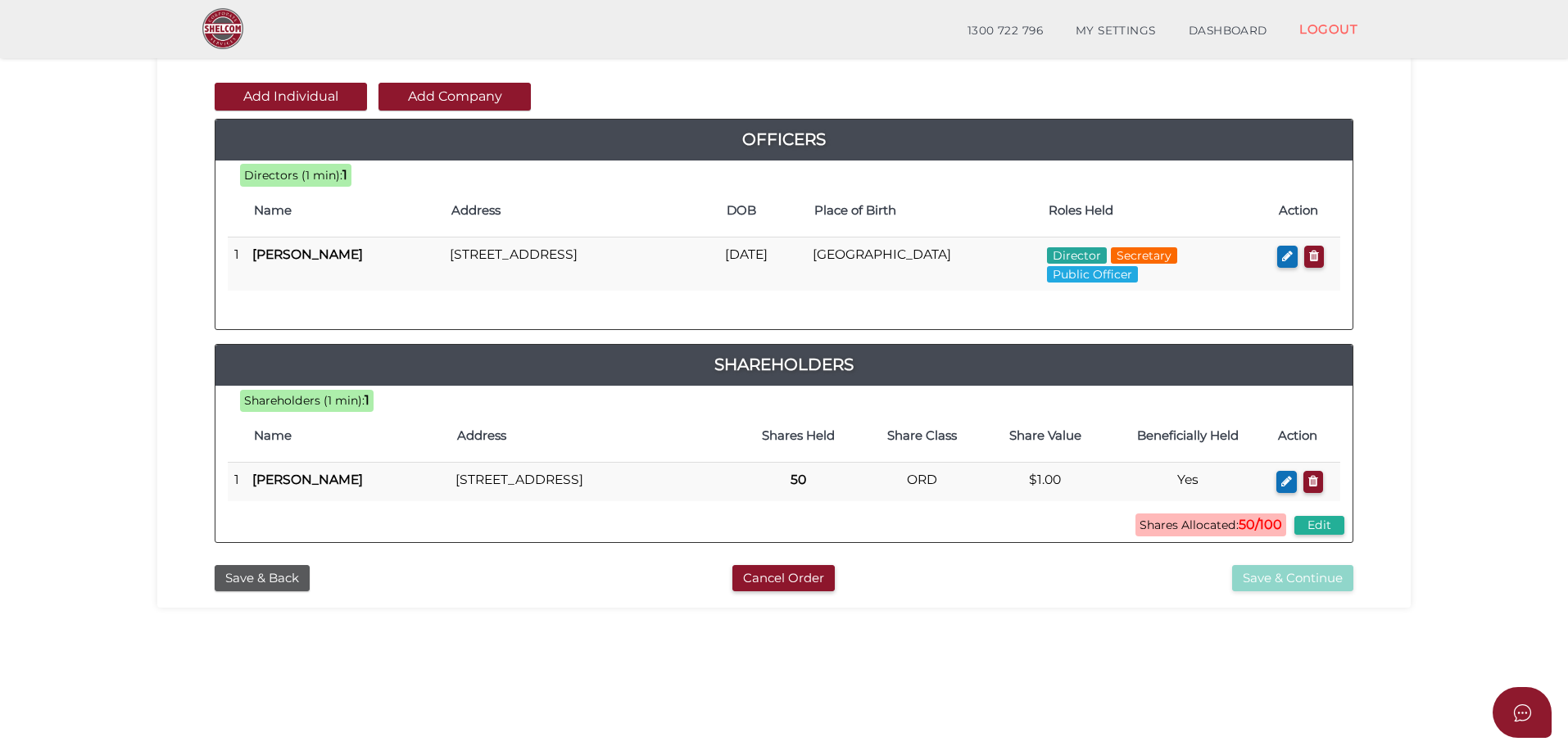
scroll to position [163, 0]
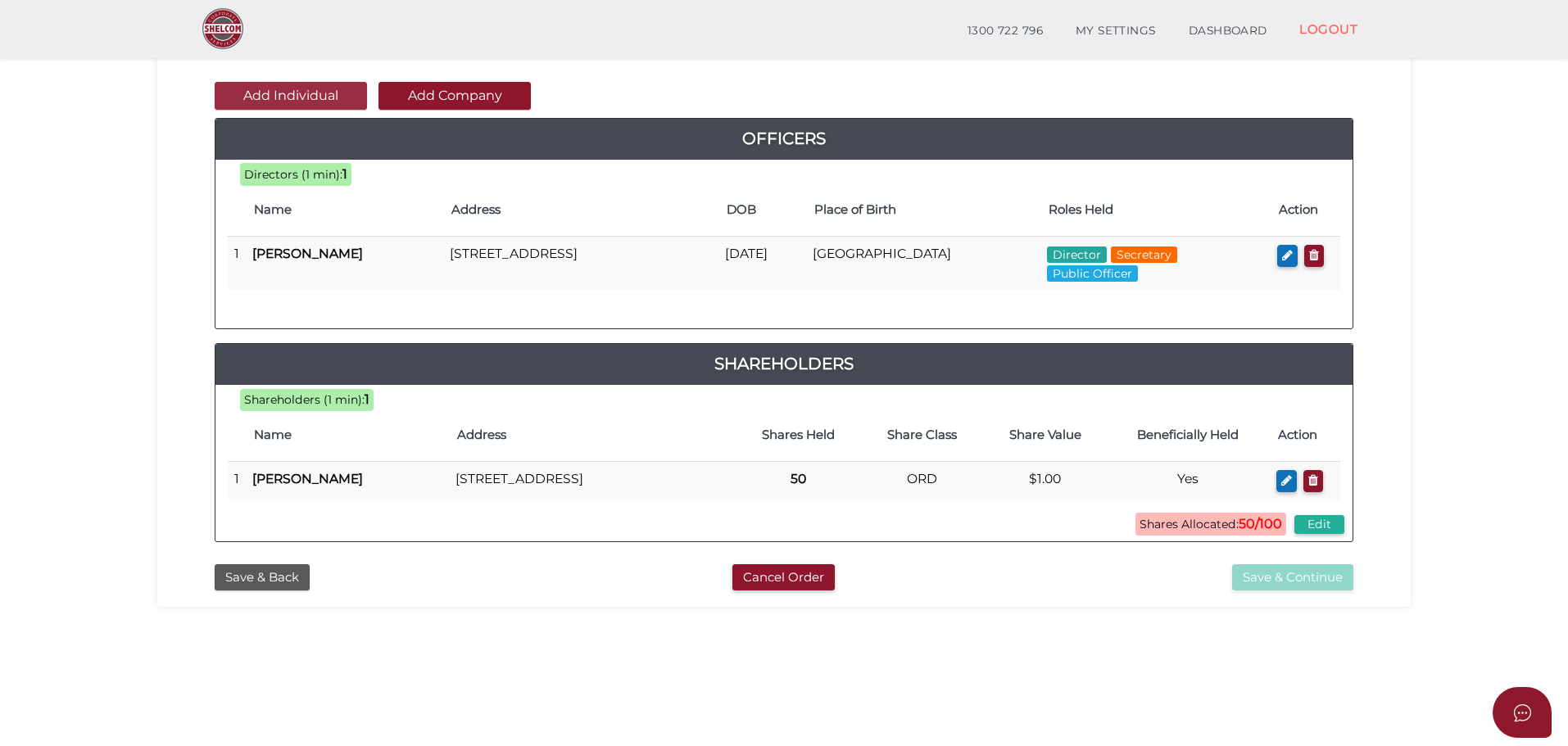
click at [282, 95] on button "Add Individual" at bounding box center [290, 96] width 152 height 28
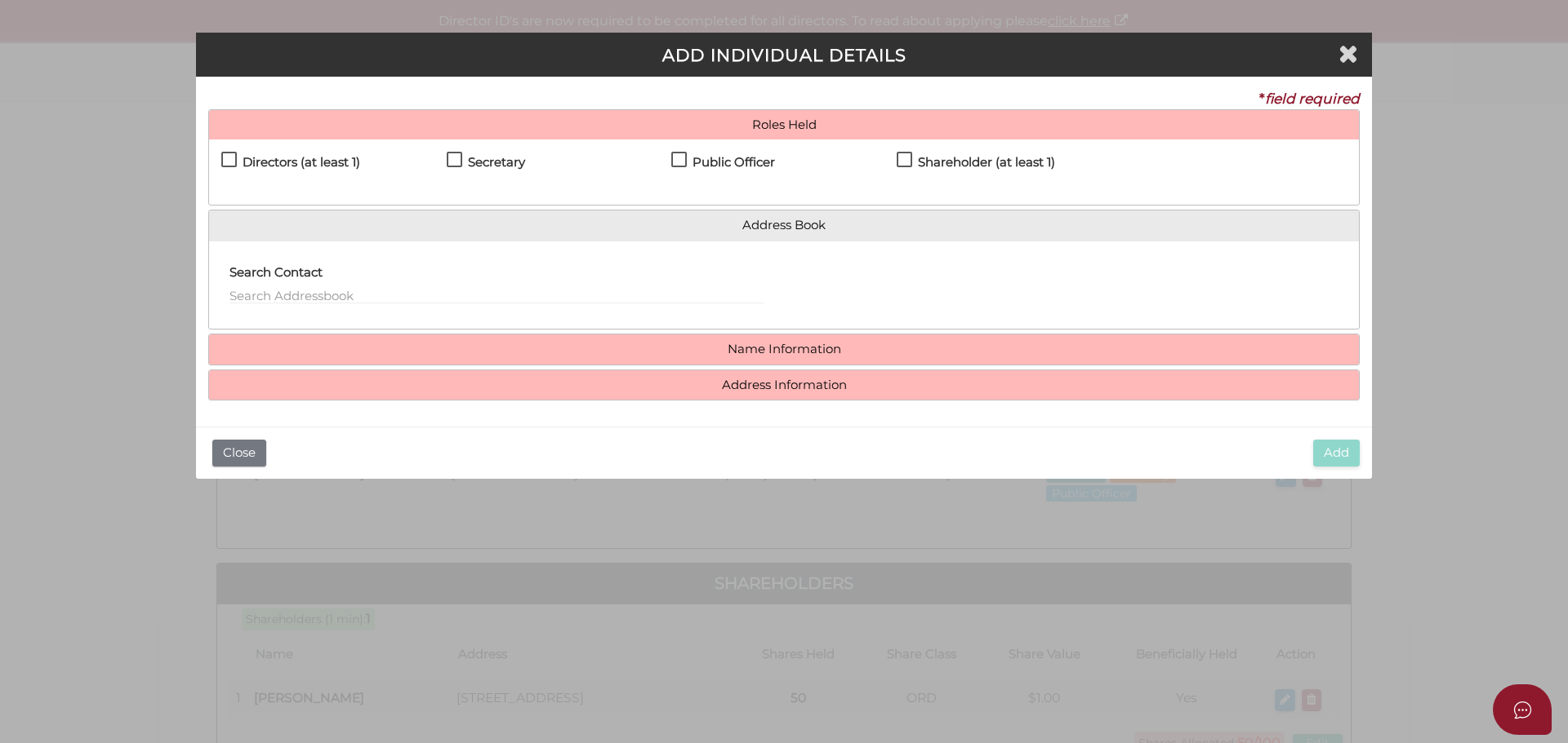
click at [227, 159] on label "Directors (at least 1)" at bounding box center [290, 166] width 138 height 20
checkbox input "true"
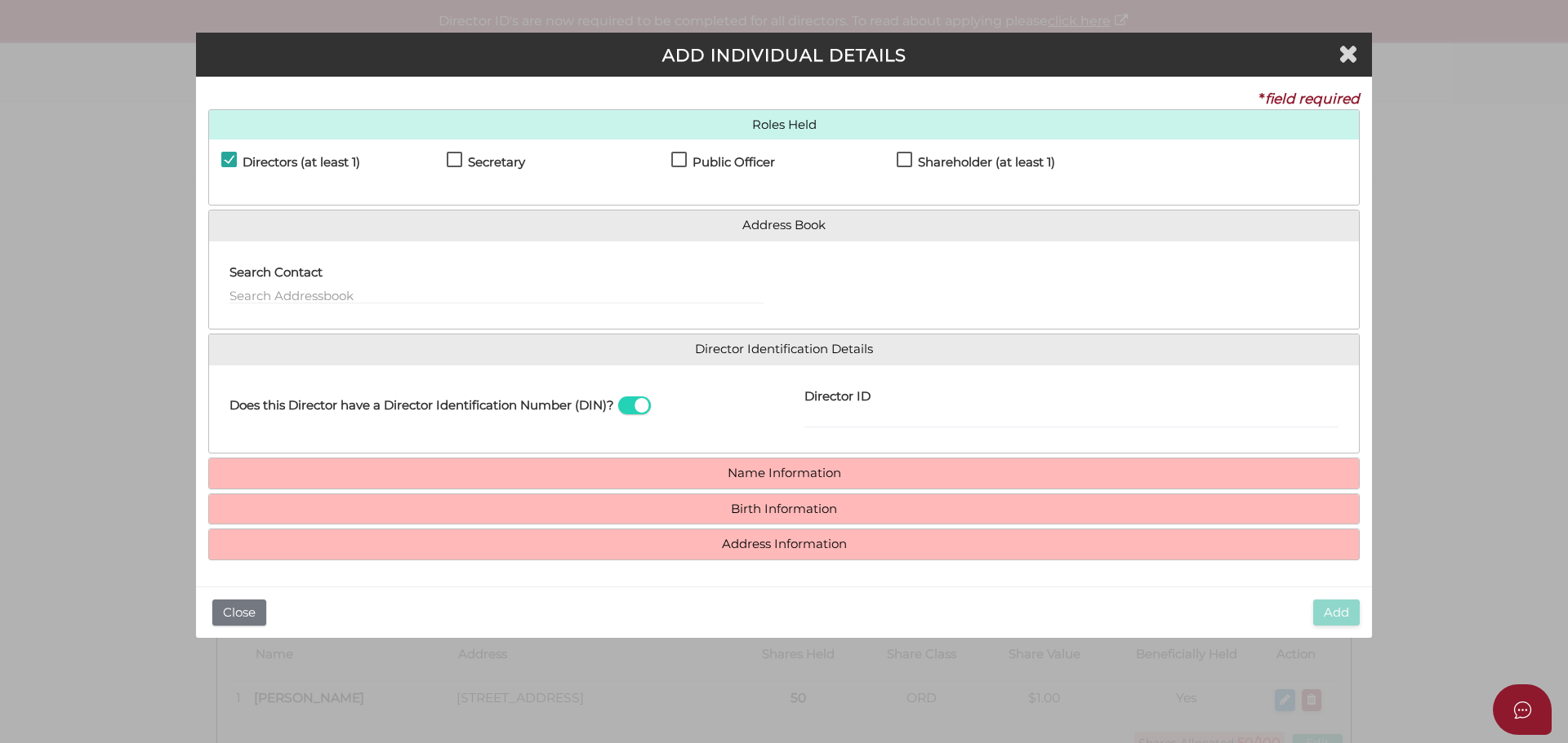
click at [452, 160] on label "Secretary" at bounding box center [485, 166] width 78 height 20
checkbox input "true"
drag, startPoint x: 673, startPoint y: 161, endPoint x: 683, endPoint y: 162, distance: 10.0
click at [674, 161] on label "Public Officer" at bounding box center [722, 166] width 104 height 20
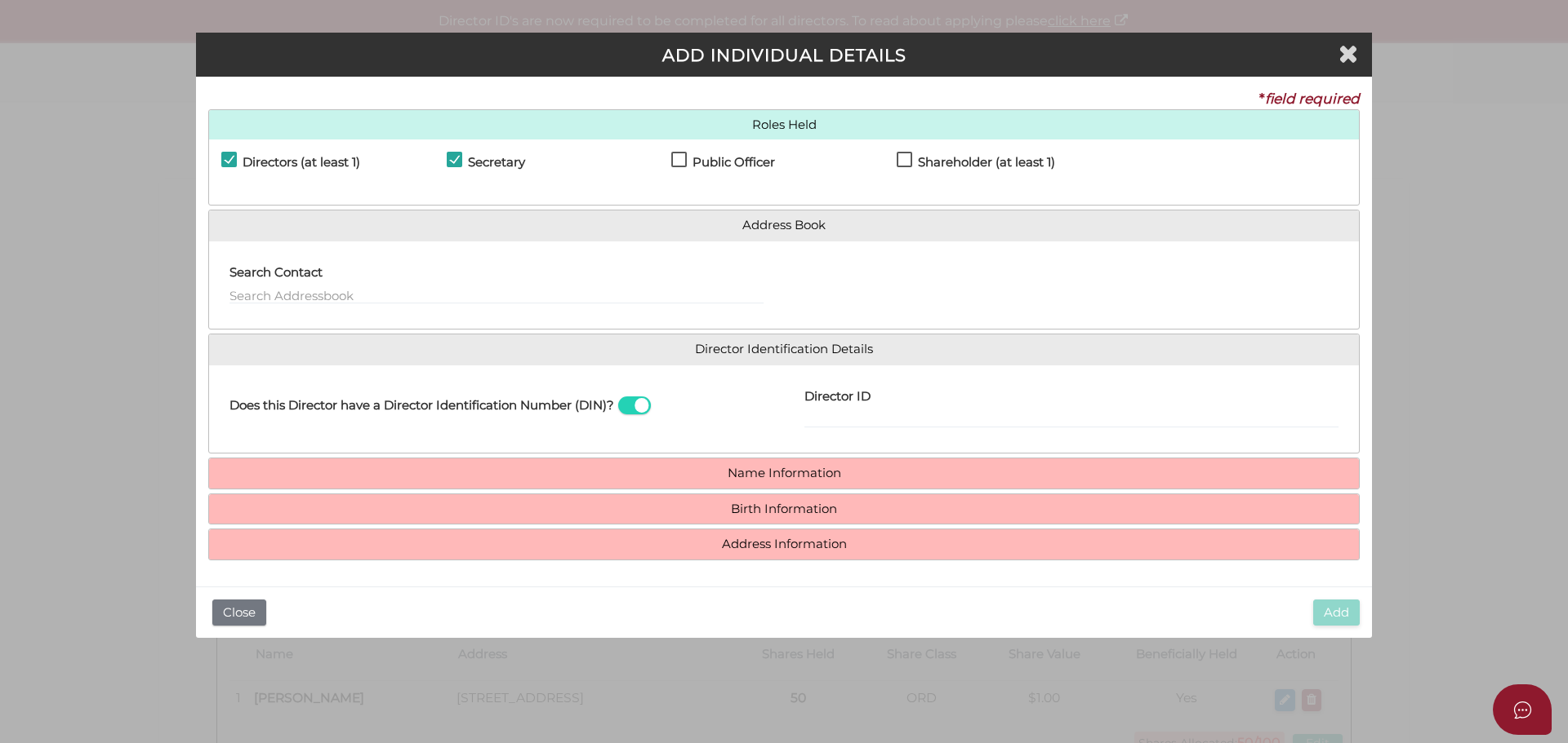
checkbox input "true"
click at [906, 163] on label "Shareholder (at least 1)" at bounding box center [976, 166] width 159 height 20
checkbox input "true"
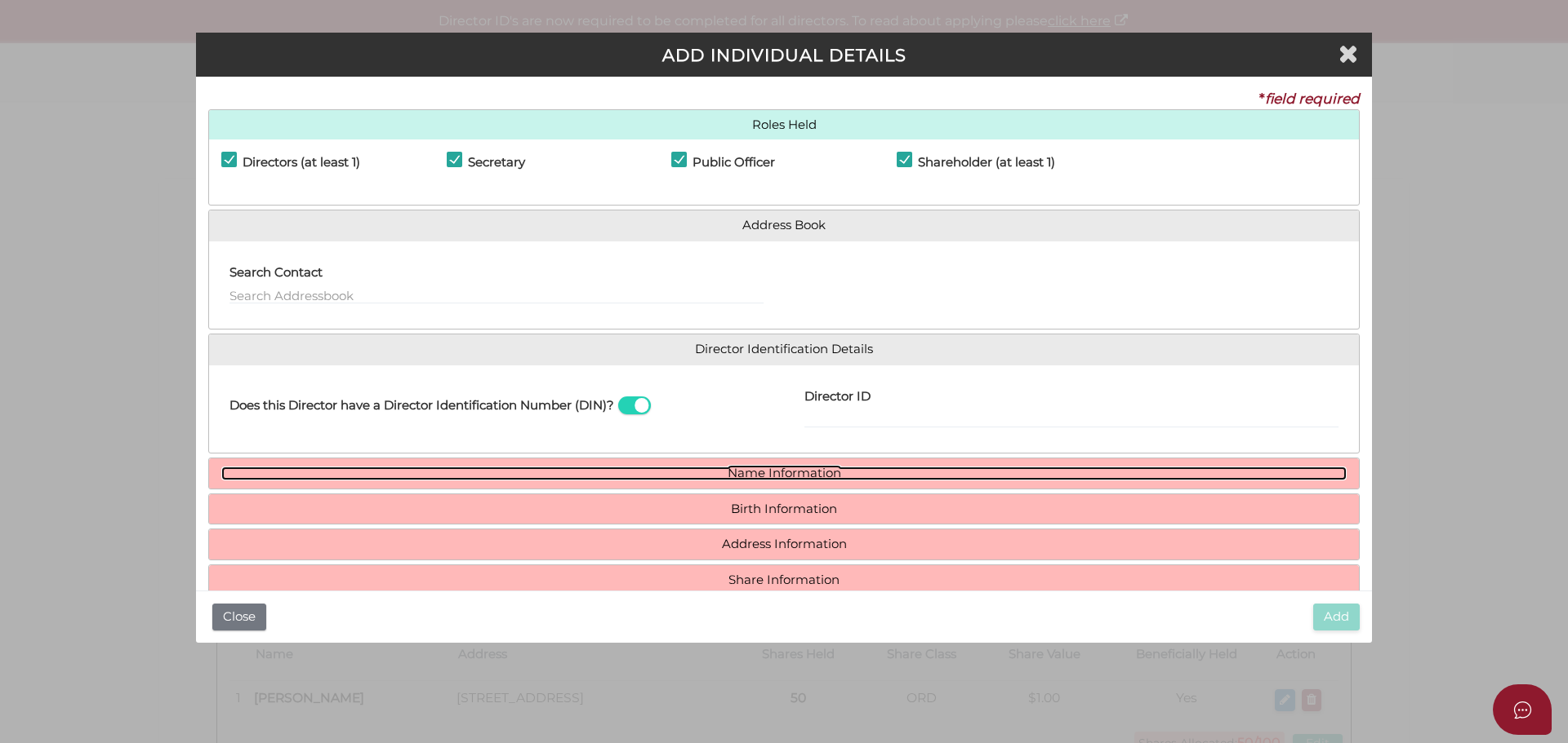
click at [732, 477] on link "Name Information" at bounding box center [783, 473] width 1125 height 13
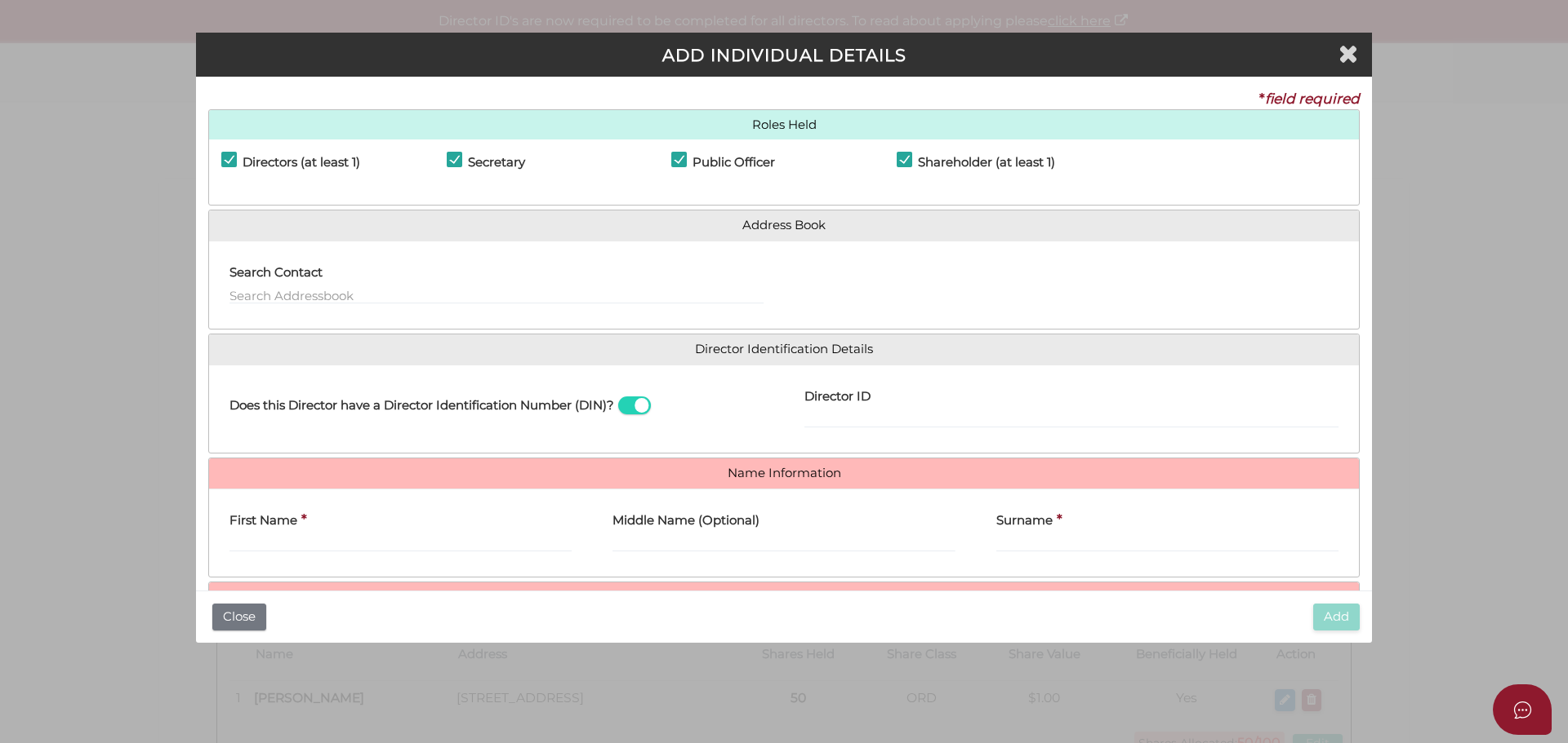
click at [264, 175] on label "Directors (at least 1)" at bounding box center [290, 166] width 138 height 20
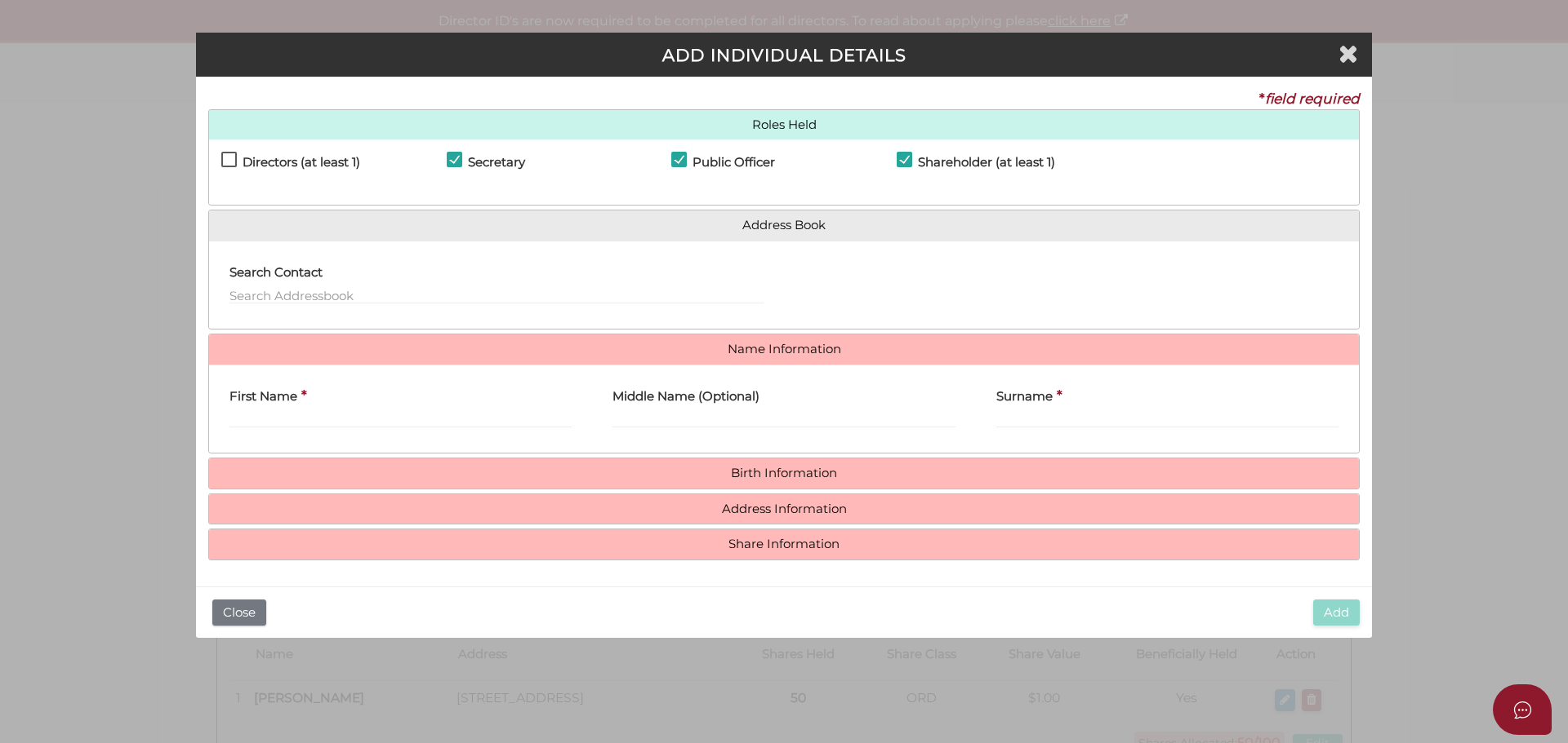
click at [221, 157] on label "Directors (at least 1)" at bounding box center [290, 166] width 138 height 20
checkbox input "true"
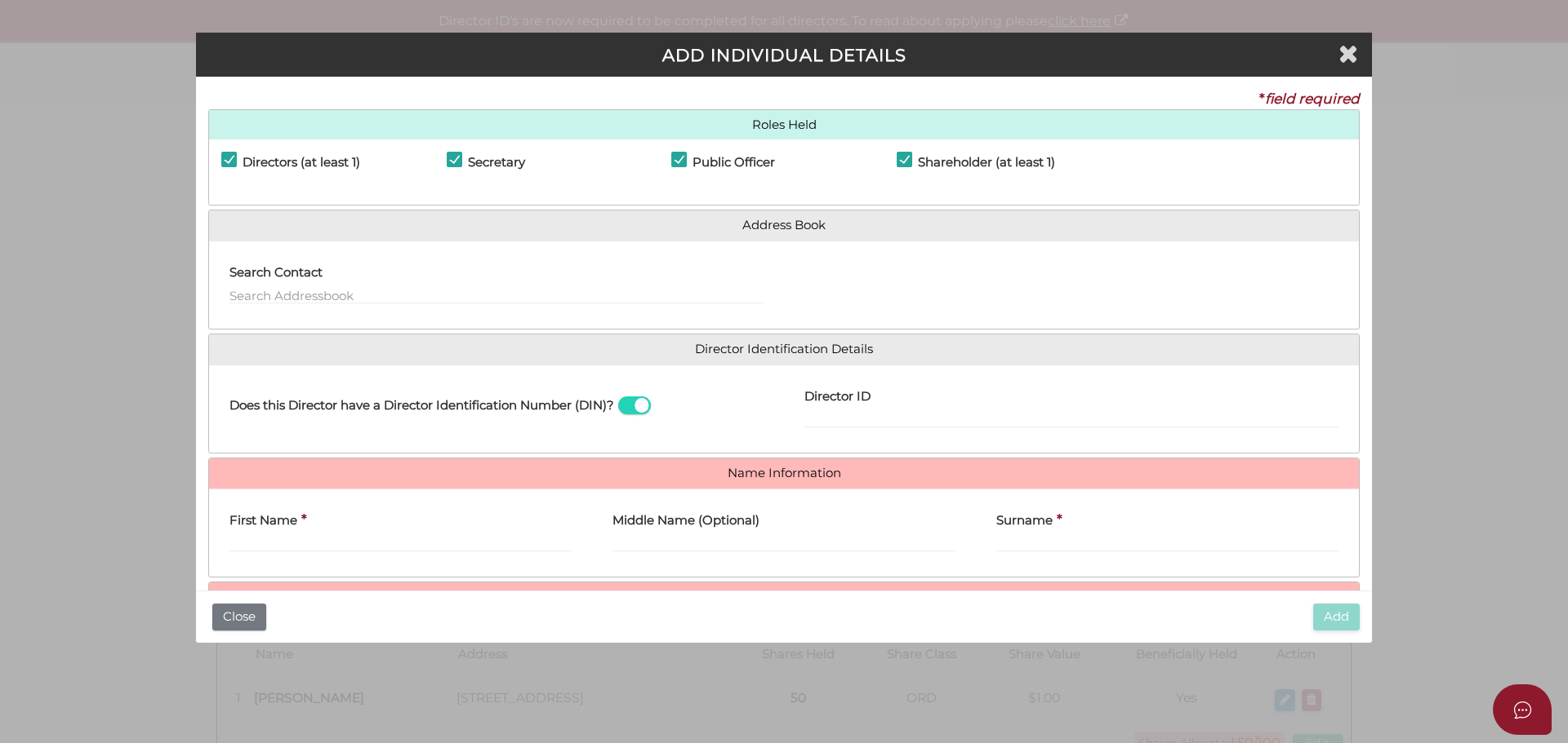
scroll to position [120, 0]
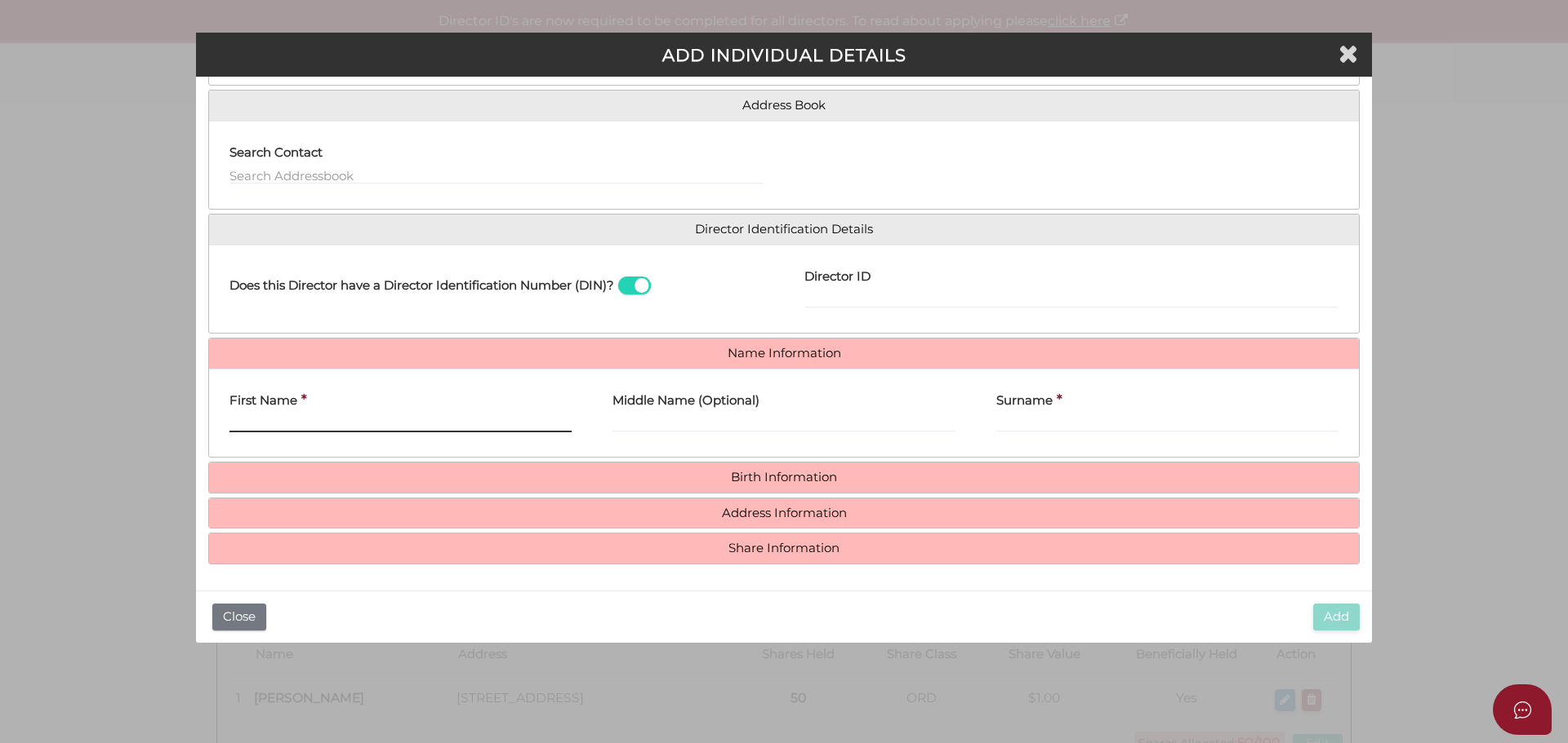
click at [268, 425] on input "First Name" at bounding box center [400, 423] width 342 height 18
click at [286, 403] on h4 "First Name" at bounding box center [263, 401] width 68 height 13
click at [286, 414] on input "First Name" at bounding box center [400, 423] width 342 height 18
click at [275, 426] on input "First Name" at bounding box center [400, 423] width 342 height 18
paste input "SUKHJIT SINGH"
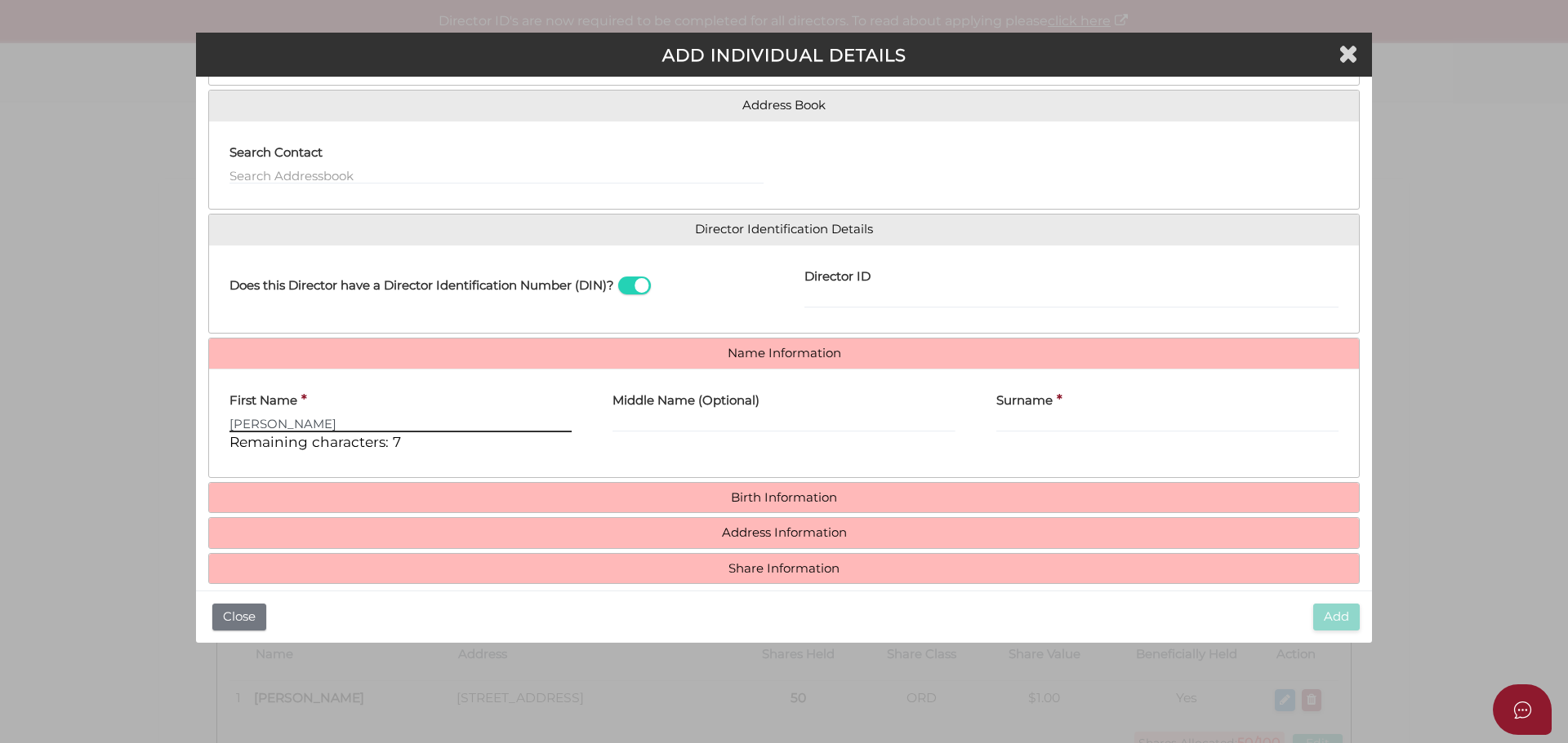
type input "SUKHJIT SINGH"
drag, startPoint x: 978, startPoint y: 417, endPoint x: 1004, endPoint y: 431, distance: 29.5
click at [978, 419] on div "Surname *" at bounding box center [1167, 423] width 383 height 83
click at [1004, 431] on input "Surname" at bounding box center [1166, 423] width 342 height 18
click at [1008, 428] on input "Surname" at bounding box center [1166, 423] width 342 height 18
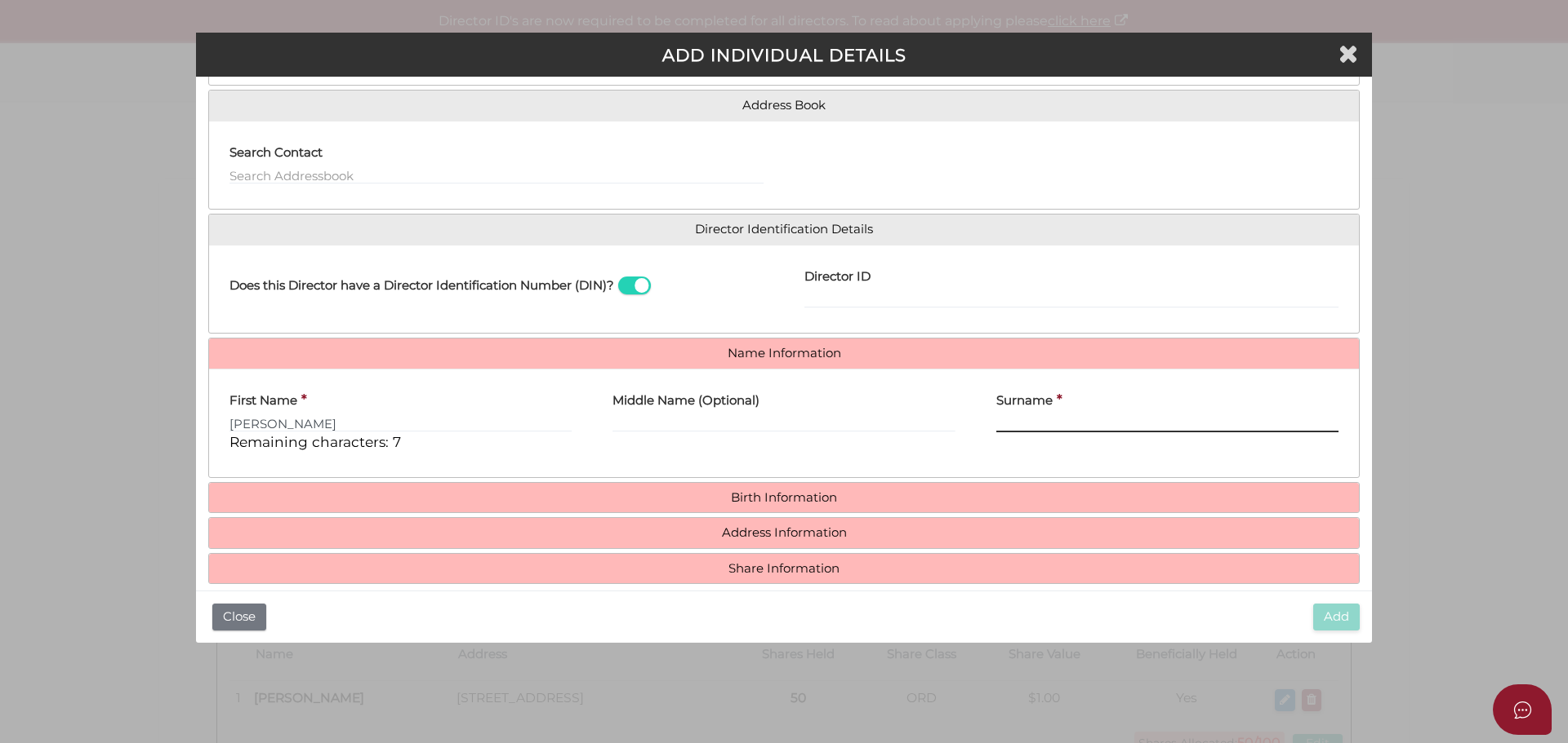
paste input "DHILLON"
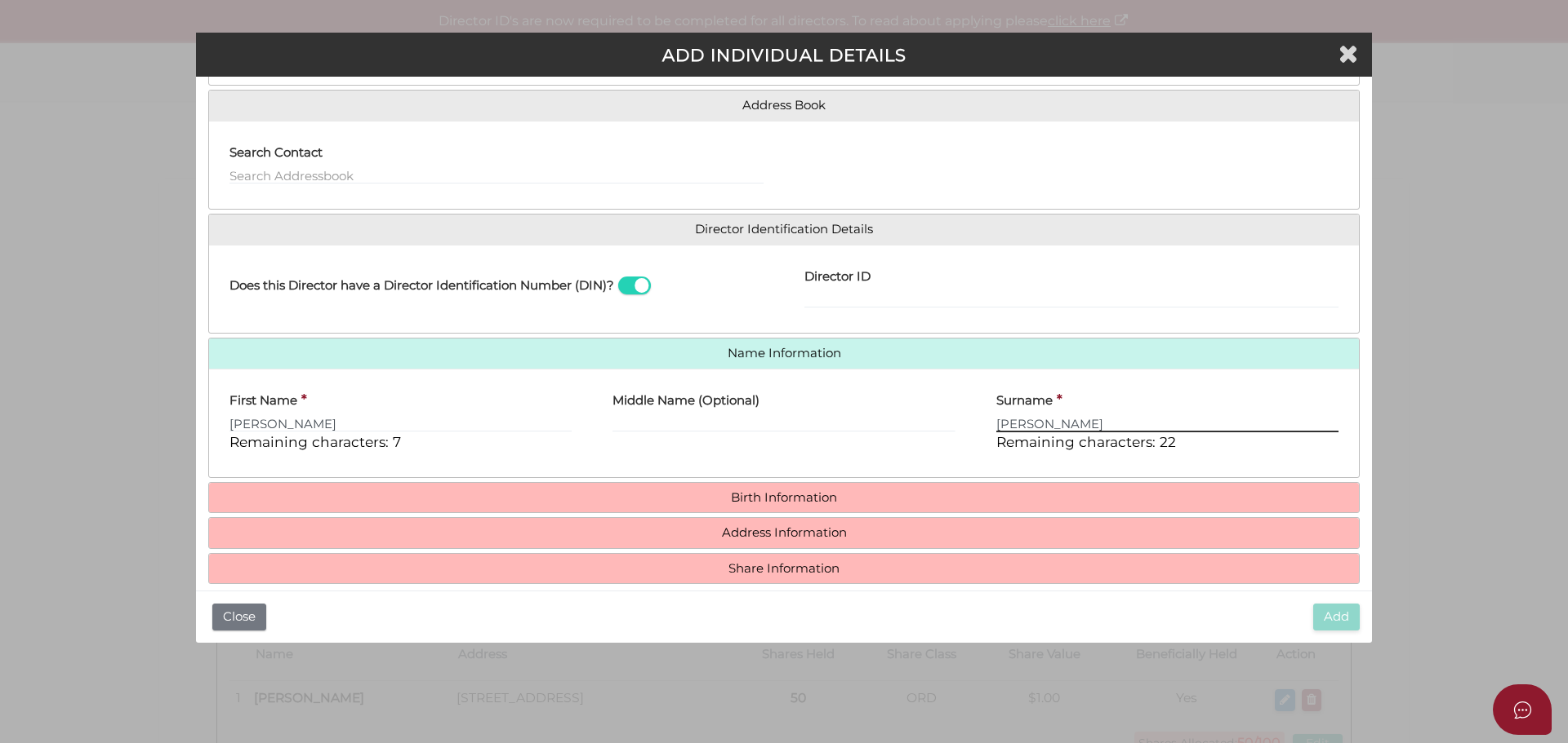
type input "DHILLON"
click at [765, 505] on h4 "Birth Information" at bounding box center [784, 498] width 1149 height 30
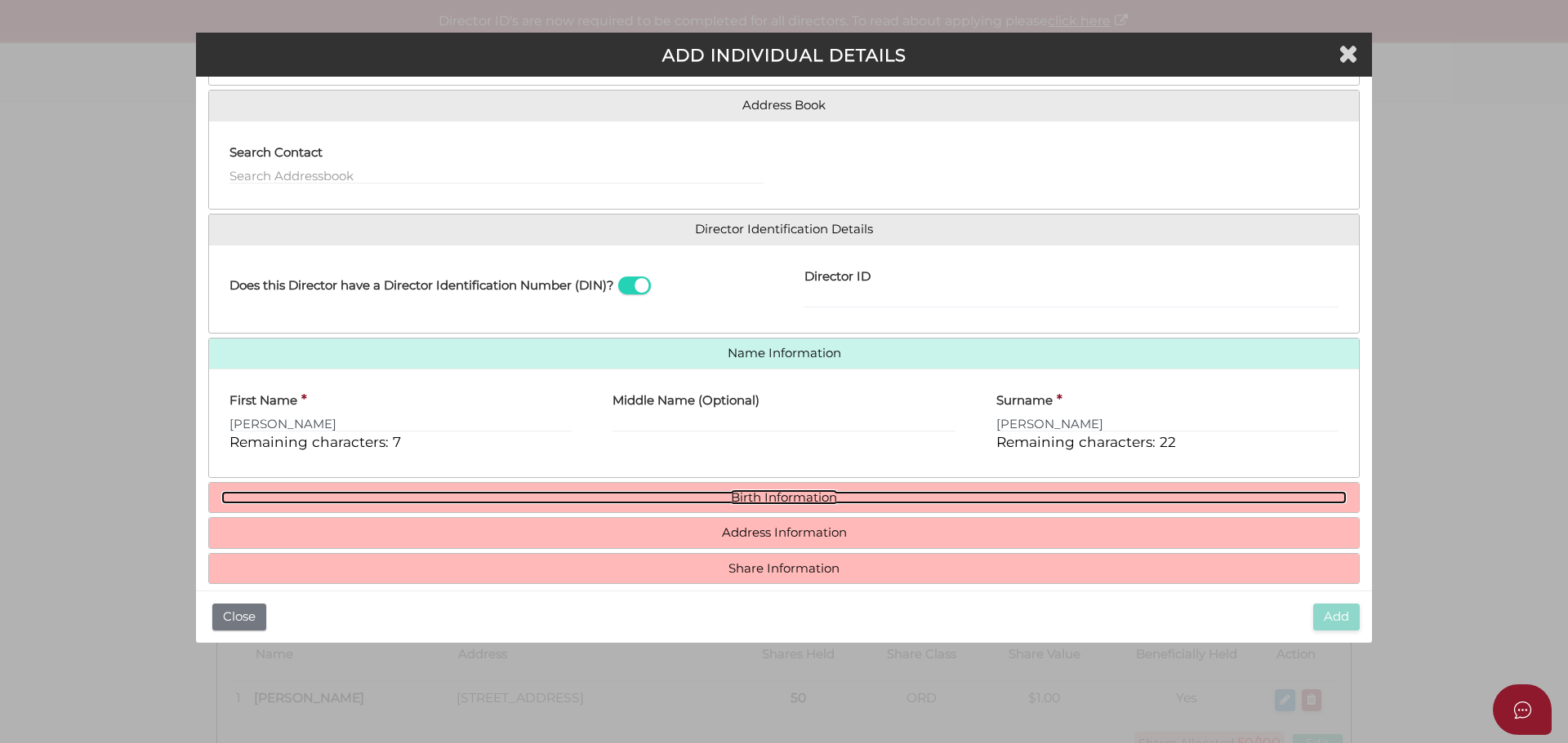
click at [762, 502] on link "Birth Information" at bounding box center [783, 498] width 1125 height 13
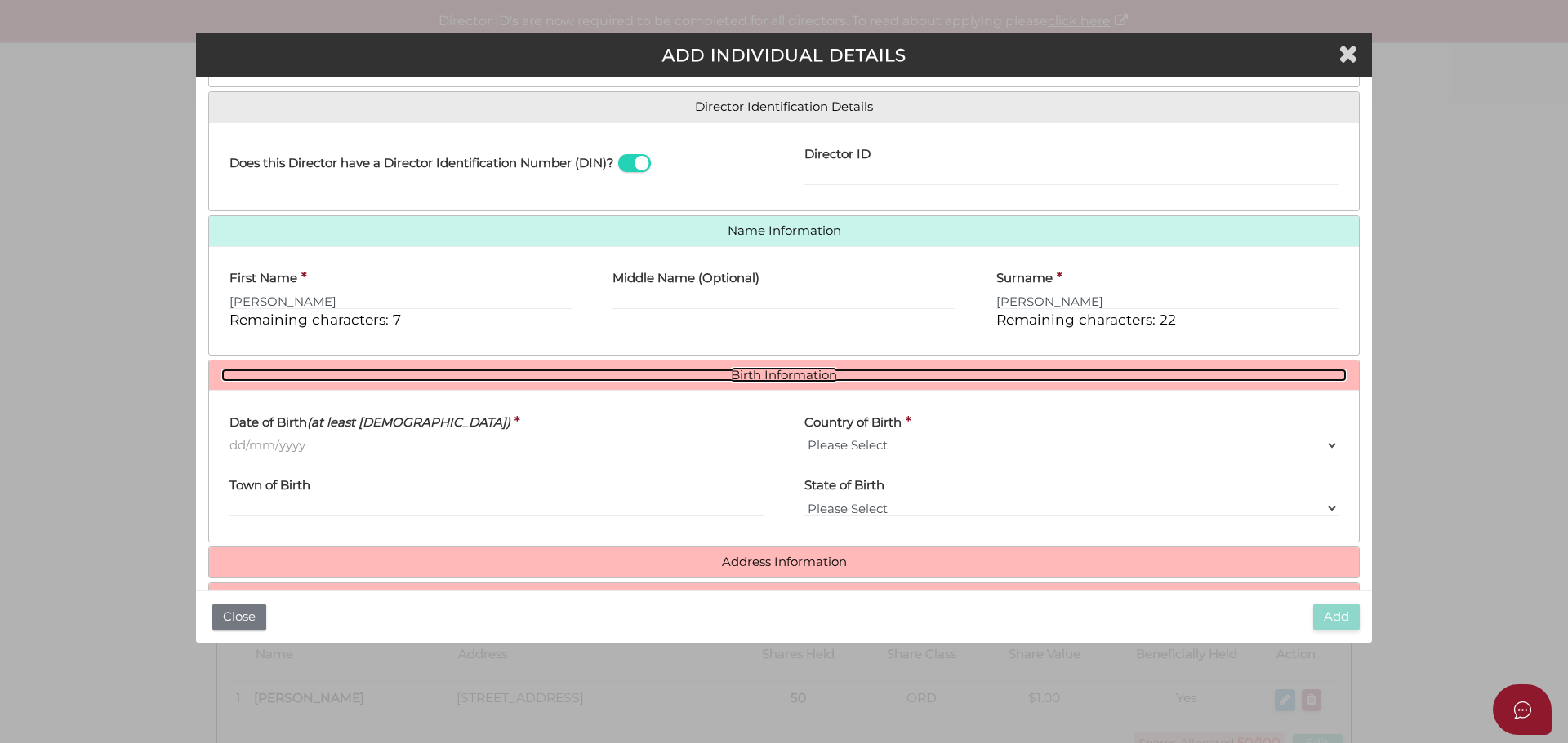
scroll to position [291, 0]
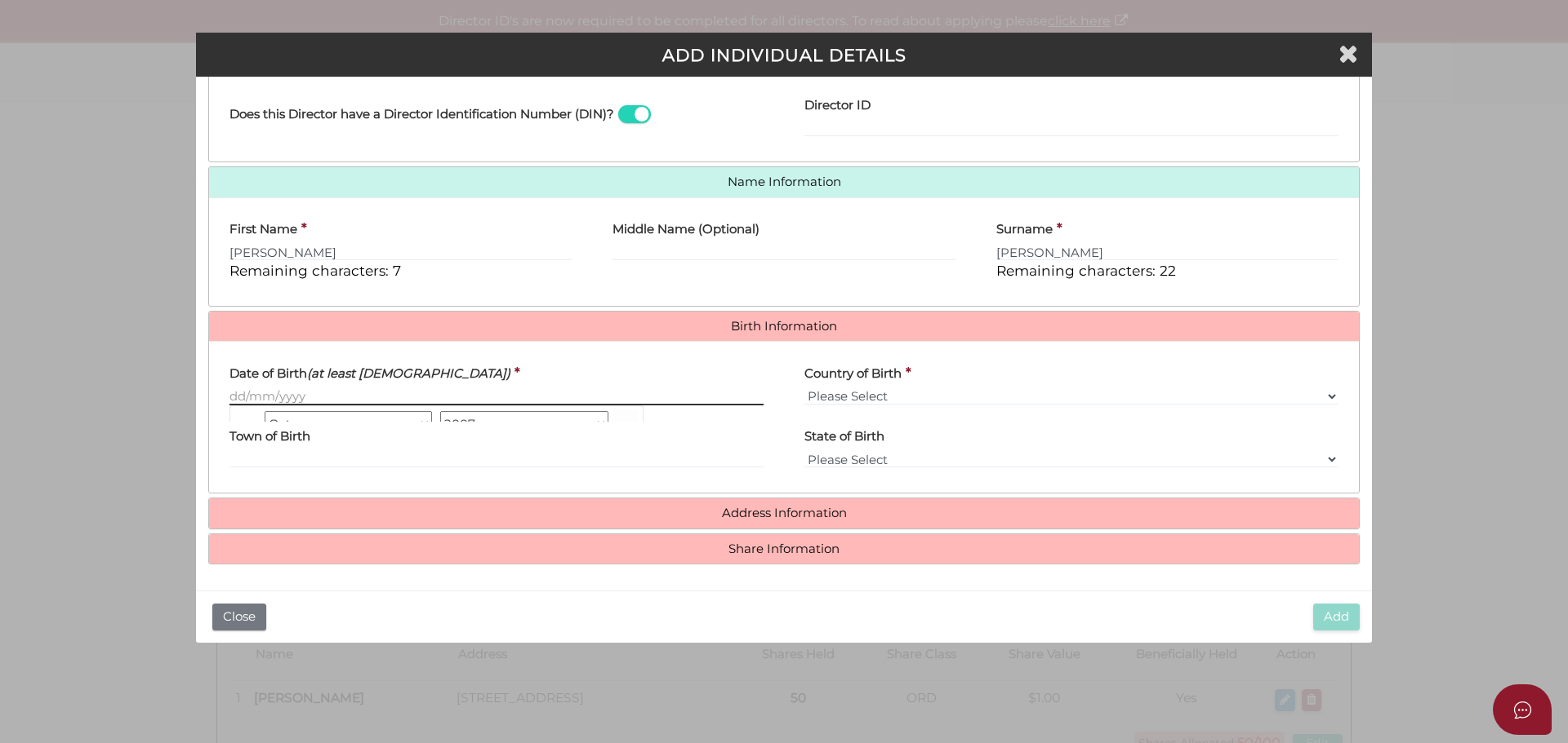
click at [262, 395] on input "Date of Birth (at least 18 years old)" at bounding box center [496, 396] width 534 height 18
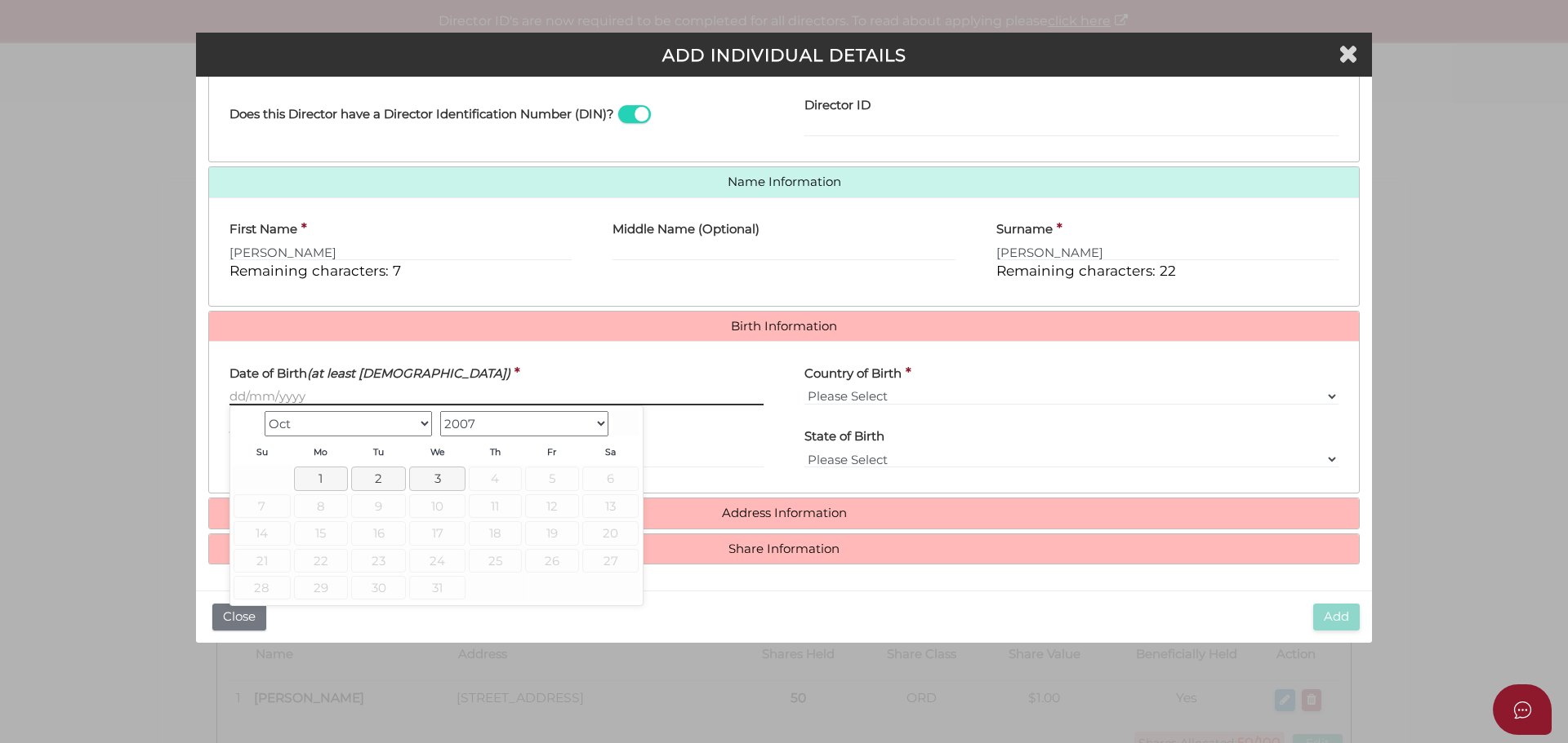
click at [294, 388] on input "Date of Birth (at least 18 years old)" at bounding box center [496, 396] width 534 height 18
paste input "03/10/1981"
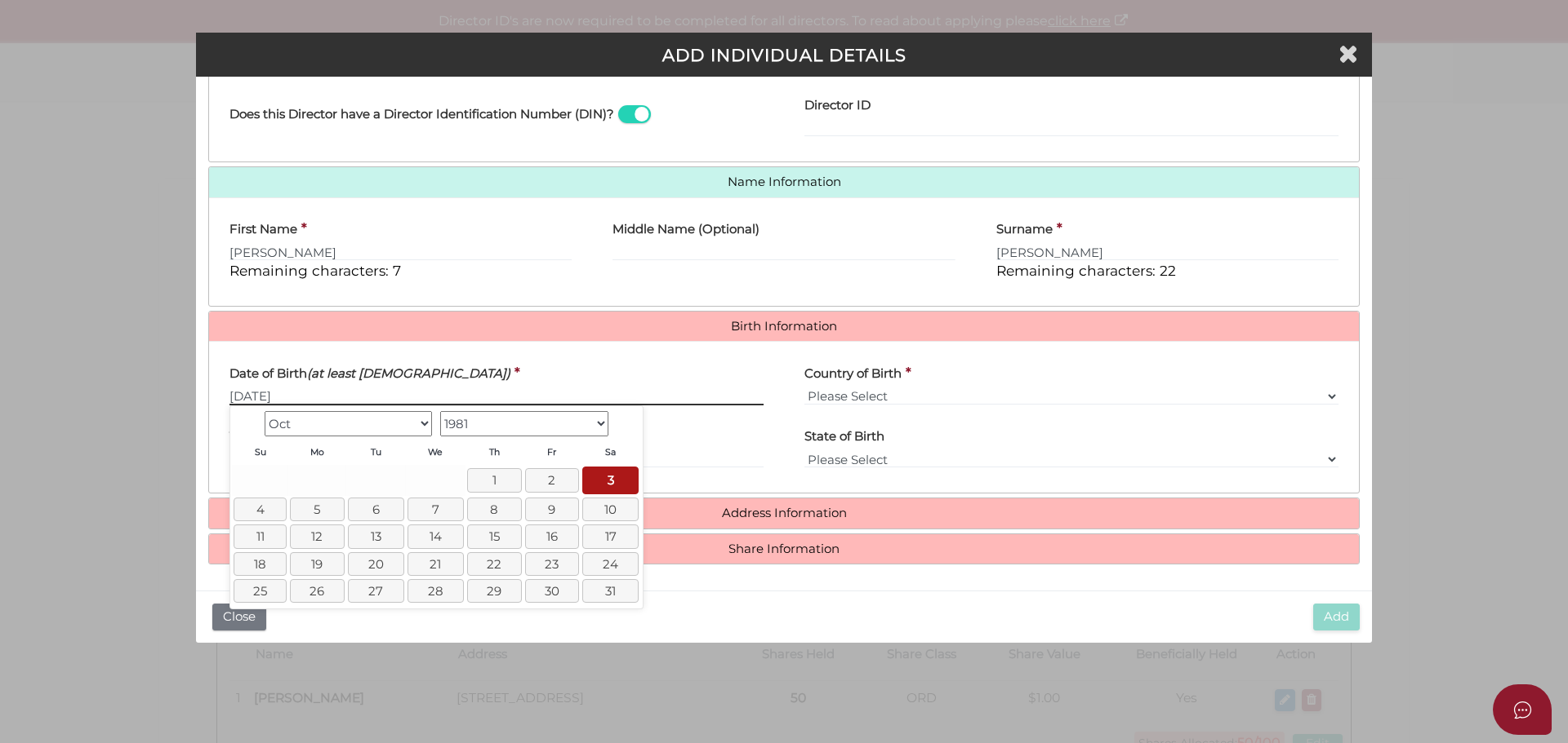
click at [698, 390] on input "03/10/1981" at bounding box center [496, 396] width 534 height 18
type input "03/10/1981"
click at [868, 391] on select "Please Select v Australia Afghanistan Albania Algeria American Samoa Andorra An…" at bounding box center [1071, 396] width 534 height 18
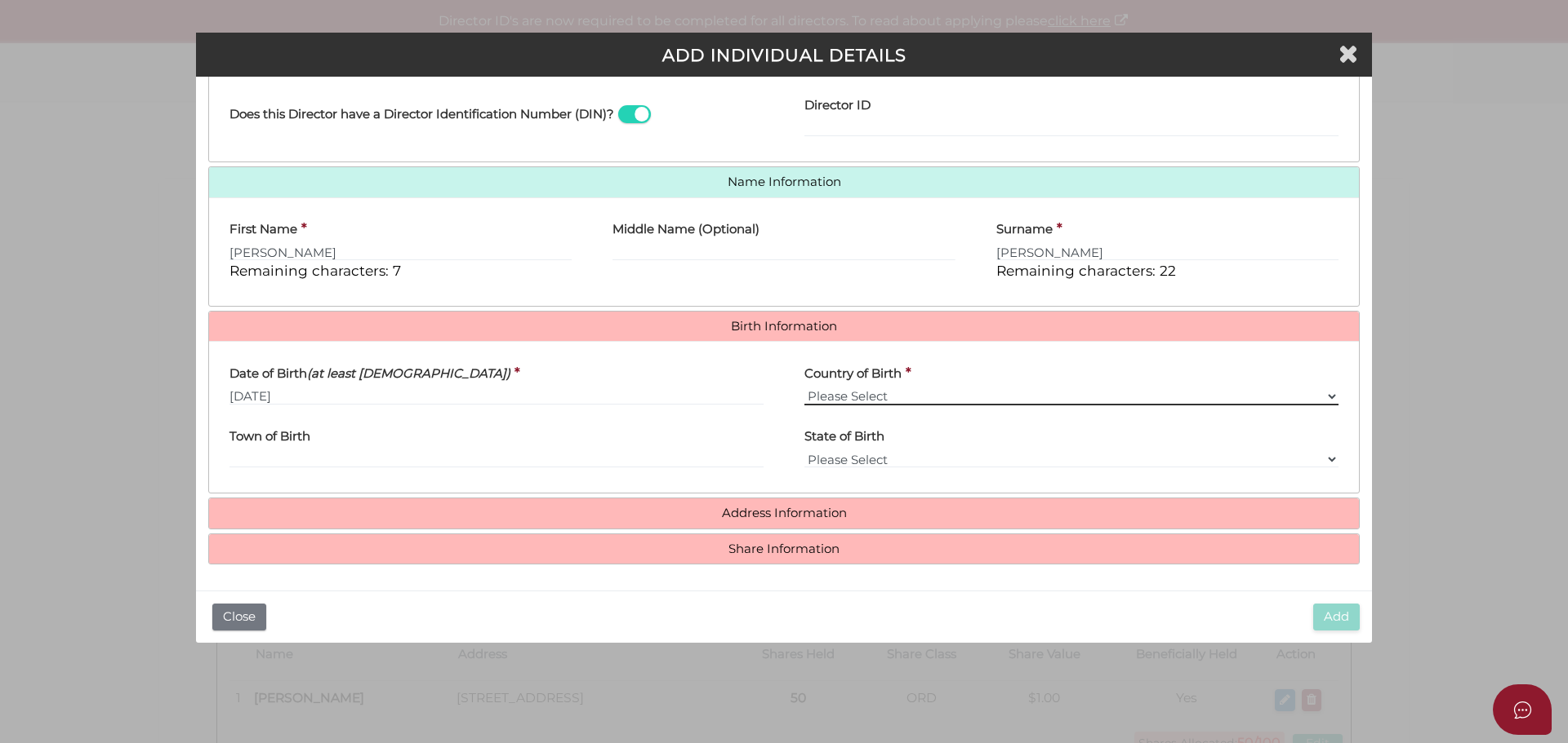
select select "India"
click at [804, 388] on select "Please Select v Australia Afghanistan Albania Algeria American Samoa Andorra An…" at bounding box center [1071, 396] width 534 height 18
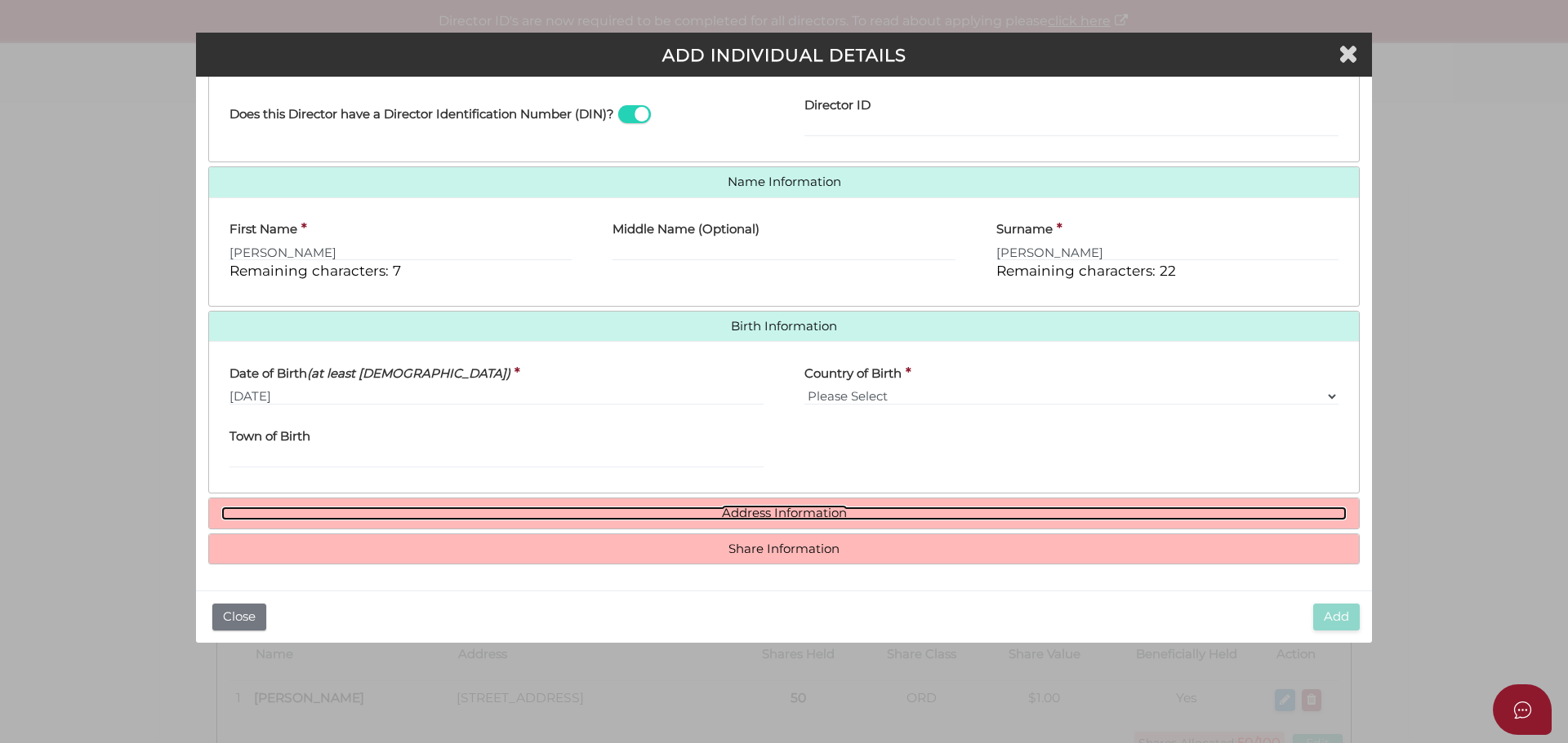
click at [785, 519] on link "Address Information" at bounding box center [783, 514] width 1125 height 13
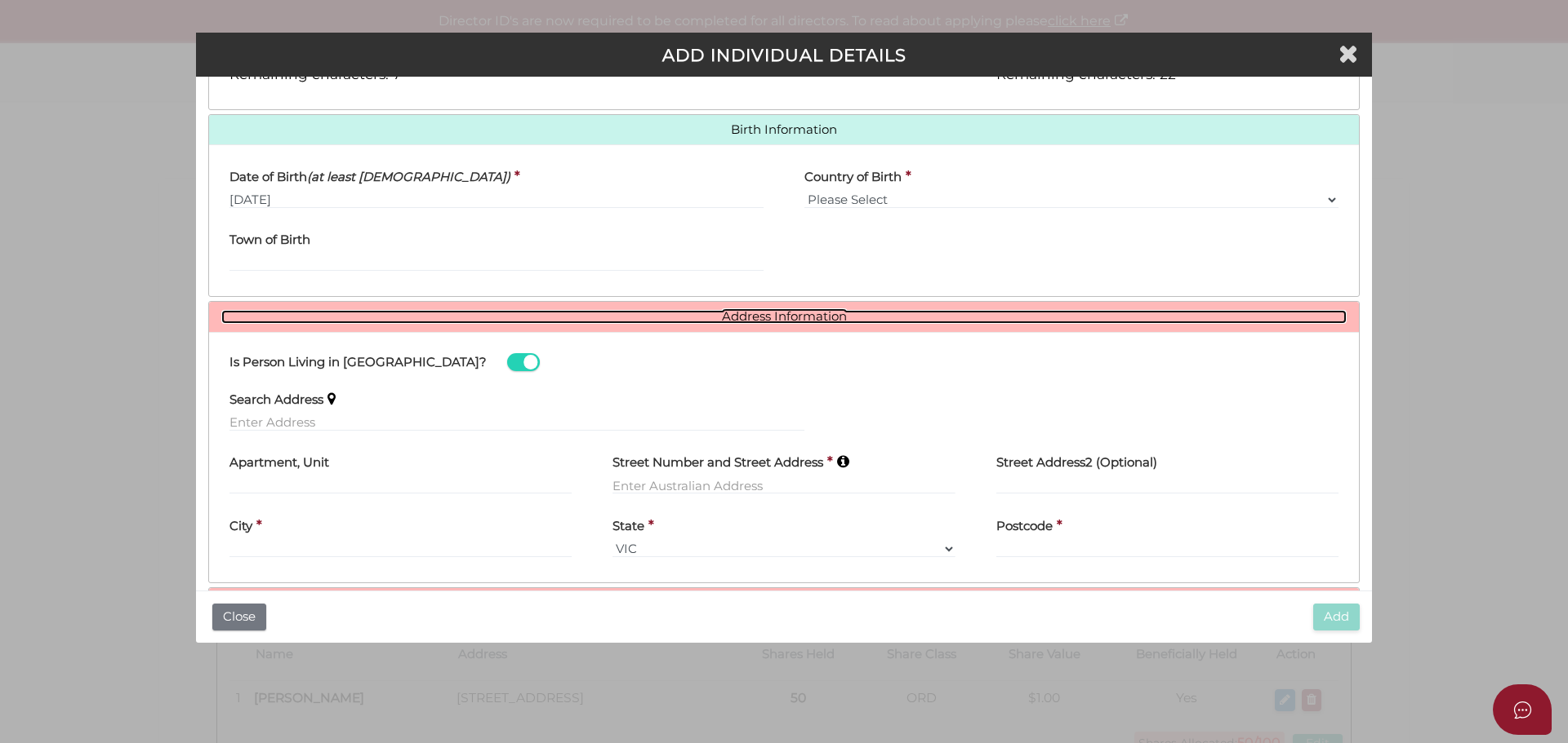
scroll to position [541, 0]
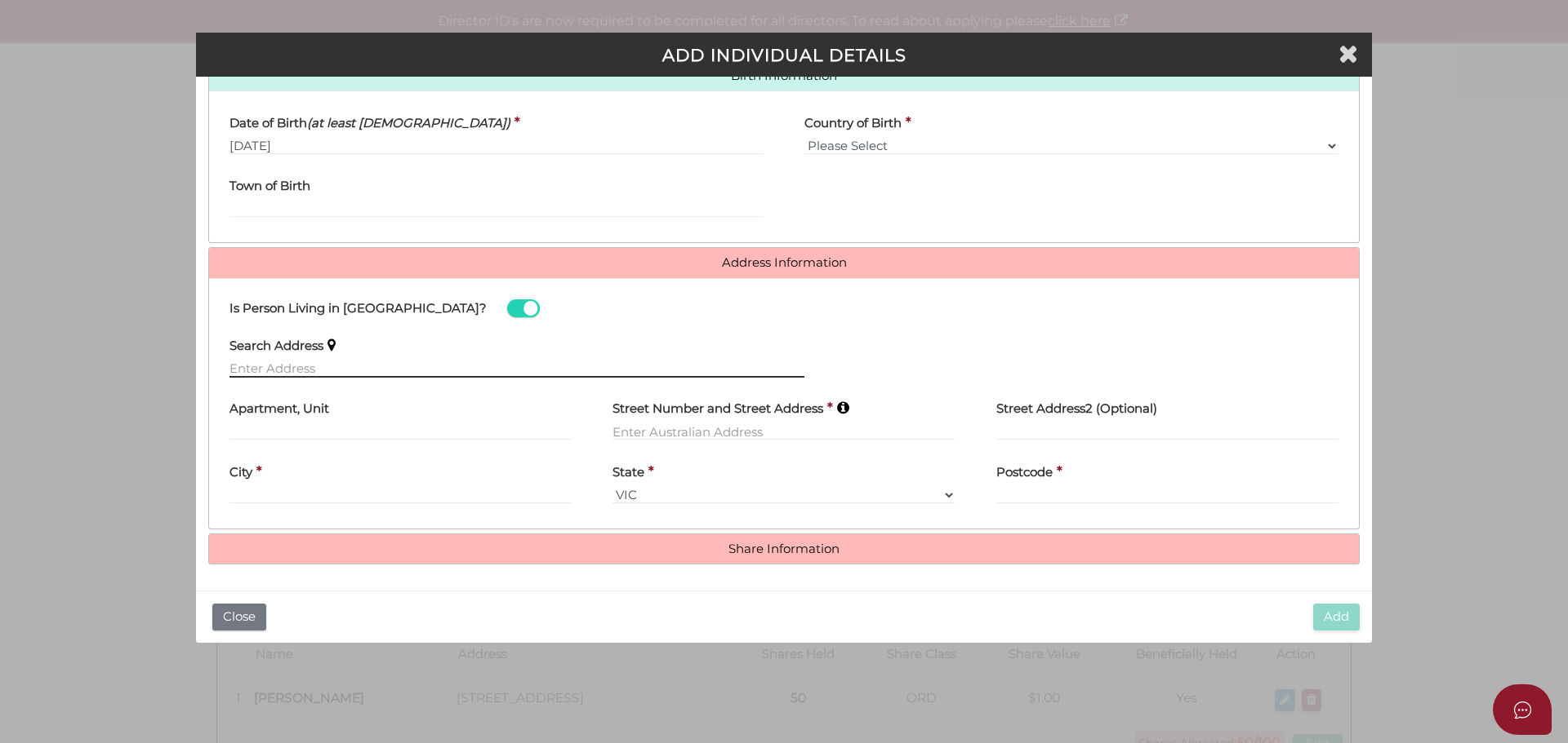
click at [270, 370] on input "text" at bounding box center [516, 369] width 575 height 18
click at [251, 375] on input "text" at bounding box center [516, 369] width 575 height 18
paste input "62 DAINTREE WAY"
type input "62 Daintree Way, West Wodonga VIC, Australia"
type input "62 Daintree Way"
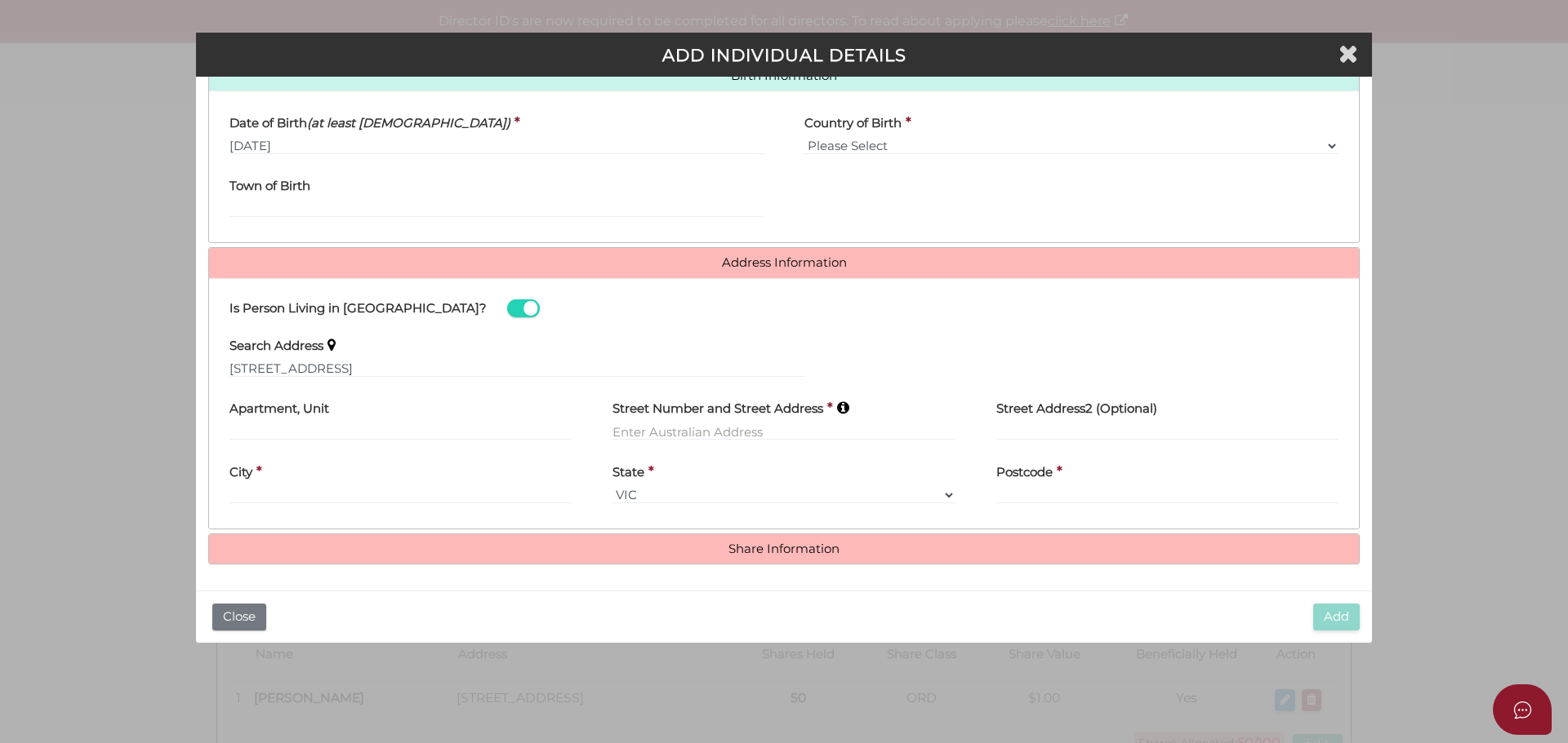
type input "West Wodonga"
select select "VIC"
type input "3690"
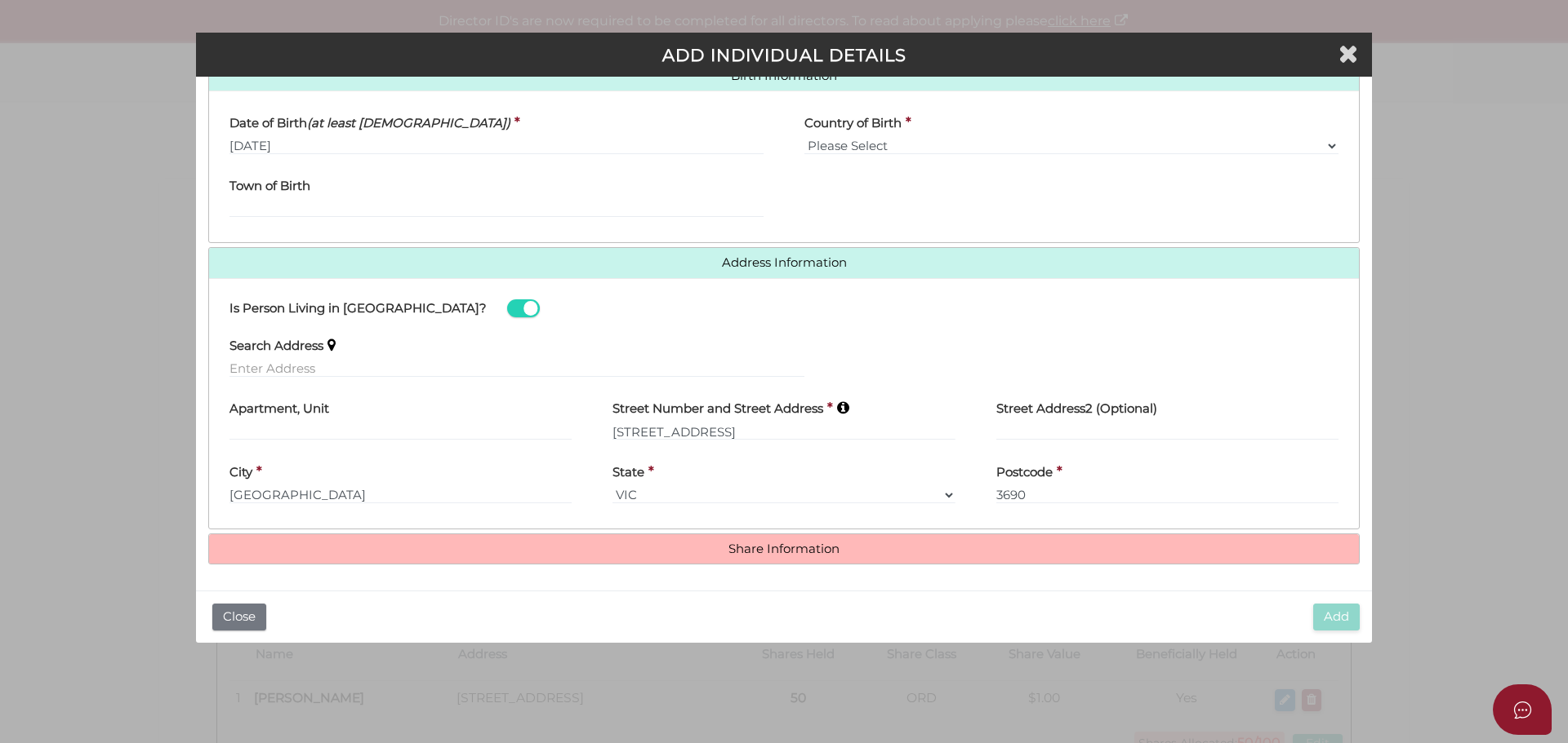
click at [789, 562] on h4 "Share Information" at bounding box center [784, 550] width 1149 height 30
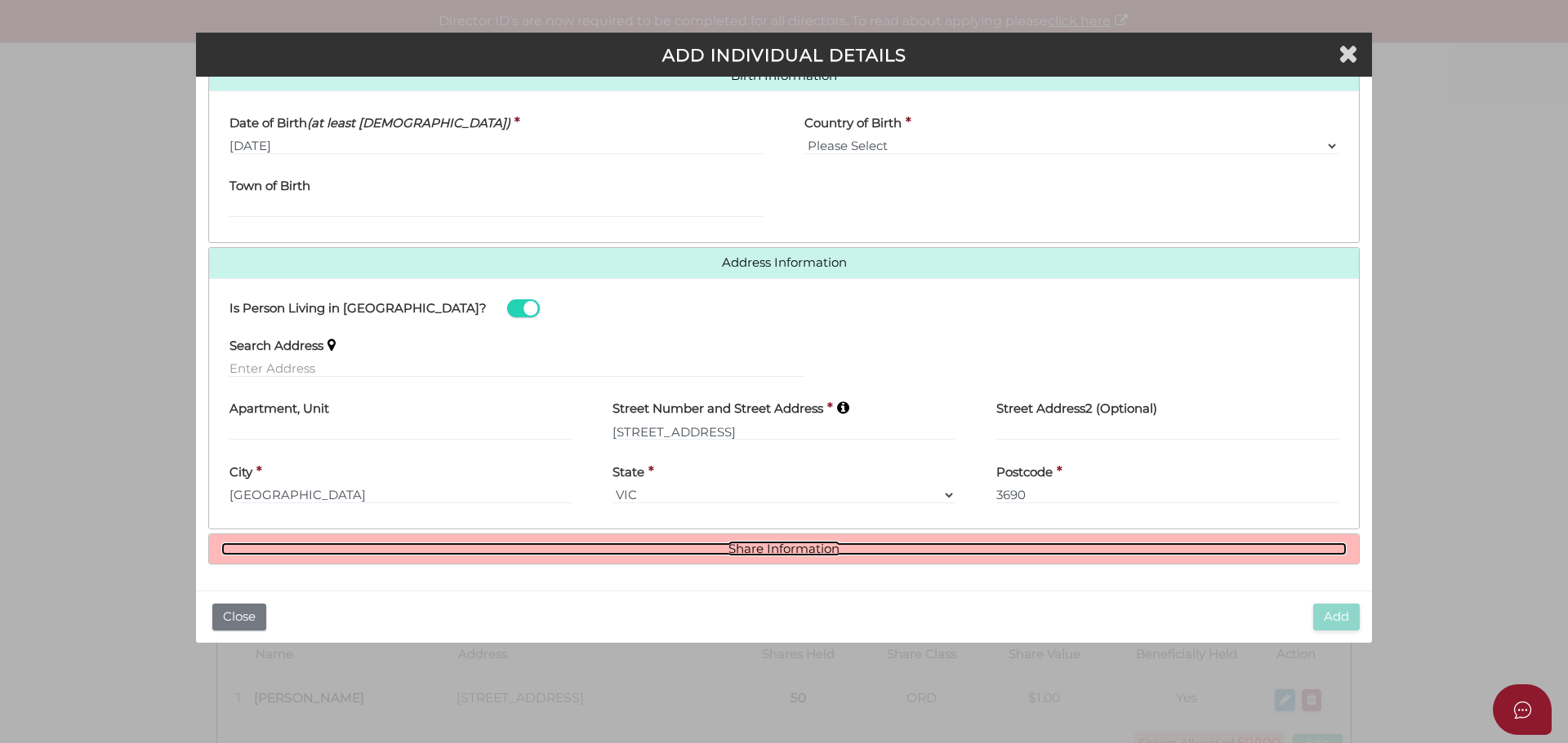
click at [787, 547] on link "Share Information" at bounding box center [783, 549] width 1125 height 13
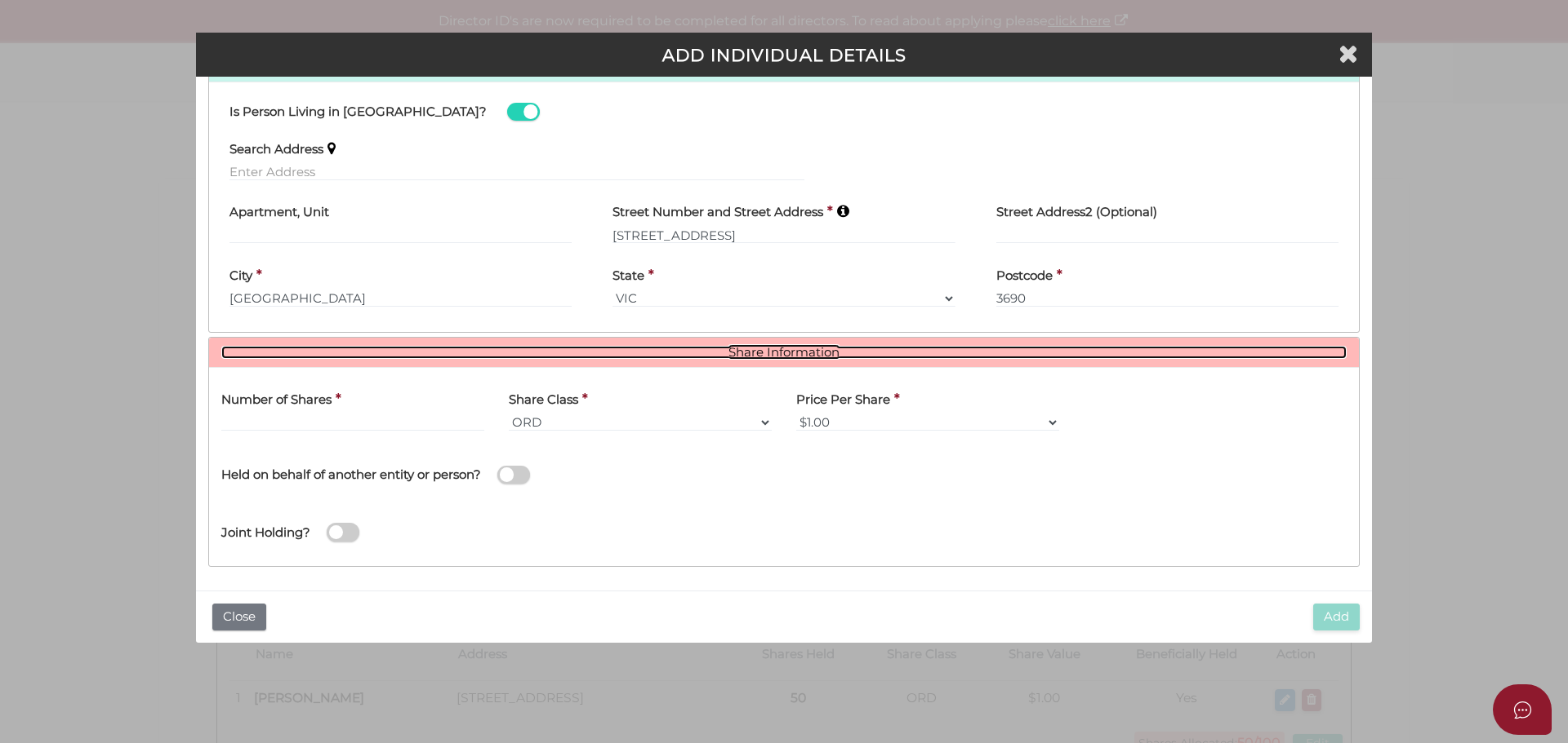
scroll to position [740, 0]
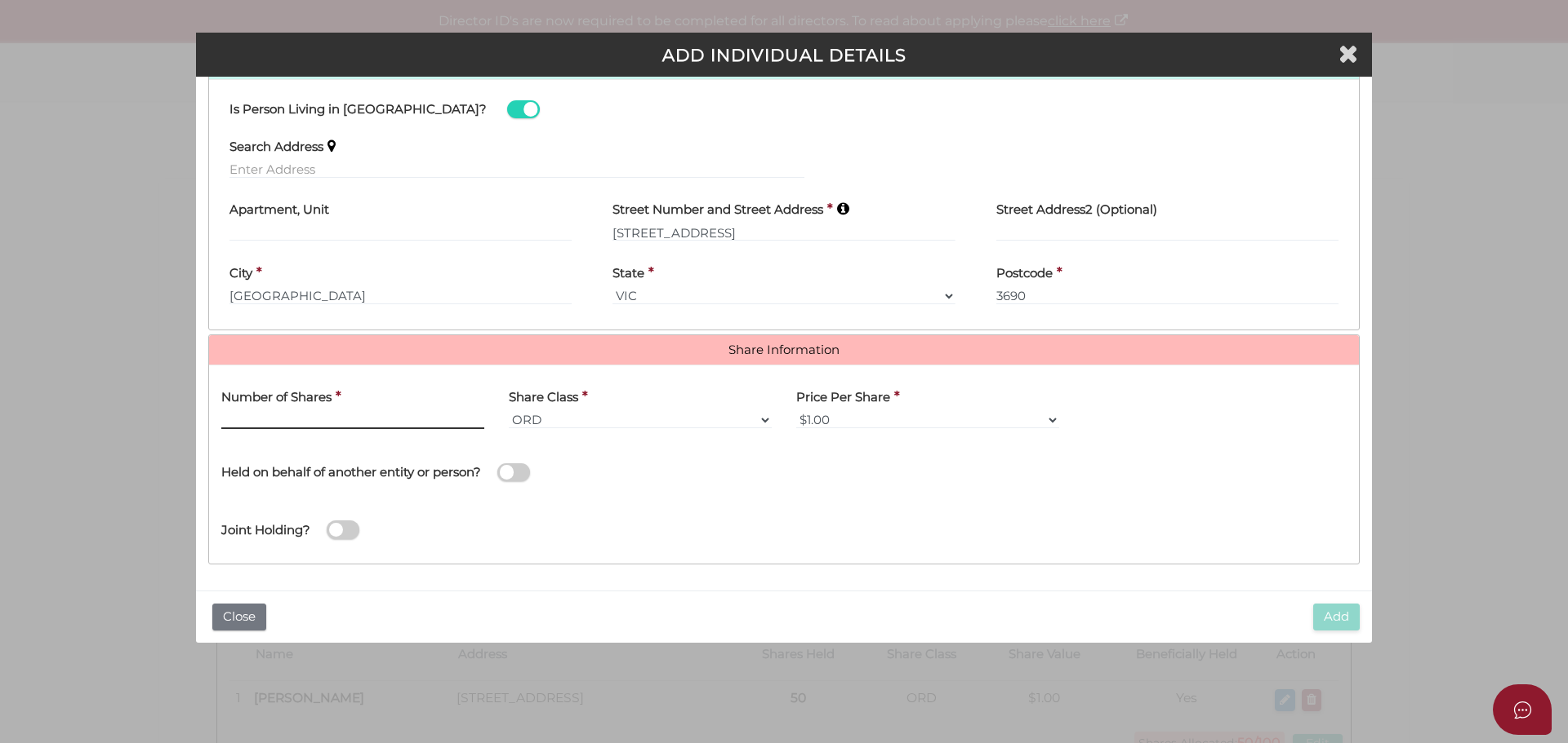
click at [380, 419] on input "text" at bounding box center [353, 420] width 263 height 18
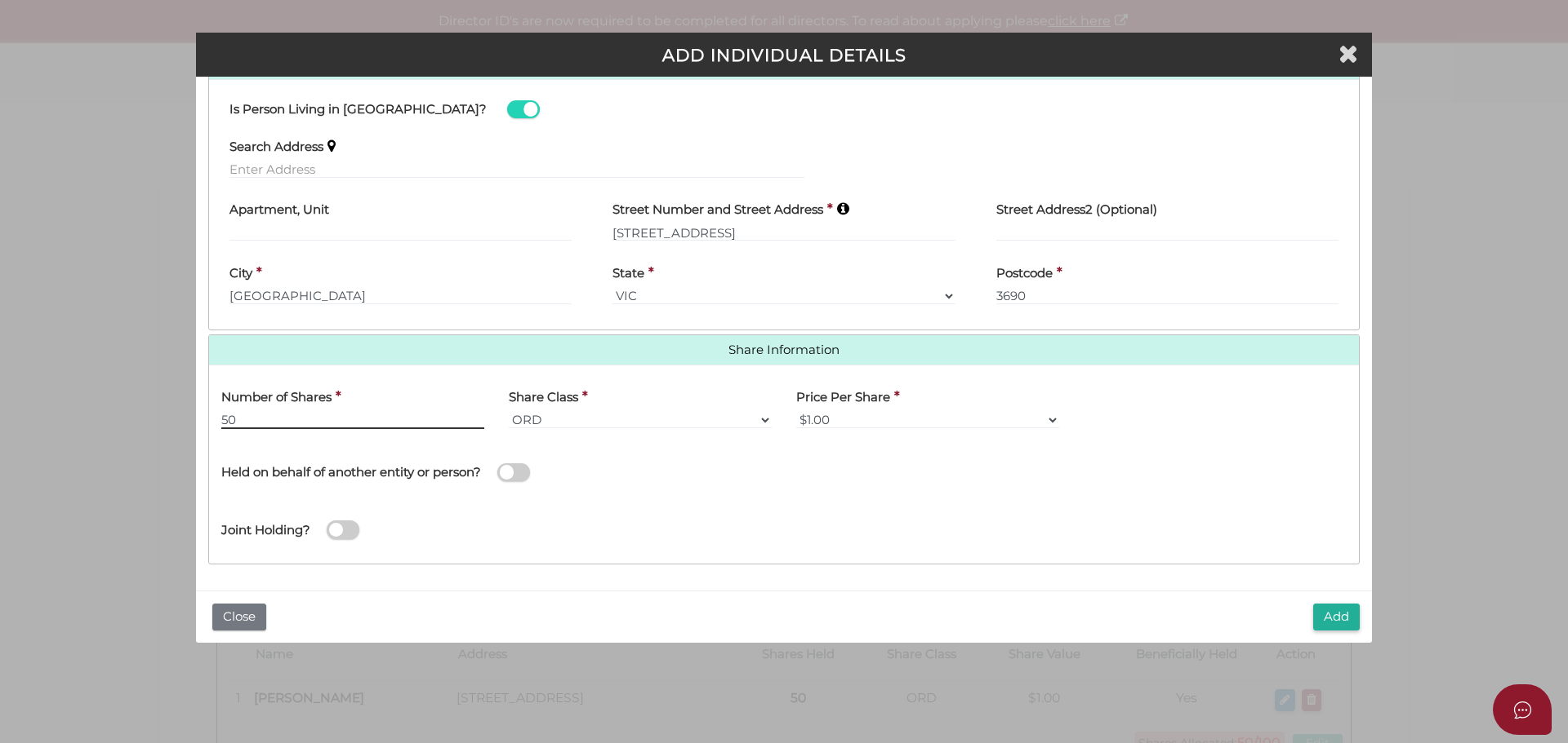
type input "50"
click at [796, 502] on div "Joint Holding?" at bounding box center [784, 525] width 1149 height 53
click at [1344, 626] on button "Add" at bounding box center [1336, 617] width 46 height 27
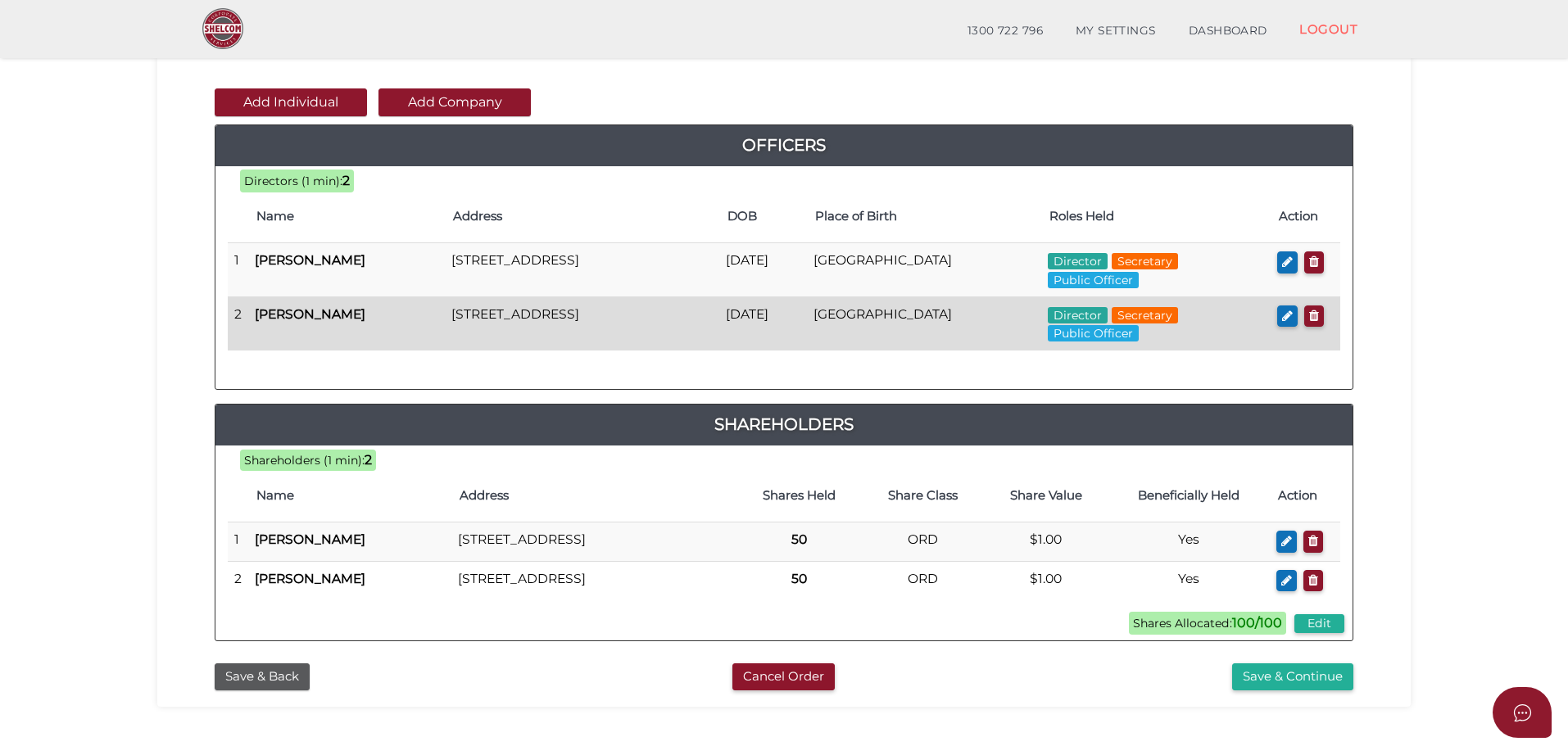
scroll to position [246, 0]
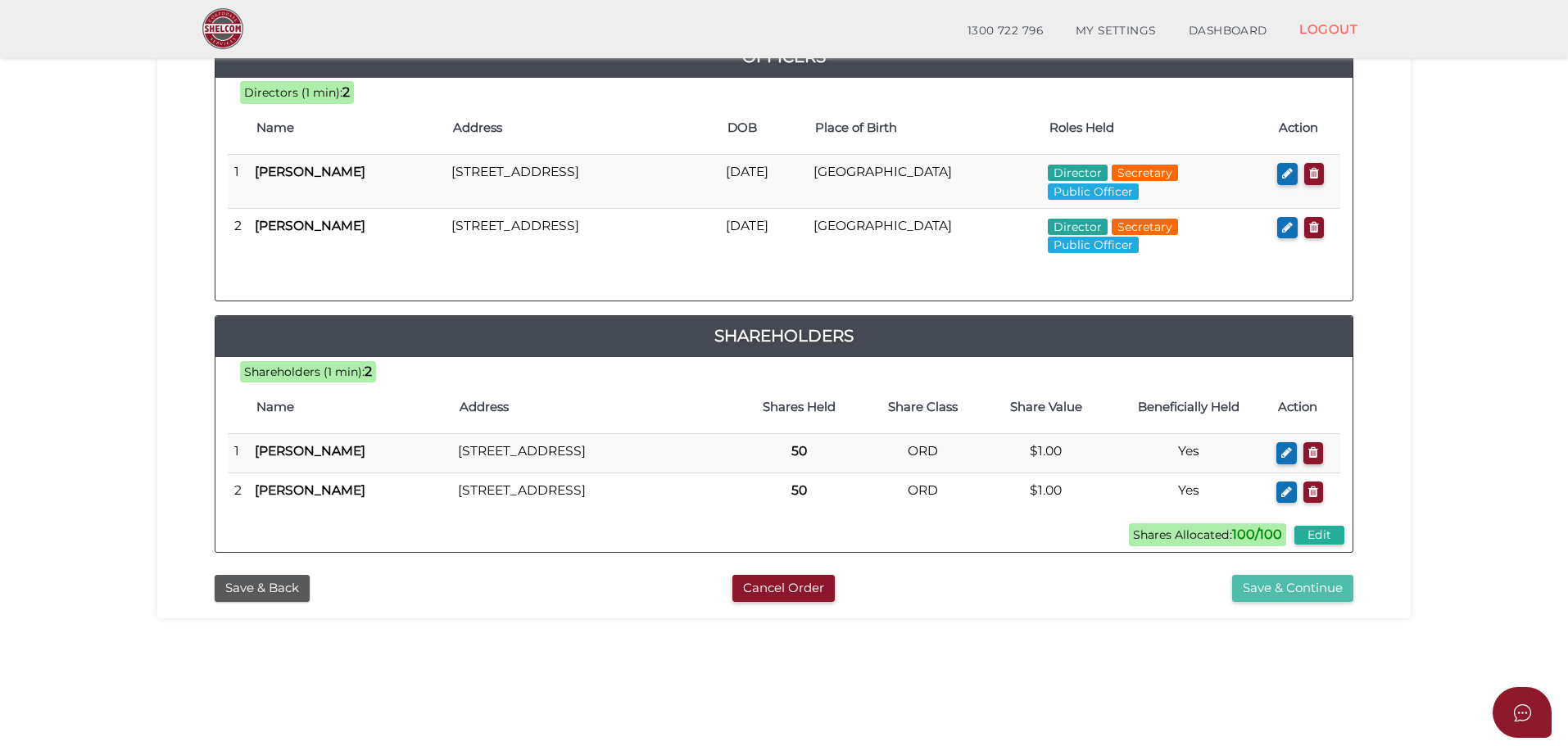
drag, startPoint x: 1295, startPoint y: 622, endPoint x: 1286, endPoint y: 624, distance: 9.2
click at [1295, 602] on button "Save & Continue" at bounding box center [1292, 589] width 121 height 27
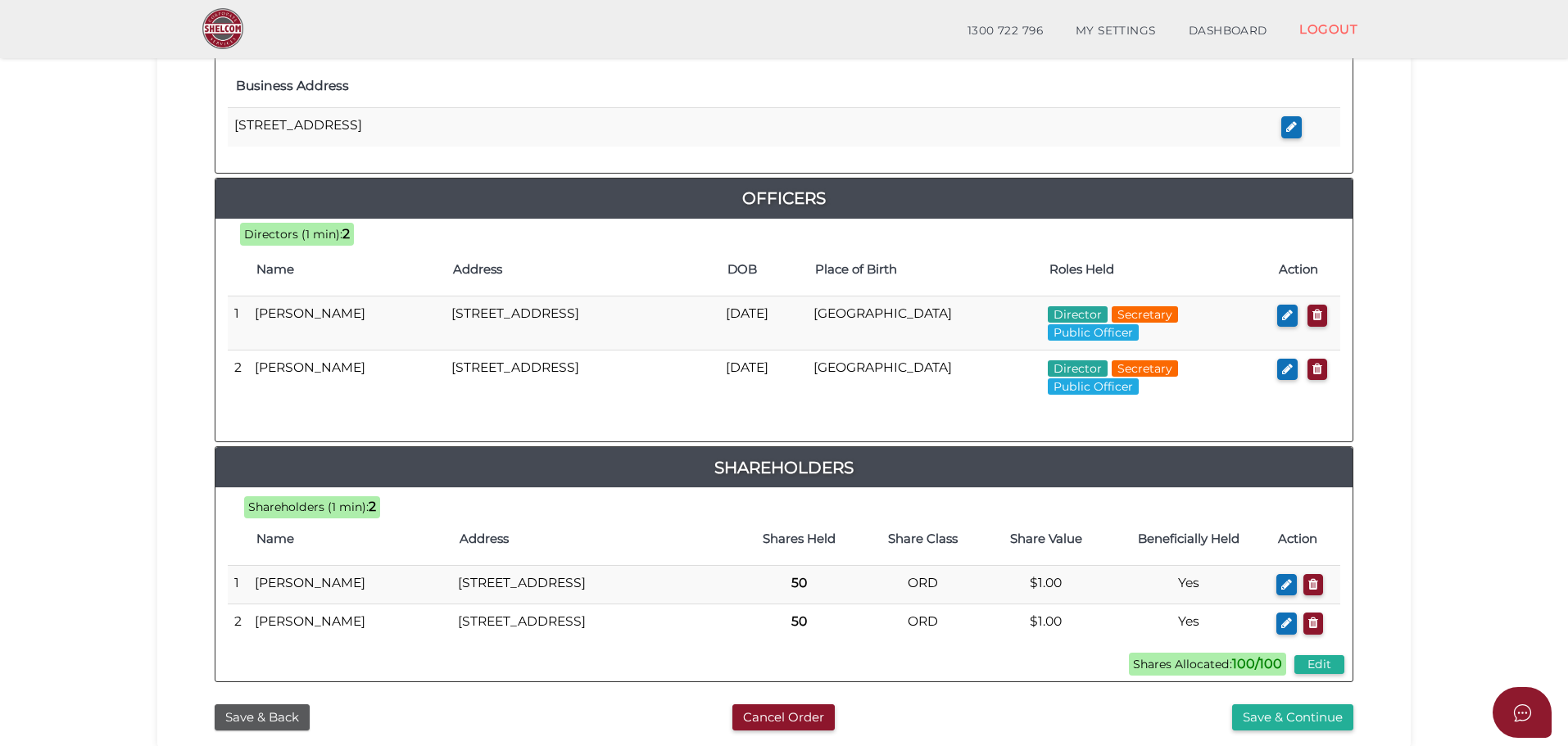
scroll to position [811, 0]
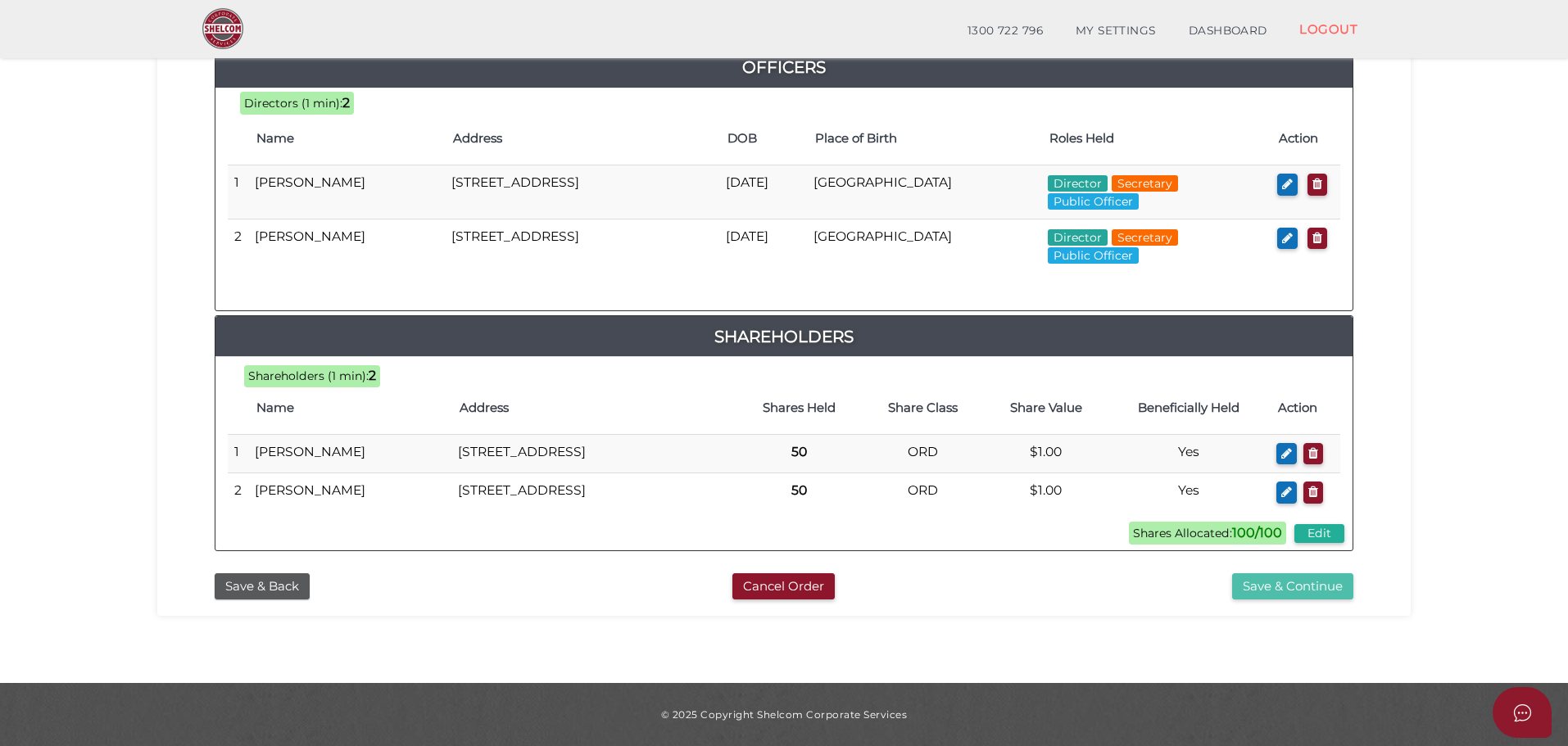
click at [1285, 584] on button "Save & Continue" at bounding box center [1292, 587] width 121 height 27
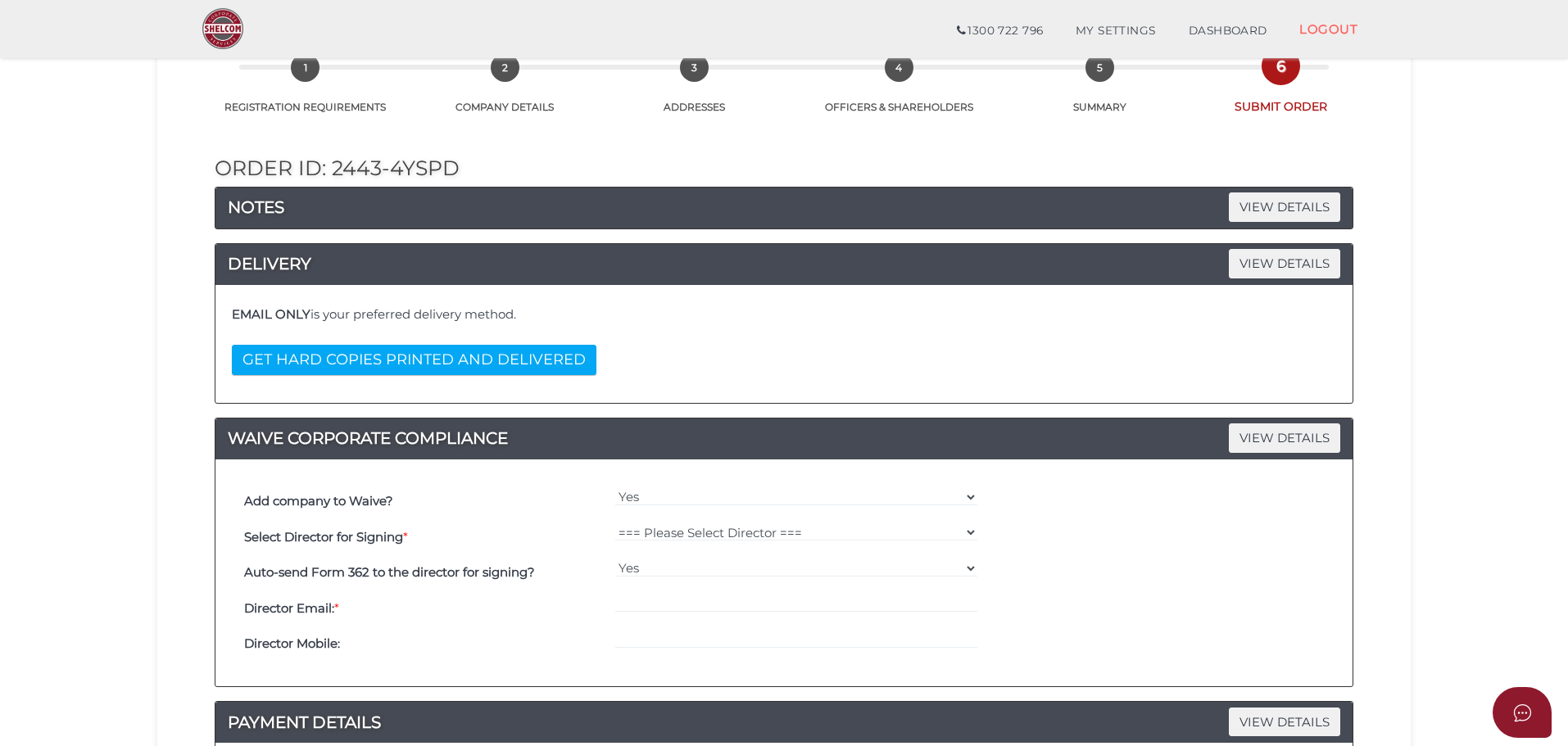
scroll to position [163, 0]
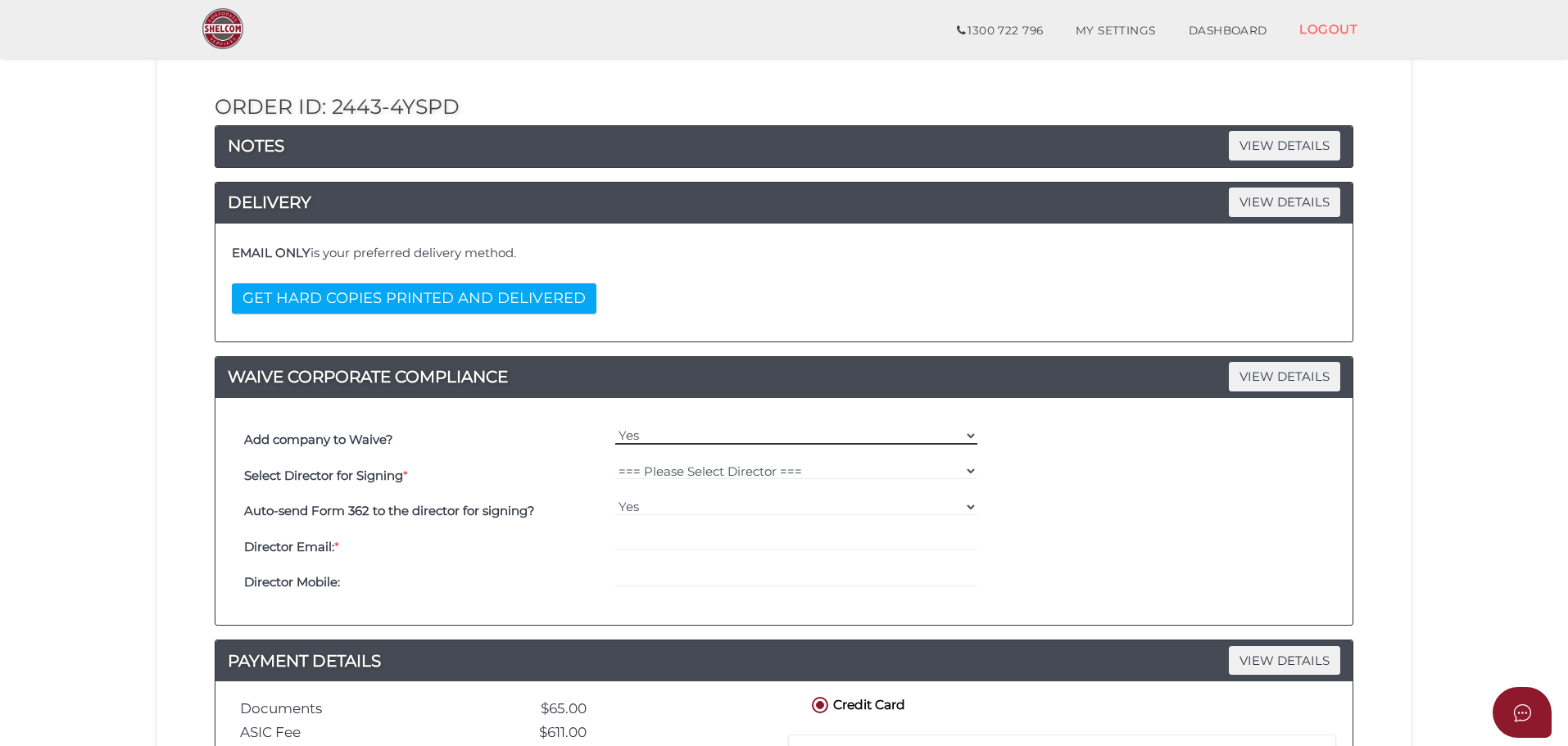
click at [679, 429] on select "Yes No" at bounding box center [797, 435] width 363 height 18
click at [616, 427] on select "Yes No" at bounding box center [797, 435] width 363 height 18
click at [646, 472] on select "=== Please Select Director === [PERSON_NAME] [PERSON_NAME]" at bounding box center [797, 471] width 363 height 18
select select "000027015"
click at [616, 462] on select "=== Please Select Director === [PERSON_NAME] [PERSON_NAME]" at bounding box center [797, 471] width 363 height 18
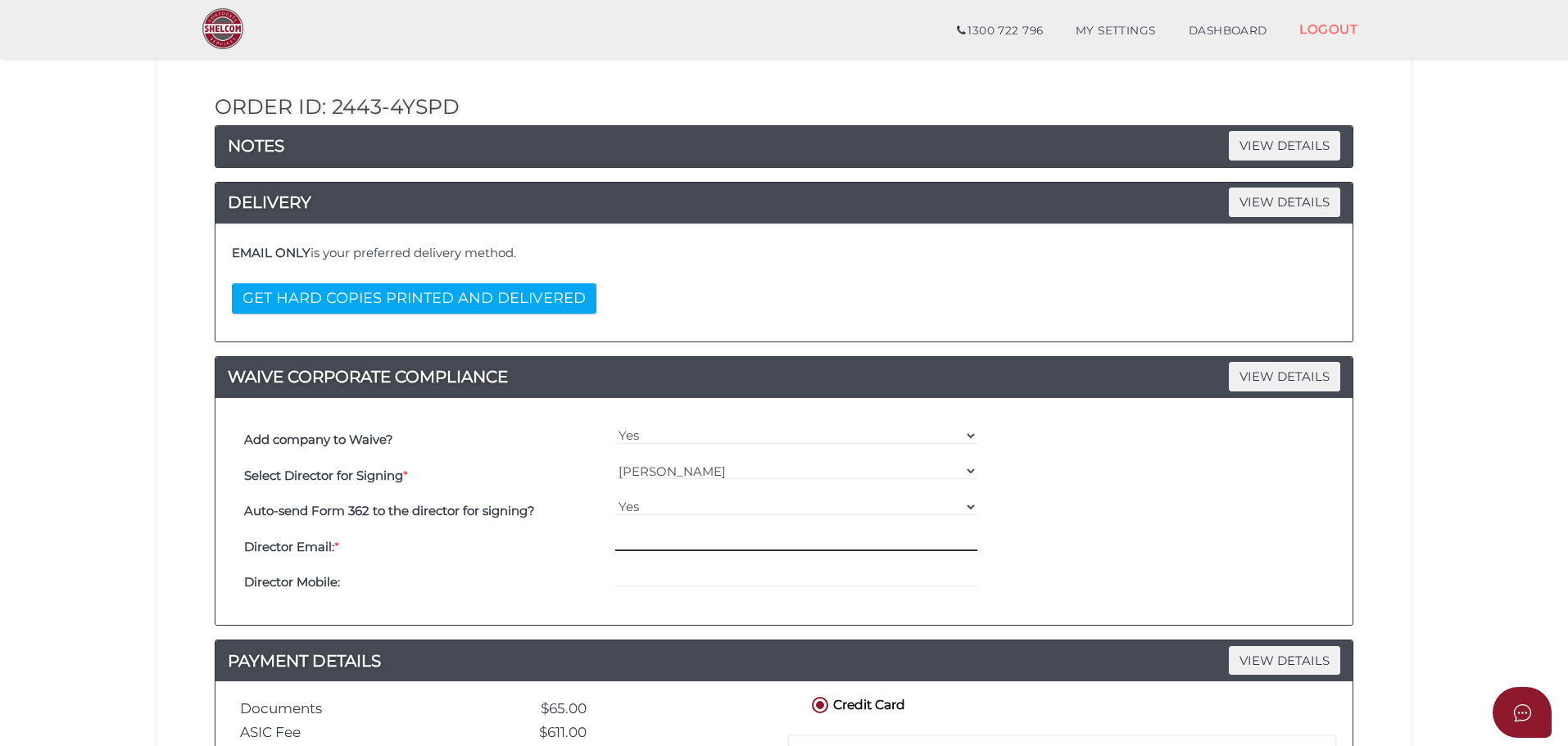
click at [619, 544] on input "email" at bounding box center [797, 542] width 363 height 18
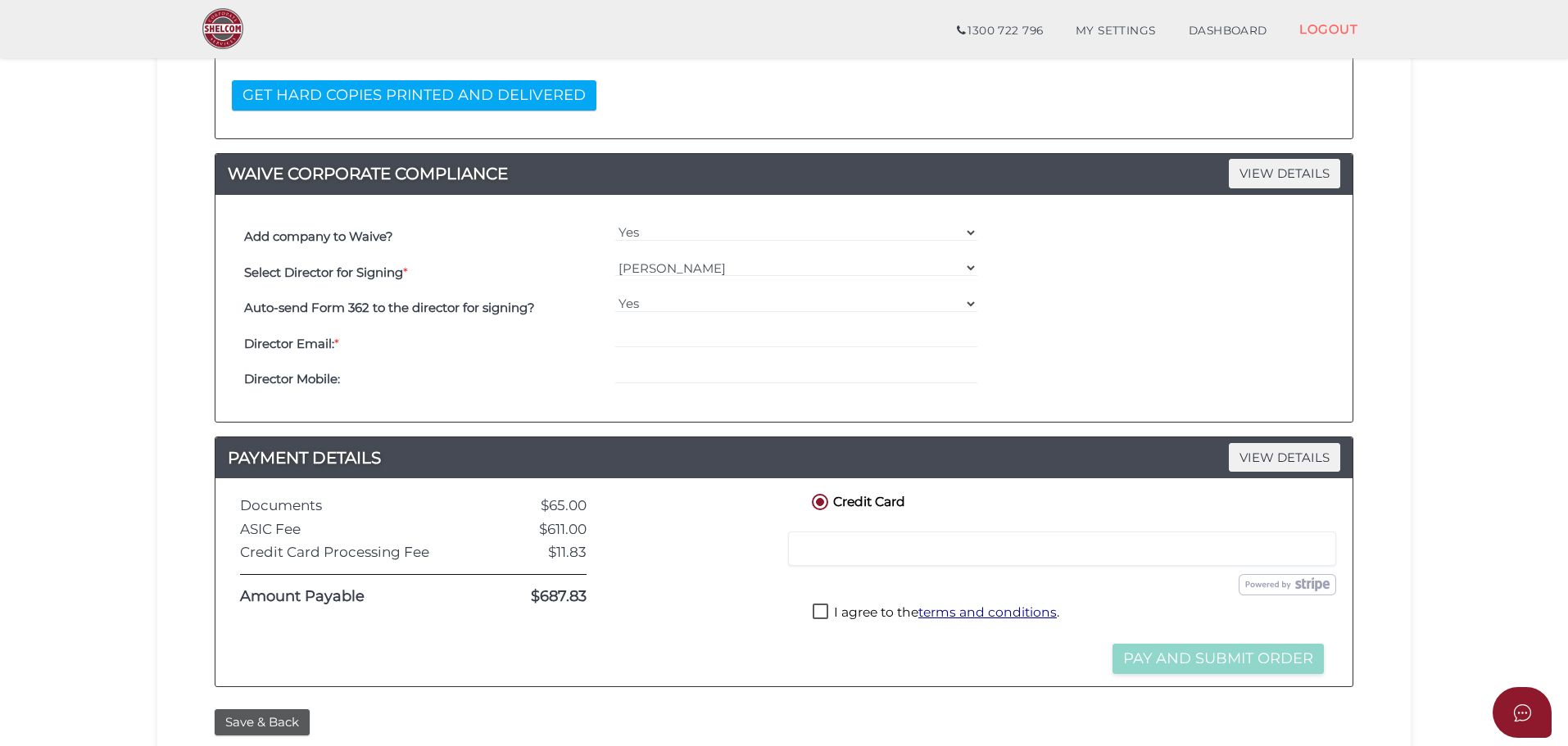
scroll to position [410, 0]
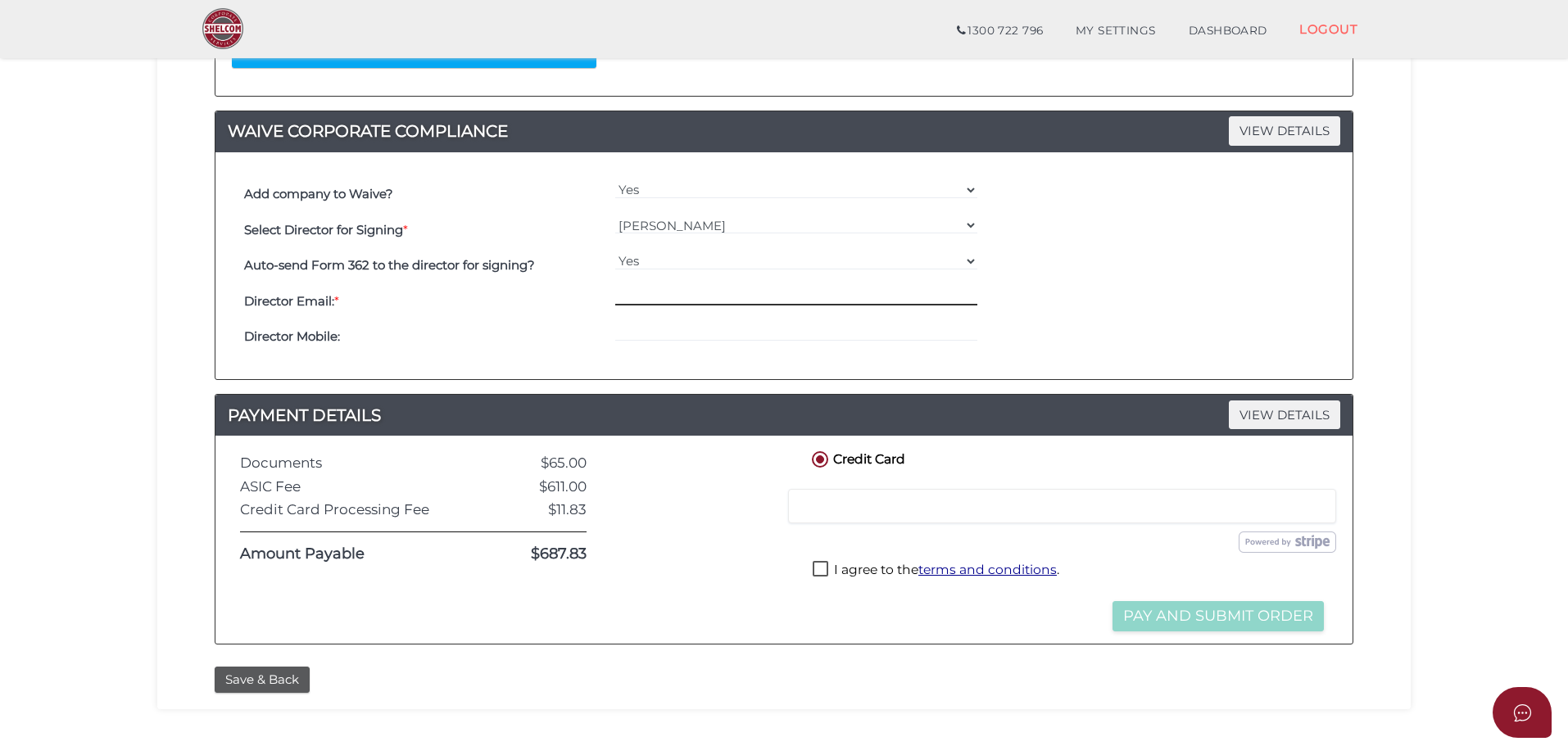
click at [672, 291] on input "email" at bounding box center [797, 296] width 363 height 18
paste input "[EMAIL_ADDRESS][DOMAIN_NAME]"
type input "[EMAIL_ADDRESS][DOMAIN_NAME]"
click at [651, 336] on input "tel" at bounding box center [797, 332] width 363 height 18
paste input "[EMAIL_ADDRESS][DOMAIN_NAME]"
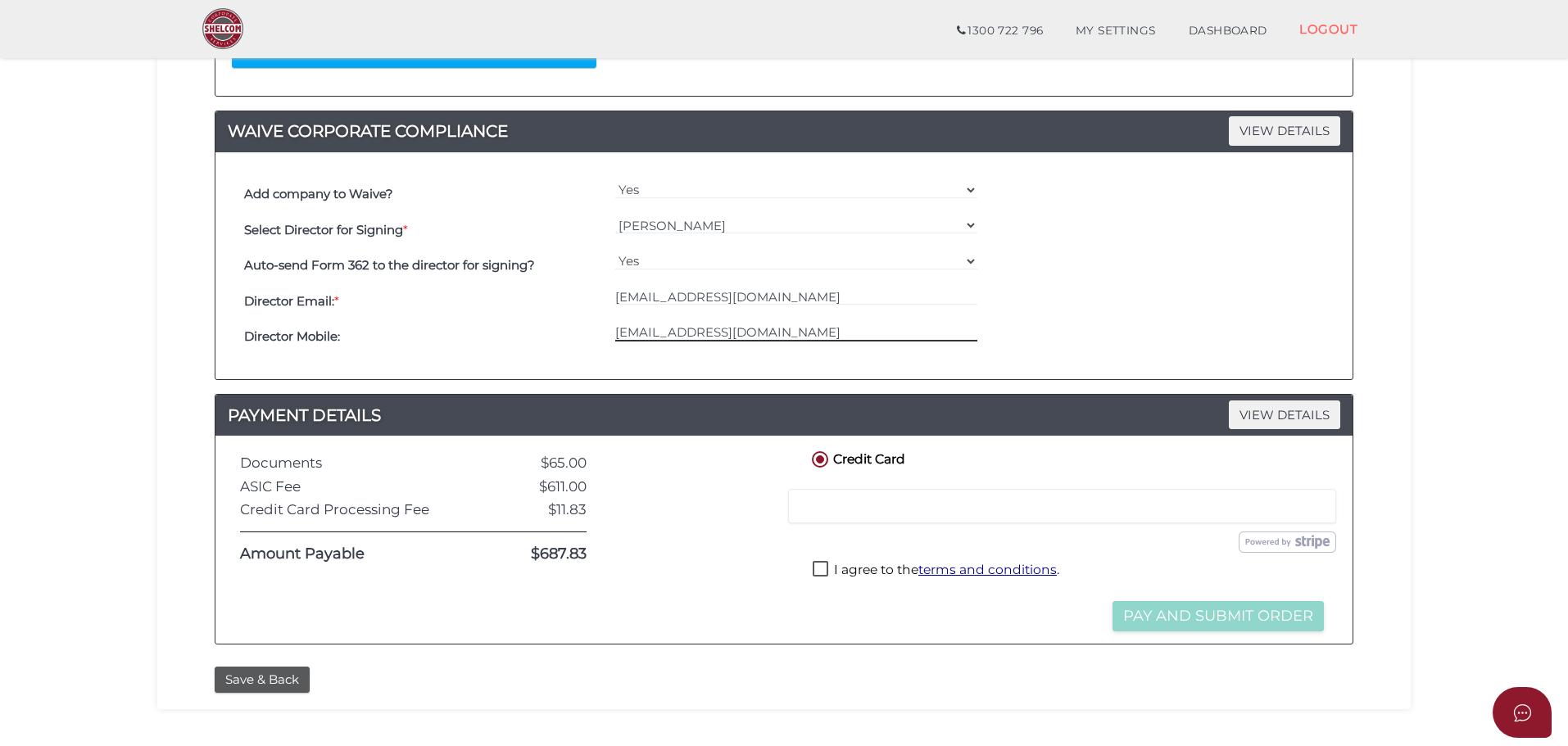
type input "[EMAIL_ADDRESS][DOMAIN_NAME]"
click at [1405, 452] on div "ae271b55131f6d352974b5b1b9b3294b 1 REGISTRATION REQUIREMENTS 2 COMPANY DETAILS …" at bounding box center [784, 210] width 1253 height 997
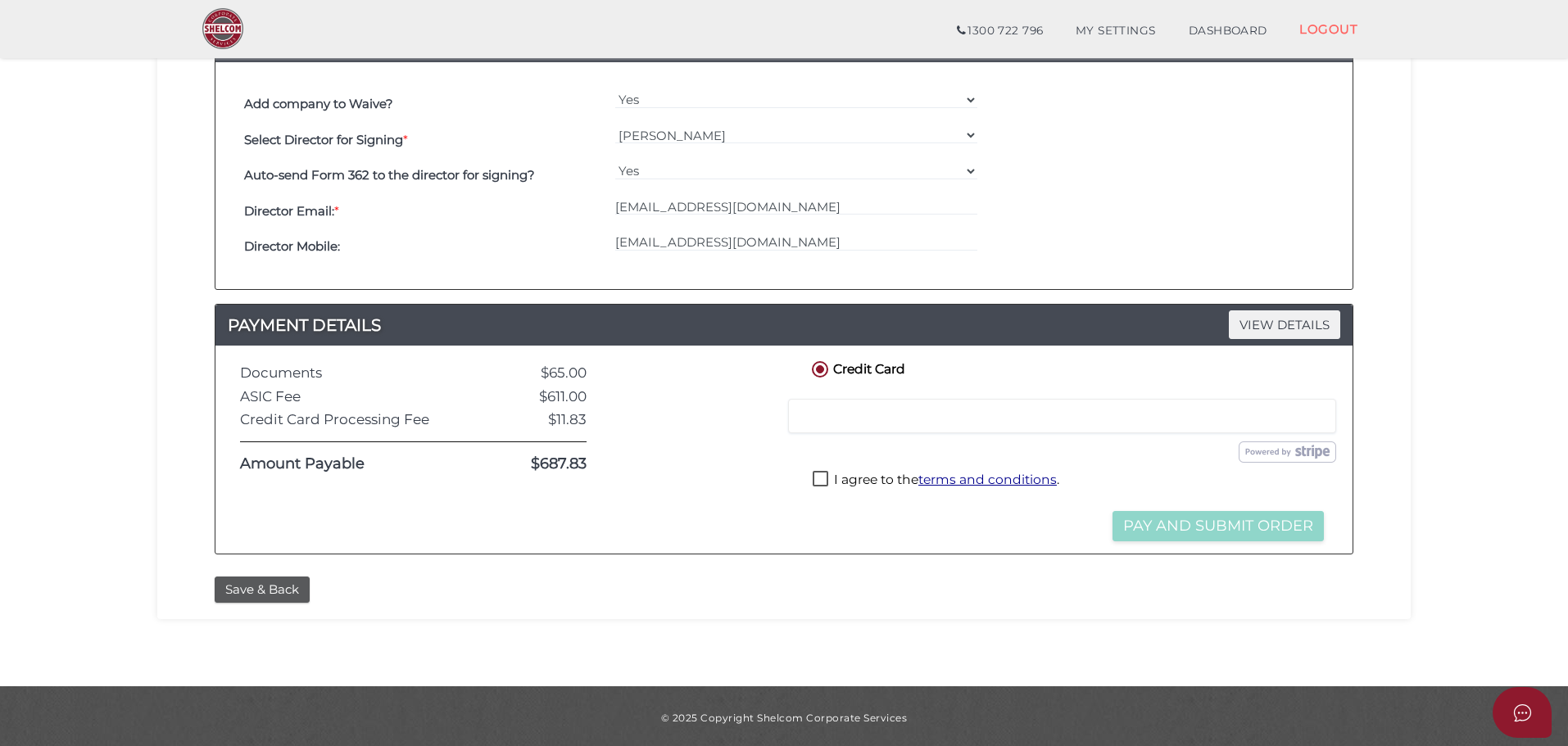
scroll to position [503, 0]
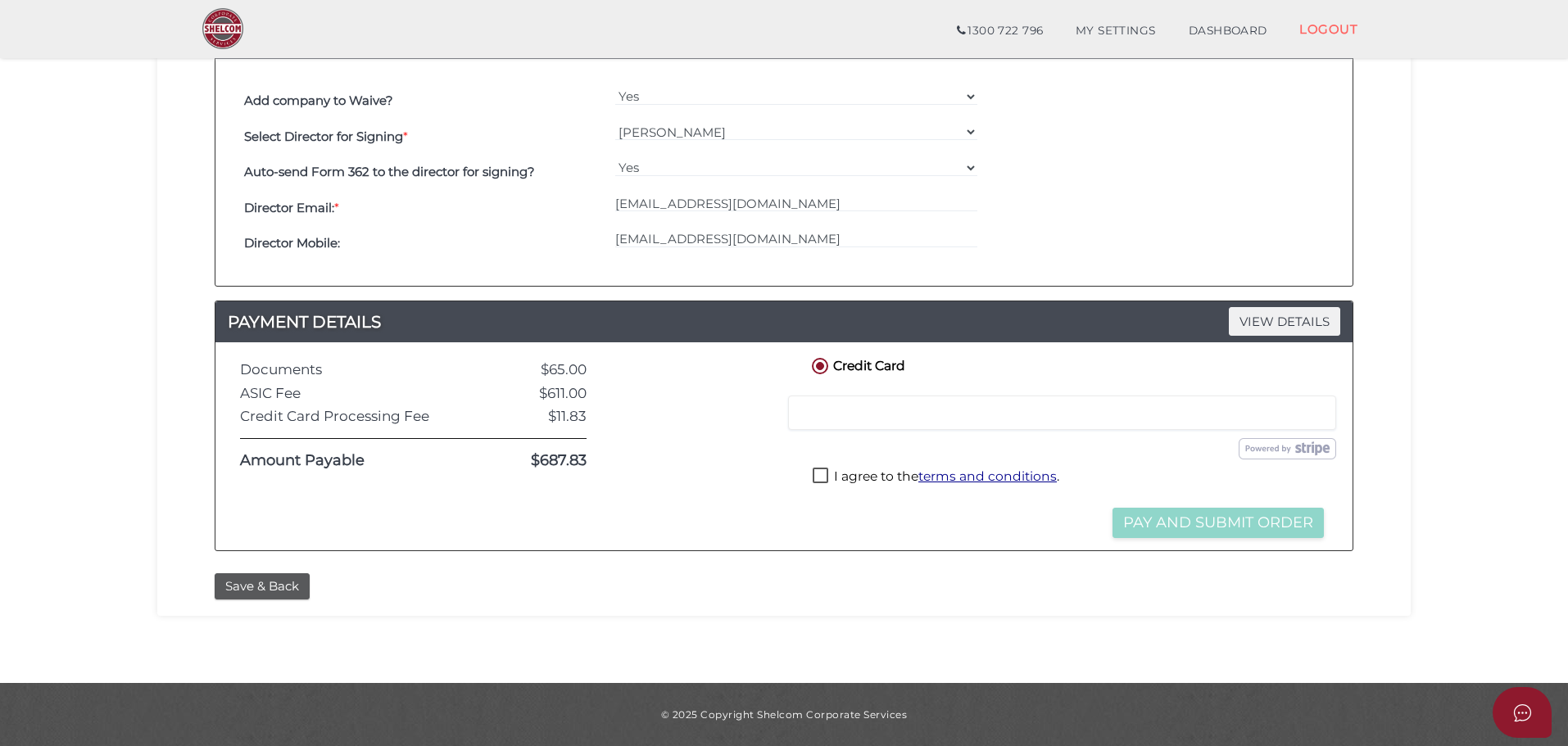
click at [870, 404] on div at bounding box center [1062, 412] width 548 height 35
click at [818, 483] on label "I agree to the terms and conditions ." at bounding box center [936, 478] width 246 height 20
checkbox input "true"
click at [860, 424] on div at bounding box center [1062, 412] width 548 height 35
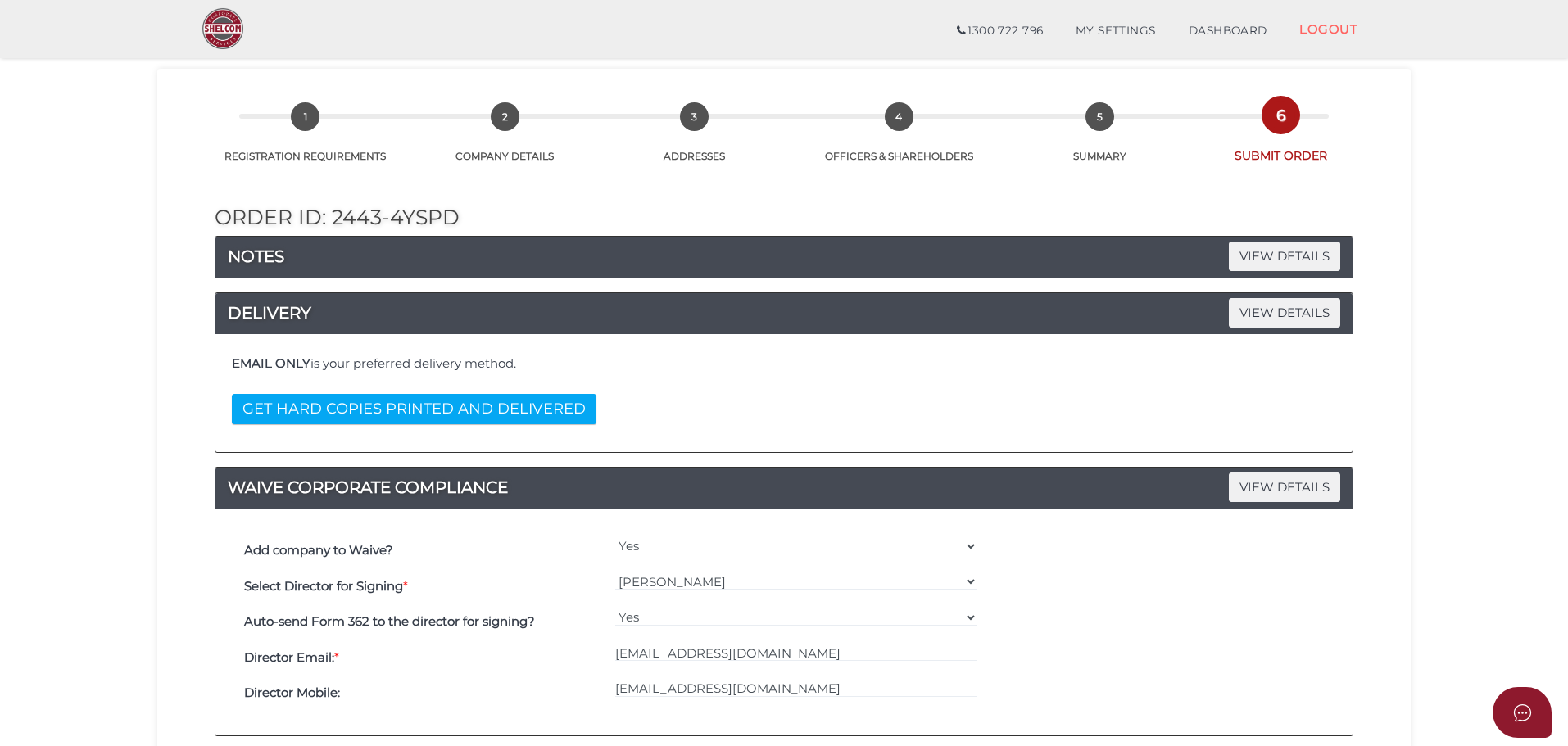
scroll to position [82, 0]
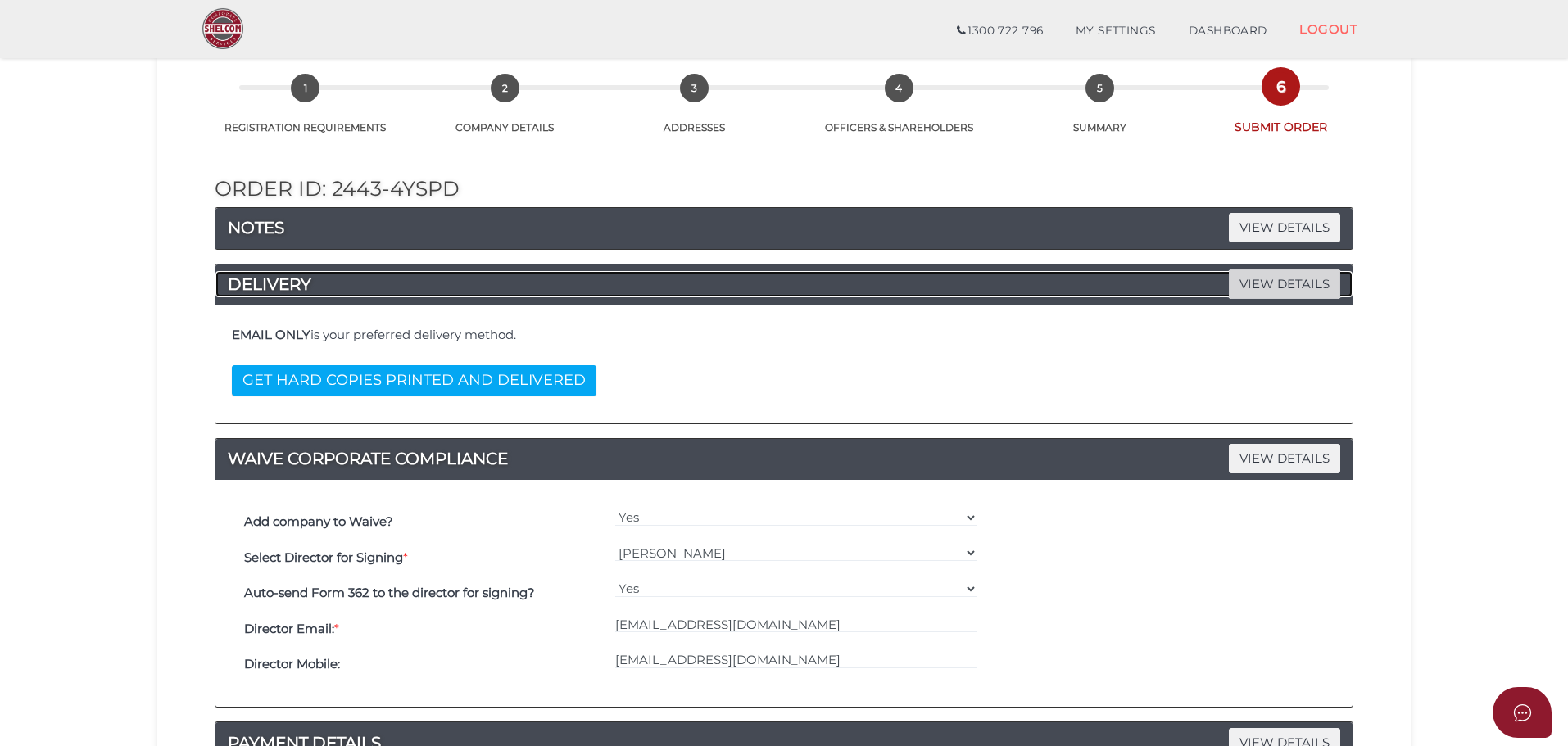
click at [1264, 290] on span "VIEW DETAILS" at bounding box center [1284, 284] width 112 height 29
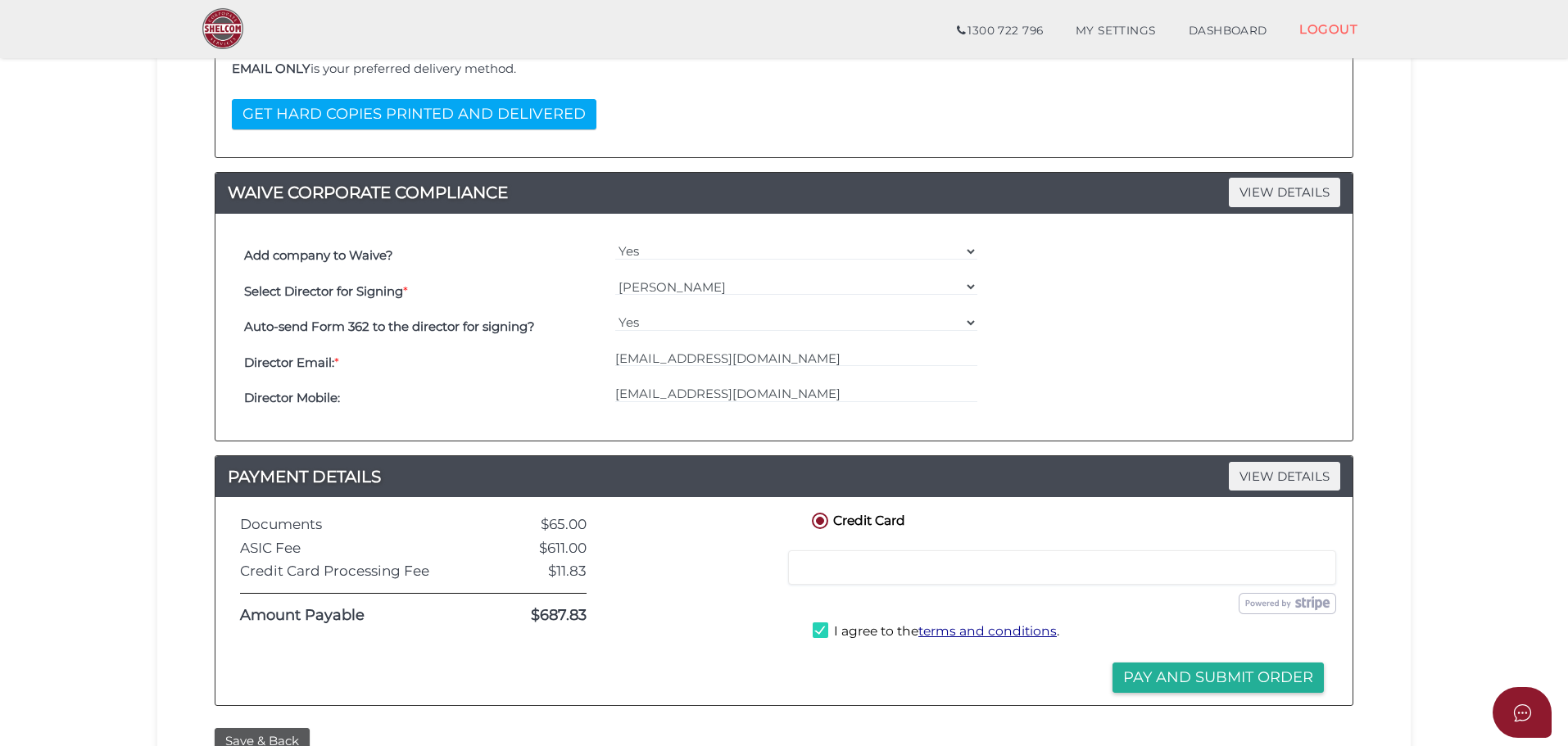
scroll to position [175, 0]
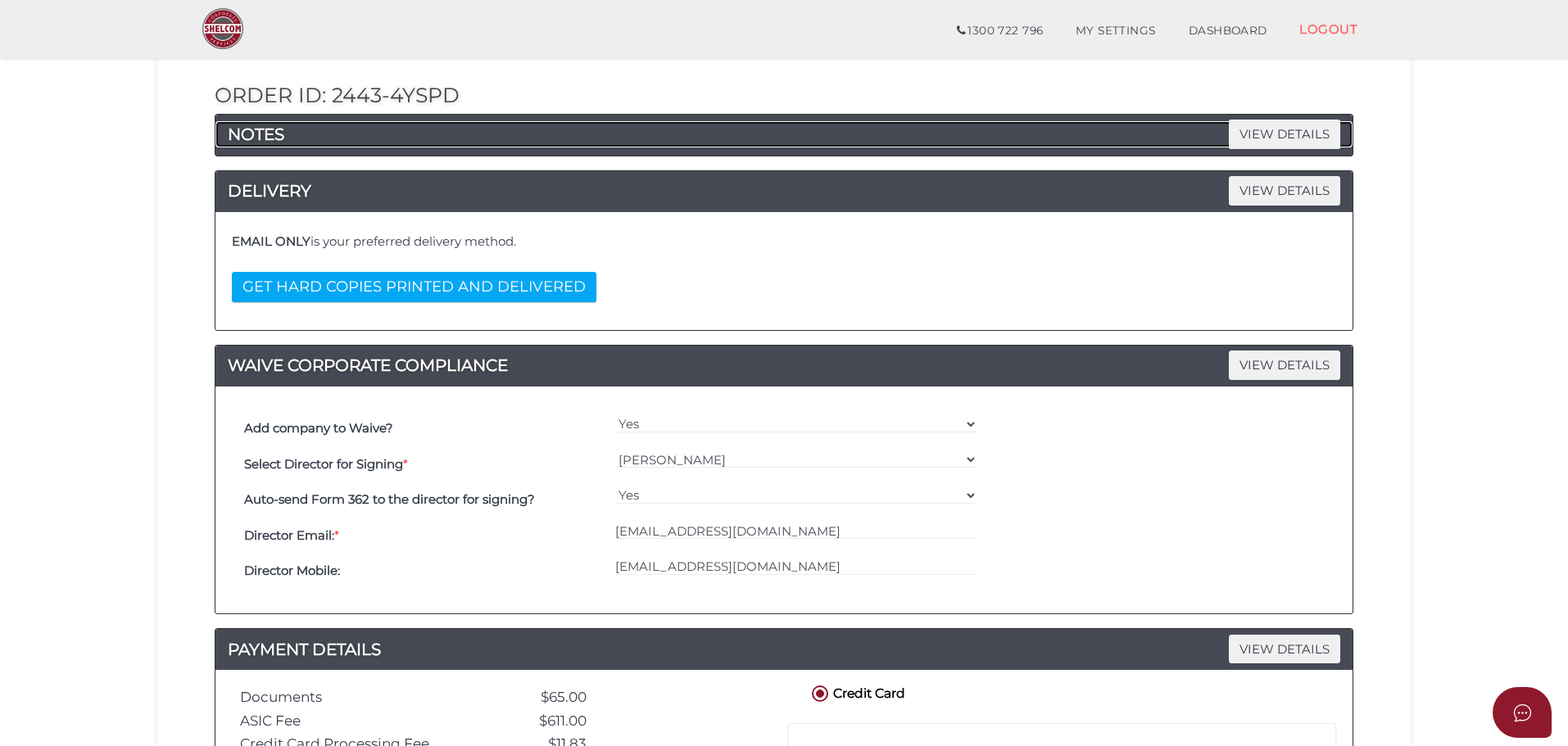
click at [413, 141] on h4 "NOTES VIEW DETAILS" at bounding box center [783, 134] width 1137 height 26
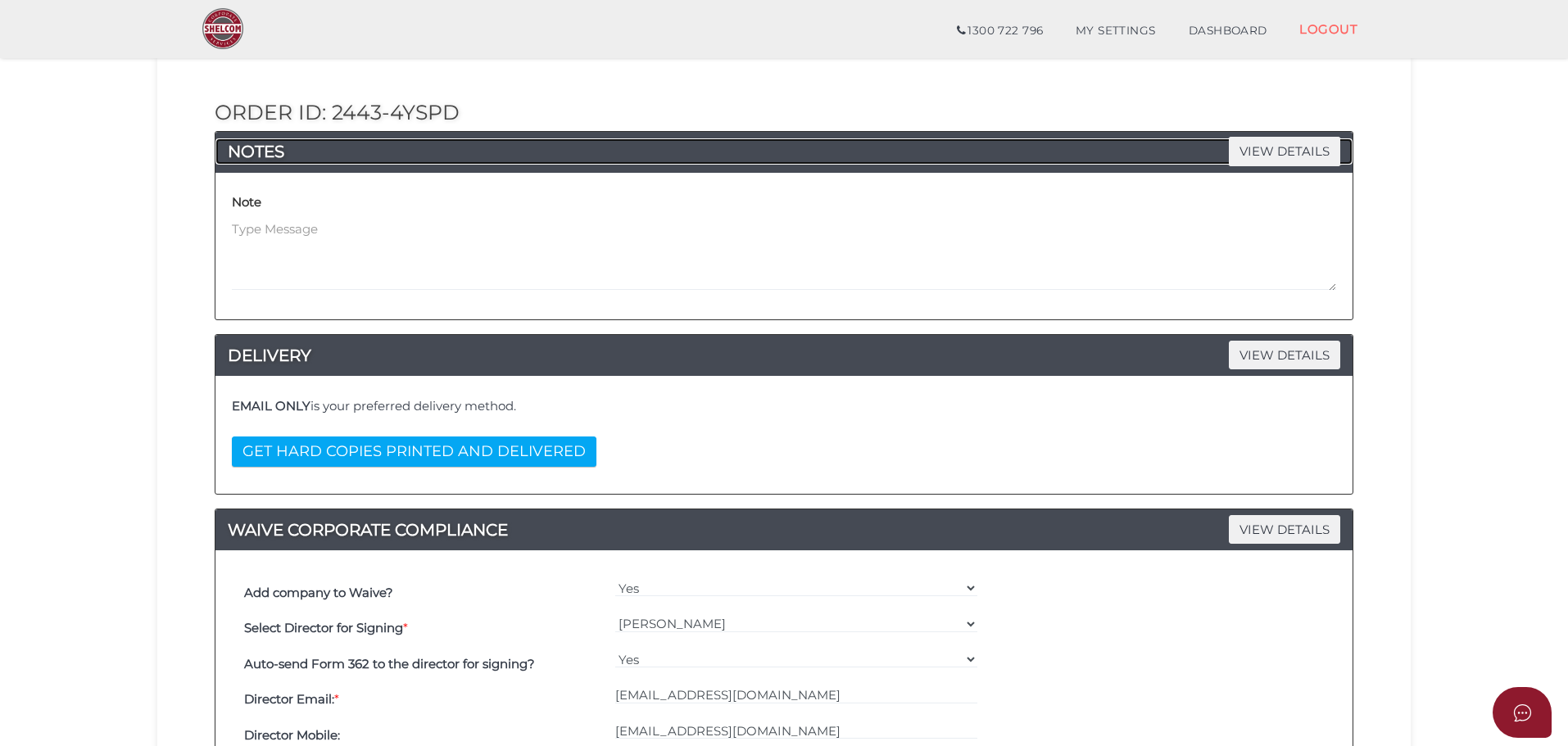
scroll to position [0, 0]
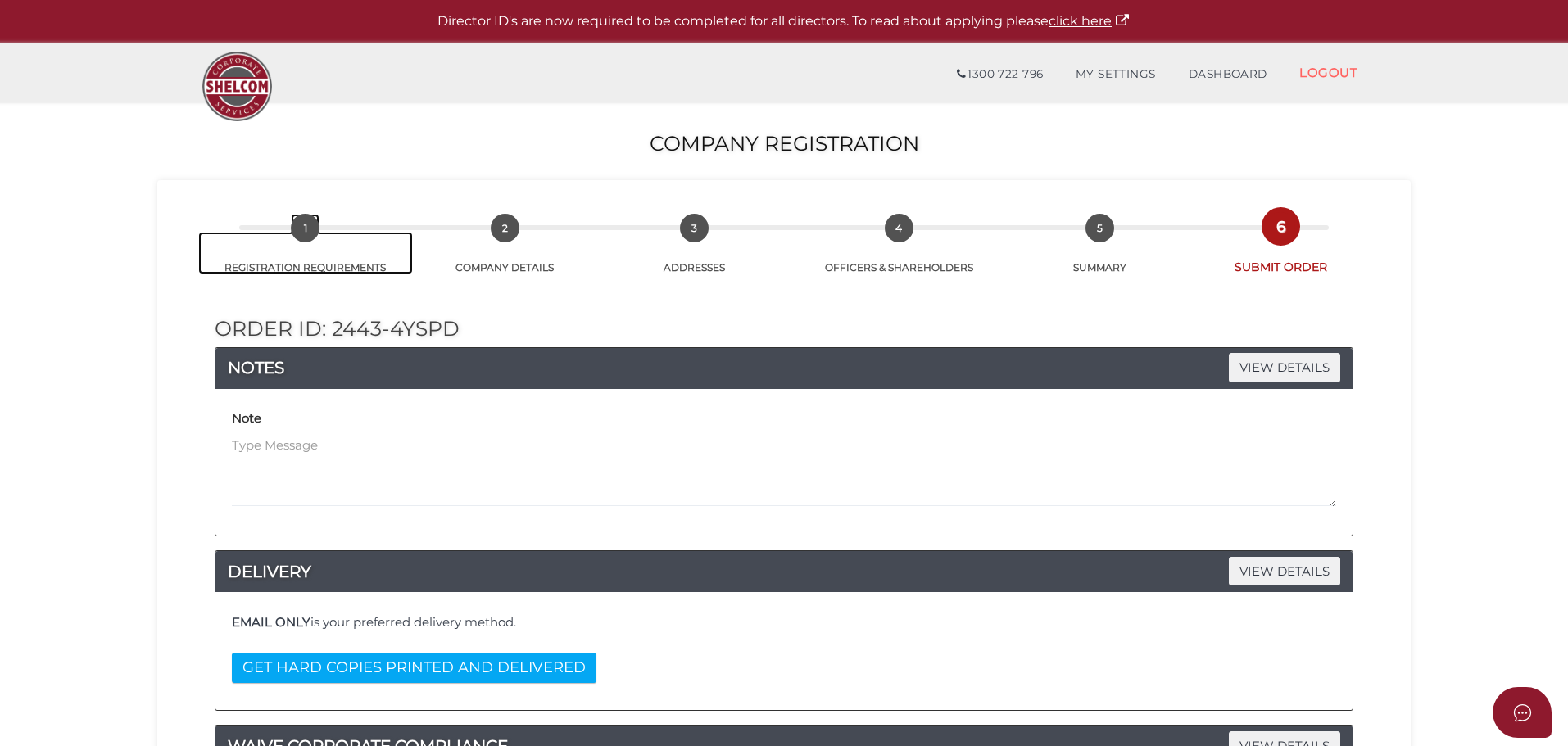
click at [306, 234] on span "1" at bounding box center [305, 229] width 29 height 29
click at [308, 231] on span "1" at bounding box center [305, 229] width 29 height 29
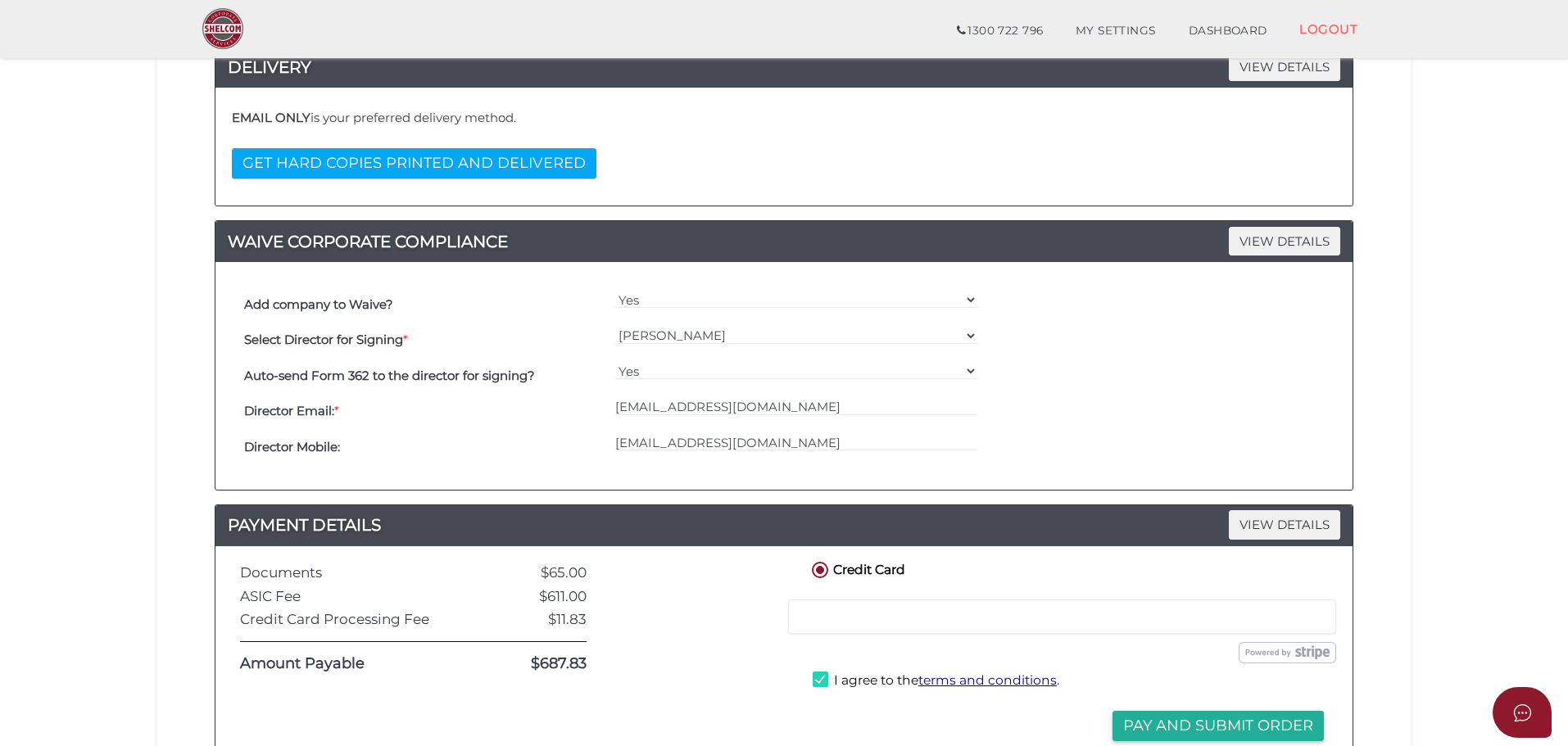
scroll to position [573, 0]
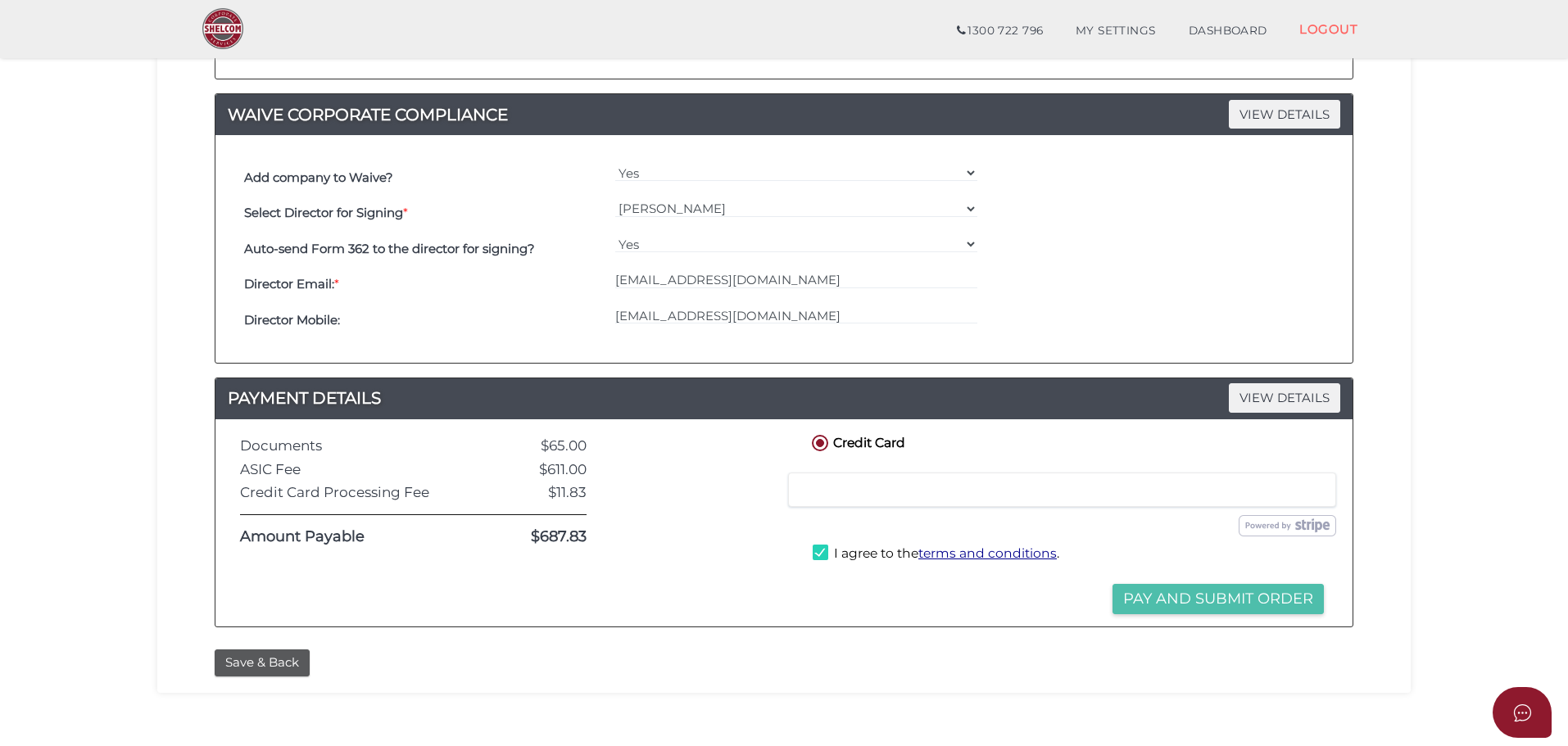
click at [1173, 608] on button "Pay and Submit Order" at bounding box center [1218, 600] width 212 height 30
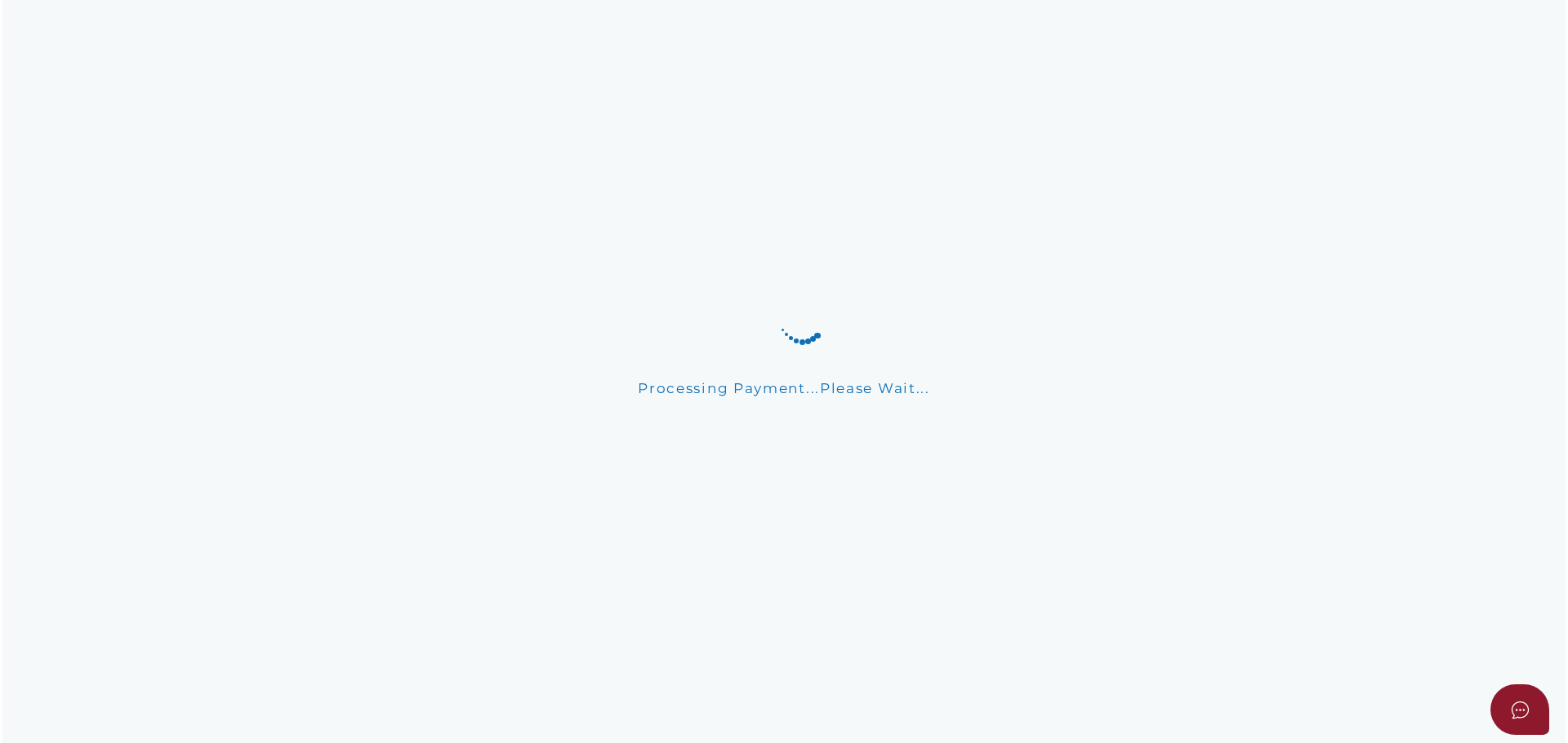
scroll to position [0, 0]
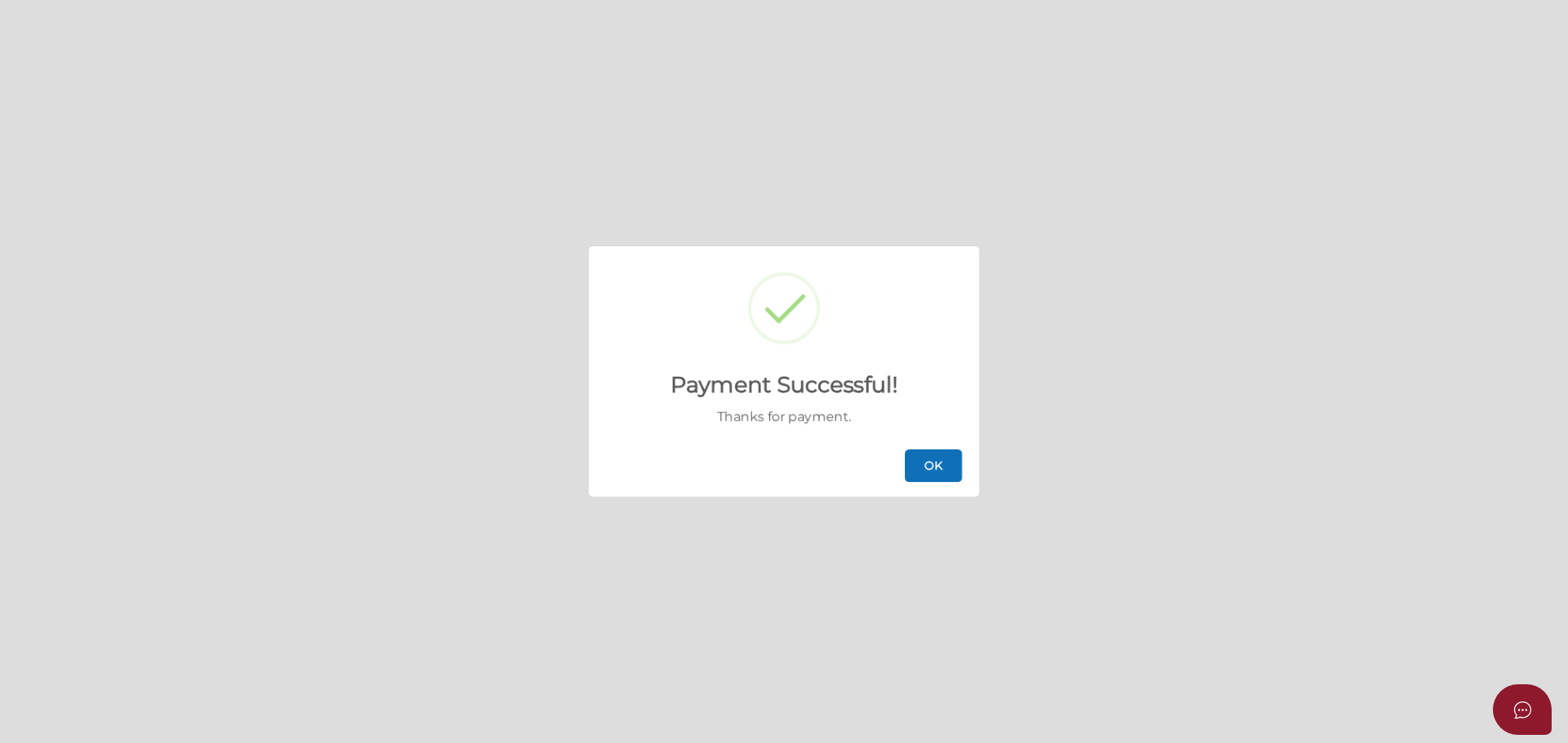
click at [941, 473] on button "OK" at bounding box center [933, 466] width 57 height 33
